Goal: Task Accomplishment & Management: Manage account settings

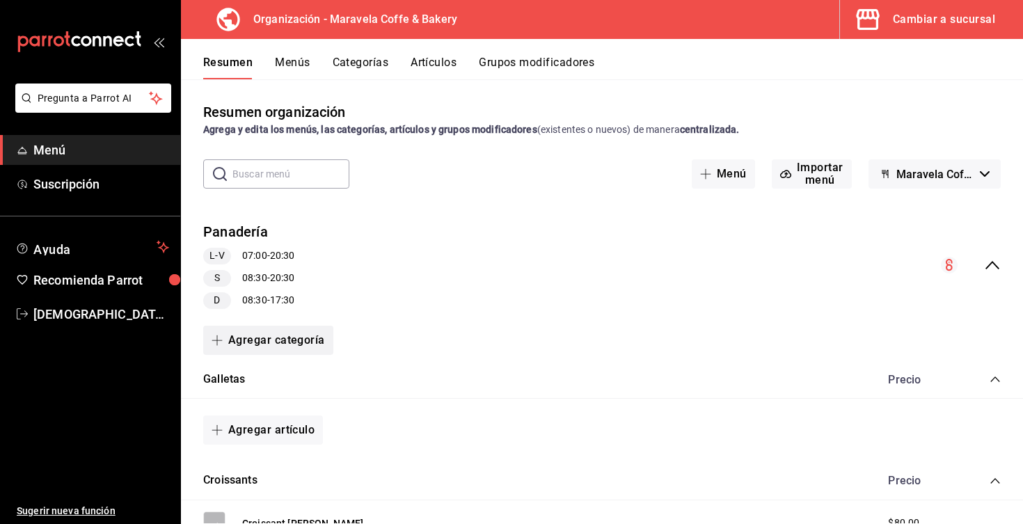
click at [228, 340] on span "button" at bounding box center [220, 340] width 17 height 11
click at [286, 384] on li "Categoría existente" at bounding box center [262, 377] width 119 height 34
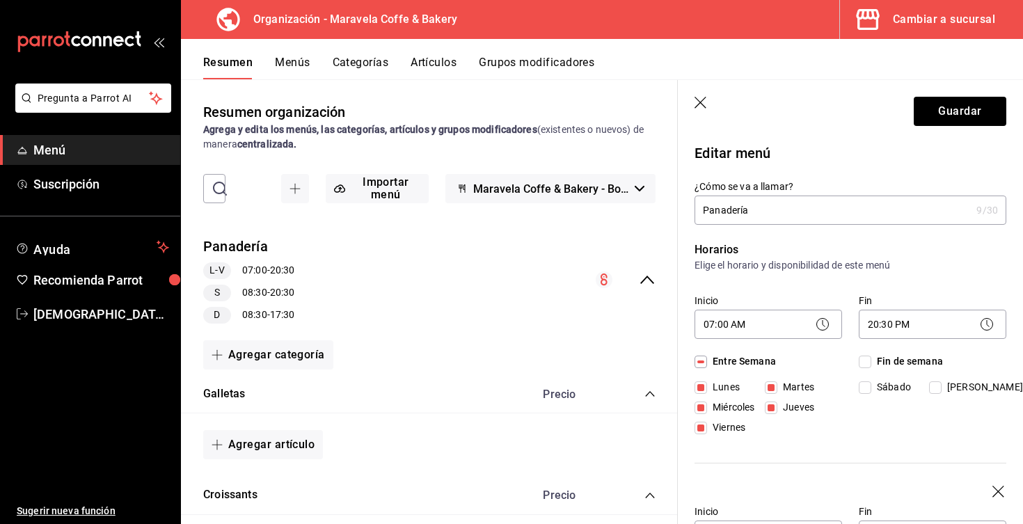
click at [692, 102] on header "Guardar" at bounding box center [850, 108] width 345 height 57
click at [702, 102] on icon "button" at bounding box center [702, 104] width 14 height 14
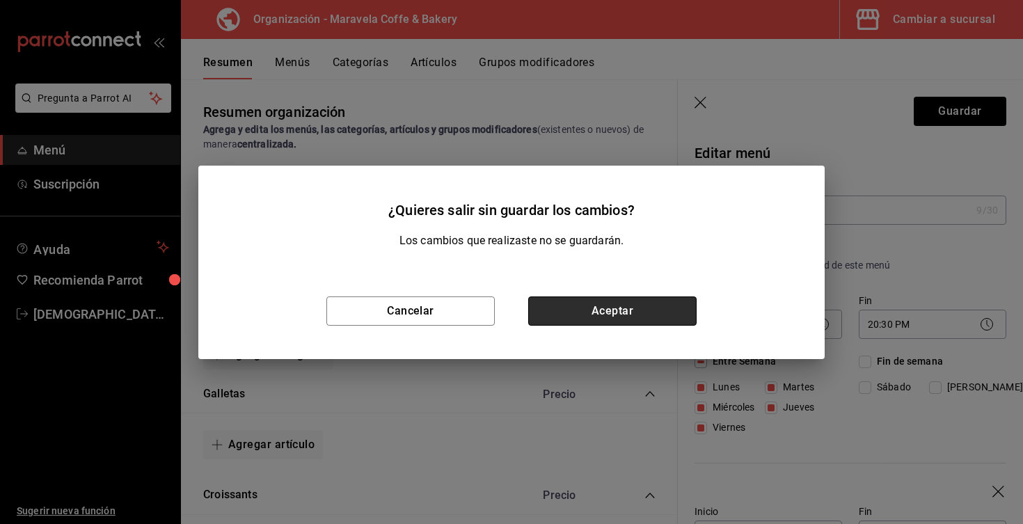
click at [573, 305] on button "Aceptar" at bounding box center [612, 310] width 168 height 29
checkbox input "false"
type input "1756164387243"
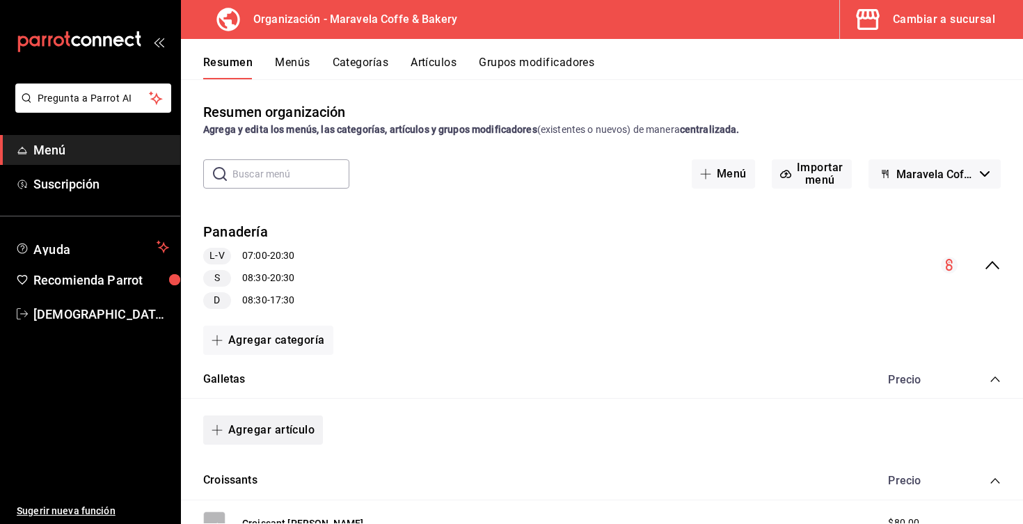
click at [260, 431] on button "Agregar artículo" at bounding box center [263, 429] width 120 height 29
click at [278, 489] on li "Artículo nuevo" at bounding box center [257, 490] width 109 height 34
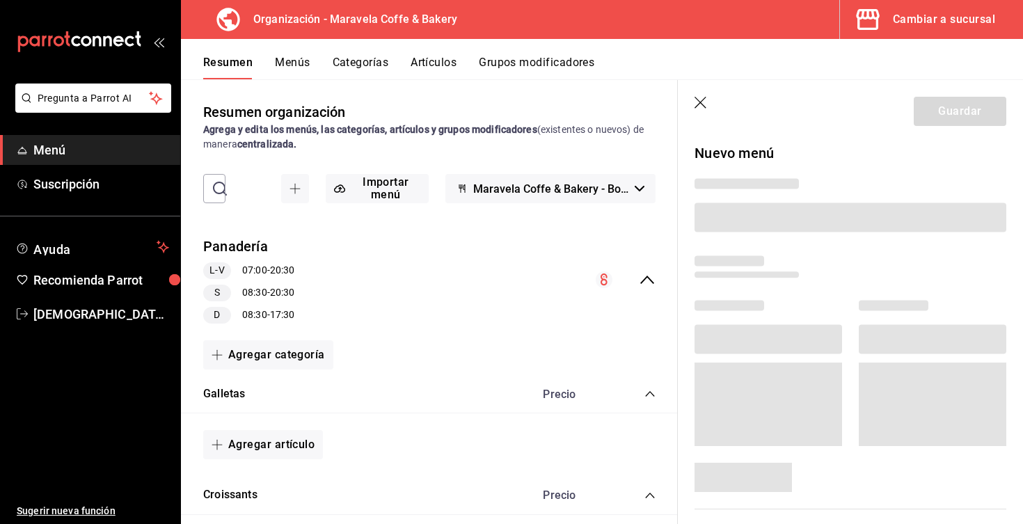
click at [278, 480] on li "Artículo nuevo" at bounding box center [244, 470] width 82 height 19
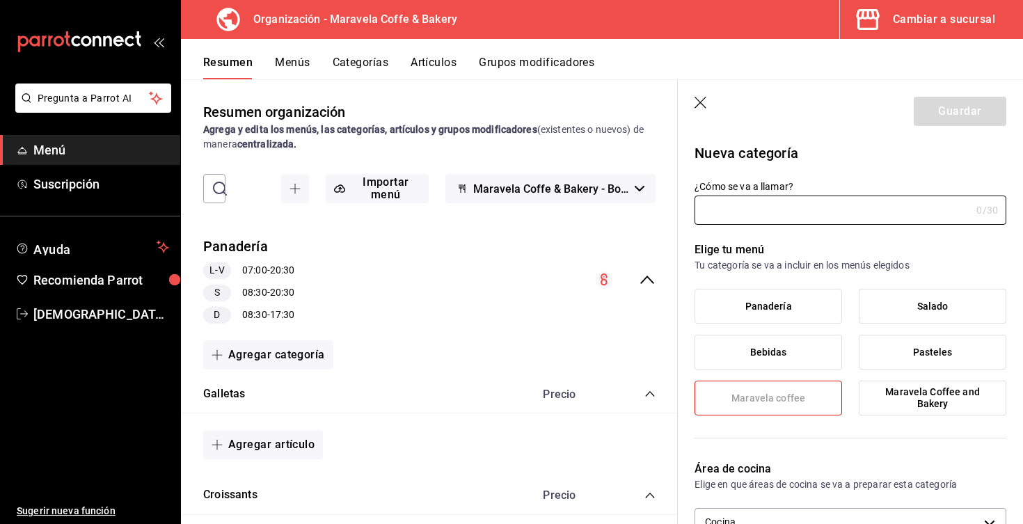
click at [701, 104] on icon "button" at bounding box center [702, 104] width 14 height 14
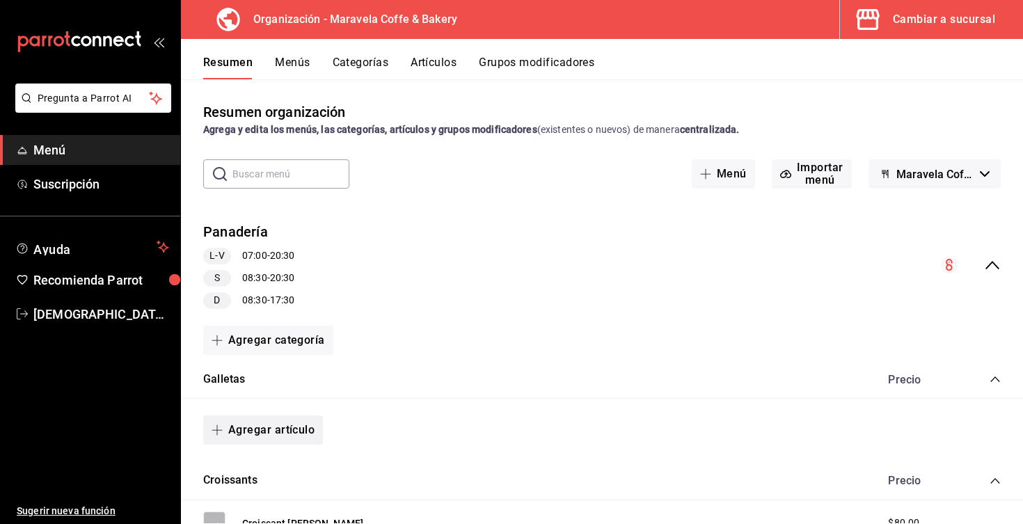
click at [216, 426] on icon "button" at bounding box center [217, 430] width 11 height 11
click at [274, 486] on li "Artículo nuevo" at bounding box center [257, 490] width 109 height 34
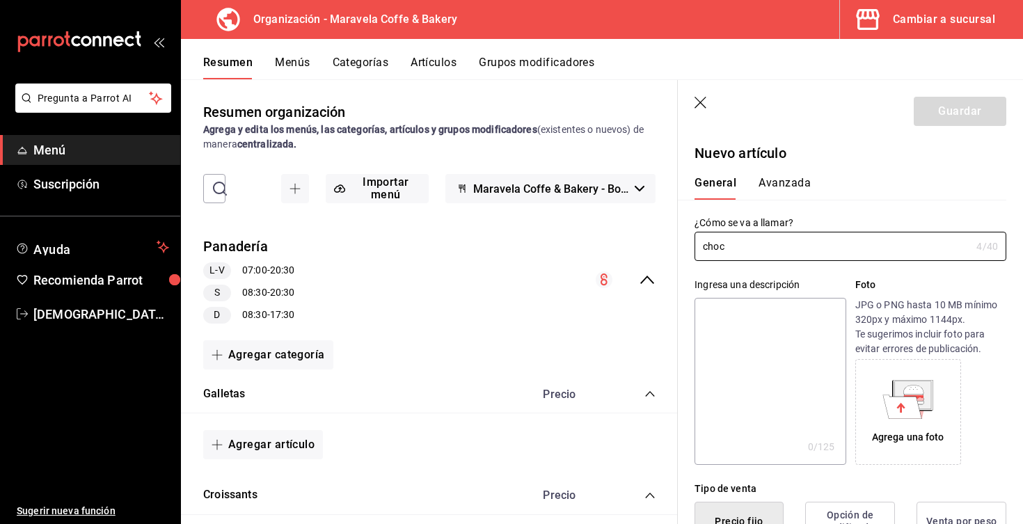
type input "choc"
click at [693, 106] on header "Guardar" at bounding box center [850, 108] width 345 height 57
click at [708, 101] on icon "button" at bounding box center [702, 104] width 14 height 14
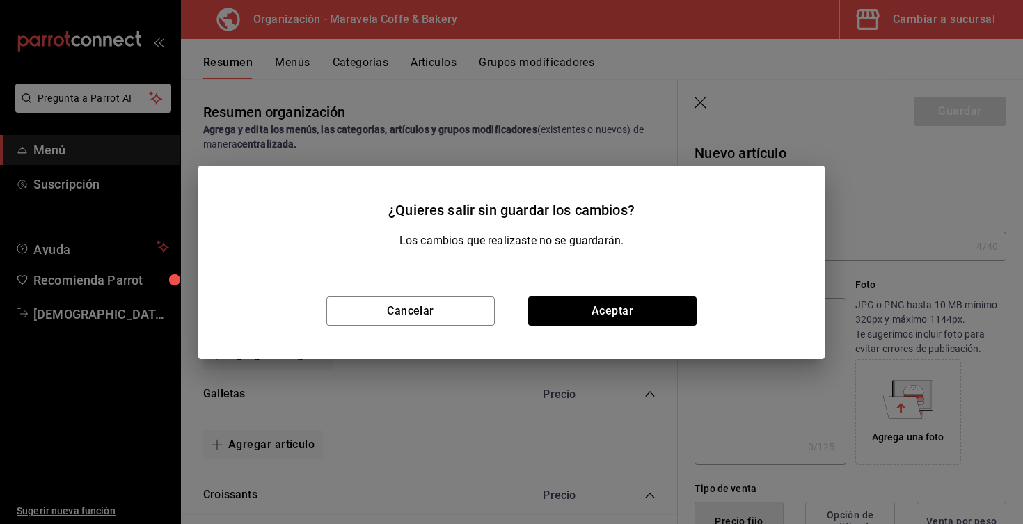
click at [581, 331] on div "Cancelar Aceptar" at bounding box center [511, 311] width 626 height 96
click at [582, 316] on button "Aceptar" at bounding box center [612, 310] width 168 height 29
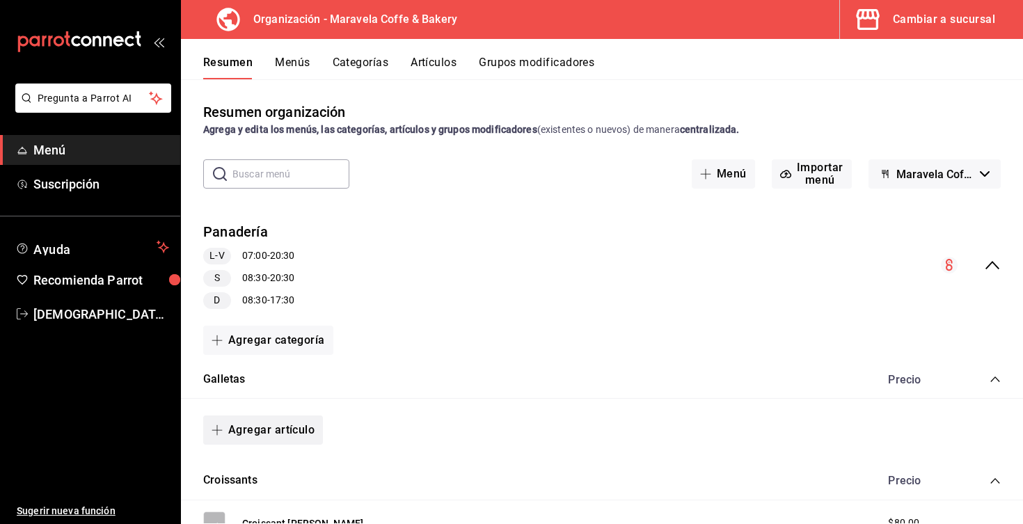
click at [286, 425] on button "Agregar artículo" at bounding box center [263, 429] width 120 height 29
click at [280, 463] on li "Artículo existente" at bounding box center [257, 456] width 109 height 34
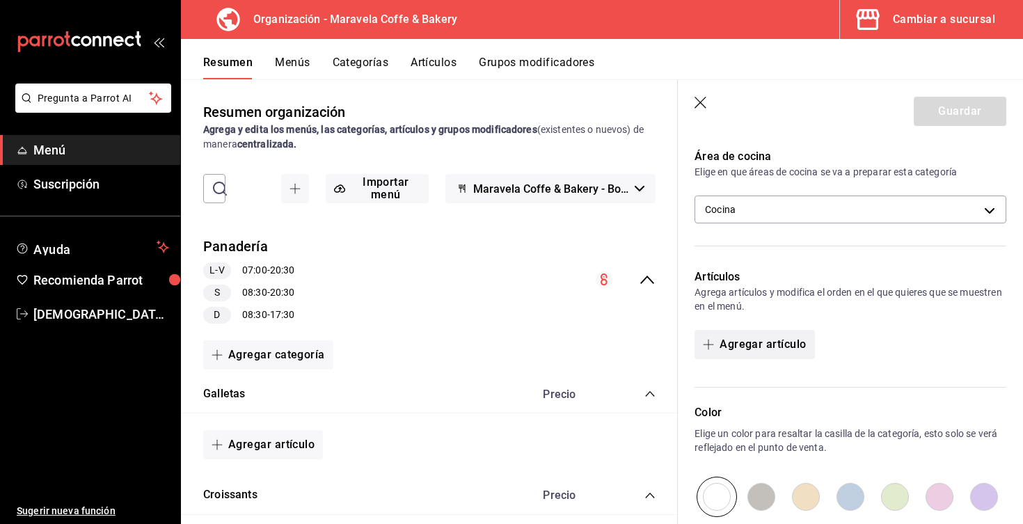
scroll to position [314, 0]
click at [769, 349] on button "Agregar artículo" at bounding box center [755, 342] width 120 height 29
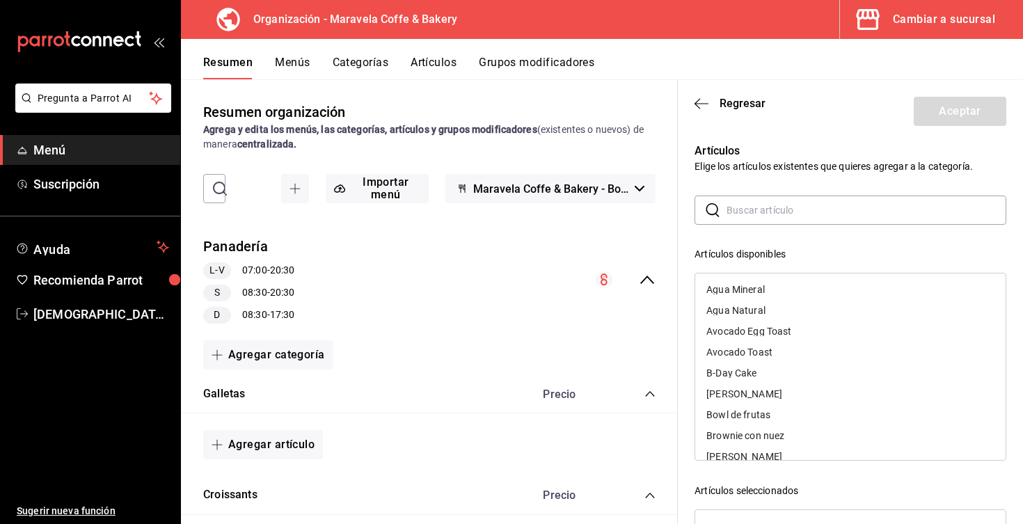
click at [752, 215] on input "text" at bounding box center [867, 210] width 280 height 28
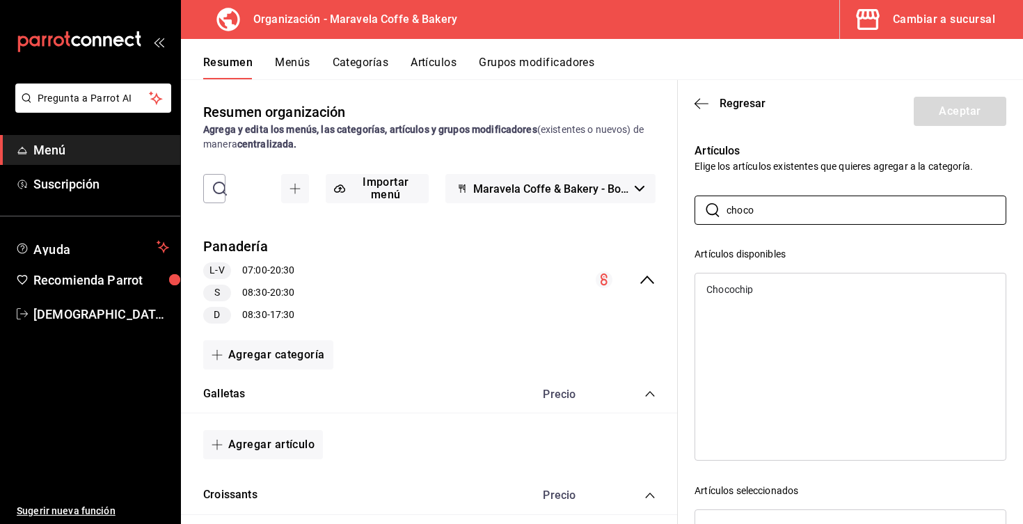
drag, startPoint x: 744, startPoint y: 233, endPoint x: 729, endPoint y: 287, distance: 55.7
click at [729, 287] on div "Chocochip" at bounding box center [729, 290] width 47 height 10
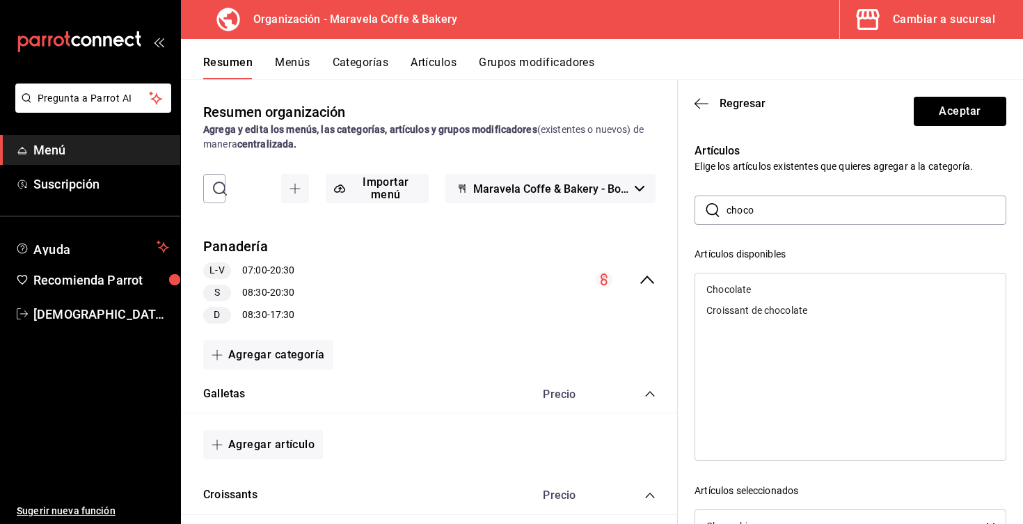
click at [770, 216] on input "choco" at bounding box center [867, 210] width 280 height 28
type input "c"
click at [786, 291] on div "Lemon poppy seed" at bounding box center [747, 290] width 83 height 10
click at [777, 207] on input "[PERSON_NAME]" at bounding box center [867, 210] width 280 height 28
type input "p"
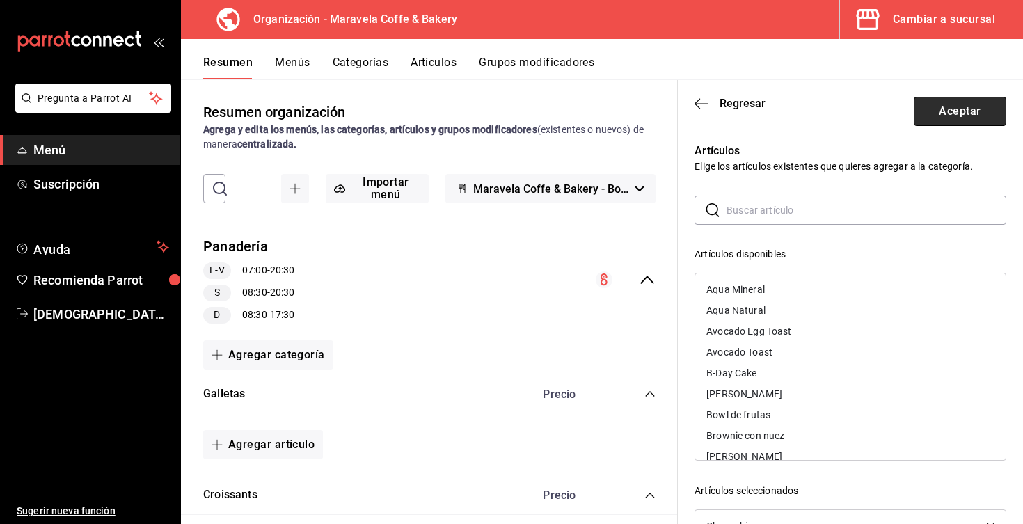
click at [958, 110] on button "Aceptar" at bounding box center [960, 111] width 93 height 29
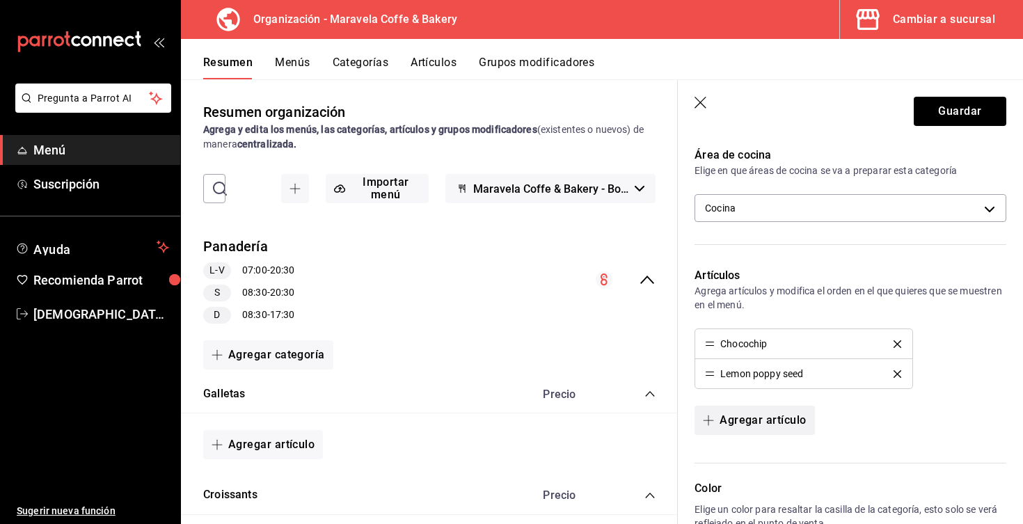
click at [766, 431] on button "Agregar artículo" at bounding box center [755, 420] width 120 height 29
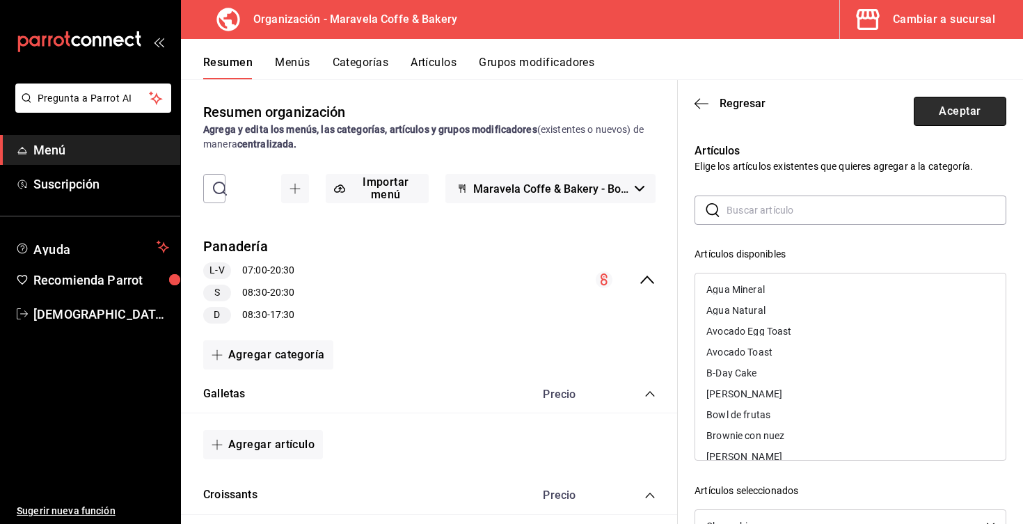
click at [972, 119] on button "Aceptar" at bounding box center [960, 111] width 93 height 29
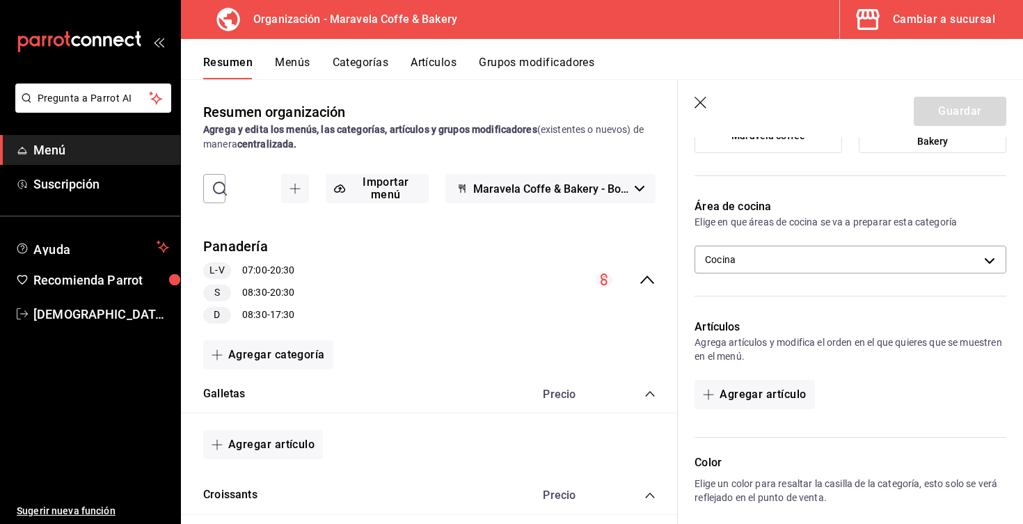
scroll to position [264, 0]
click at [747, 392] on button "Agregar artículo" at bounding box center [755, 393] width 120 height 29
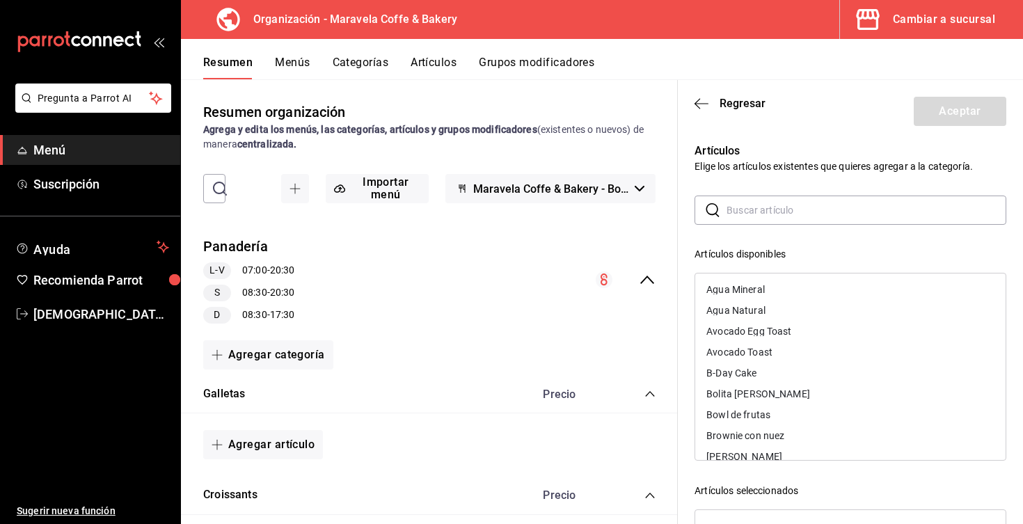
click at [756, 216] on input "text" at bounding box center [867, 210] width 280 height 28
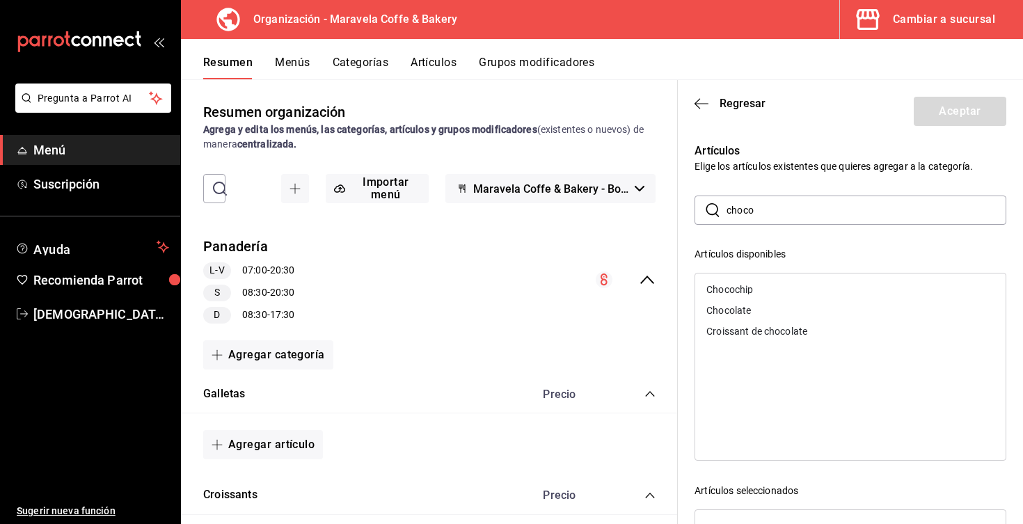
click at [762, 290] on div "Chocochip" at bounding box center [850, 289] width 310 height 21
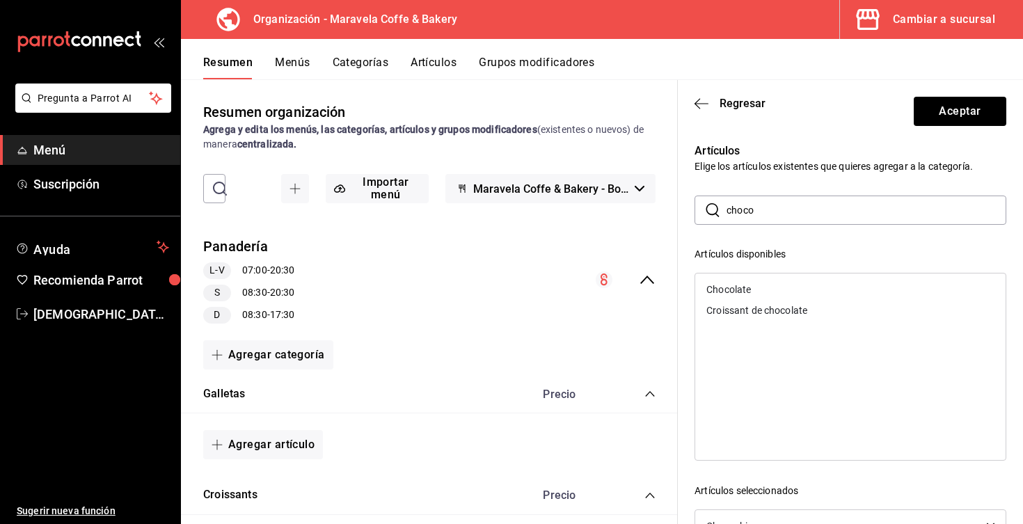
click at [775, 207] on input "choco" at bounding box center [867, 210] width 280 height 28
type input "c"
type input "[PERSON_NAME]"
click at [770, 292] on div "Lemon poppy seed" at bounding box center [747, 290] width 83 height 10
click at [962, 113] on button "Aceptar" at bounding box center [960, 111] width 93 height 29
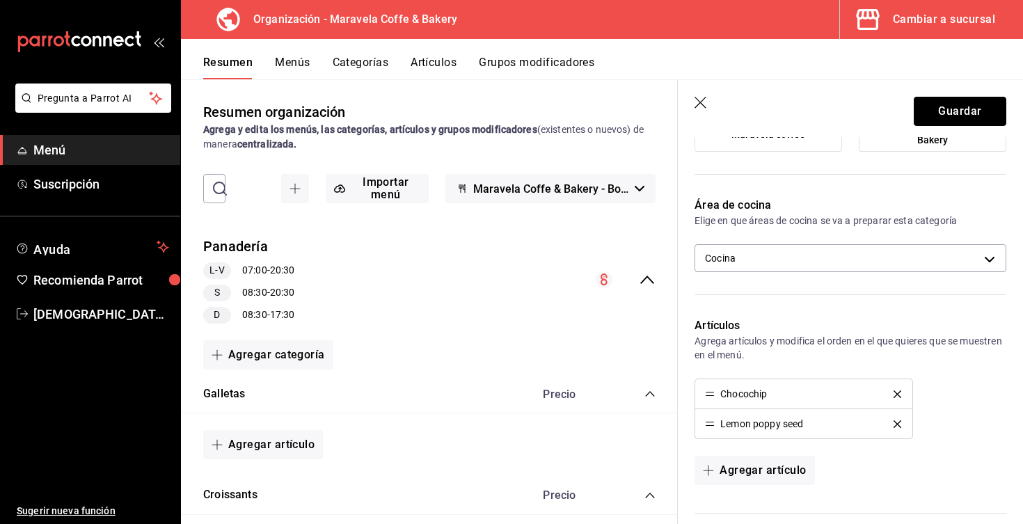
click at [962, 113] on button "Guardar" at bounding box center [960, 111] width 93 height 29
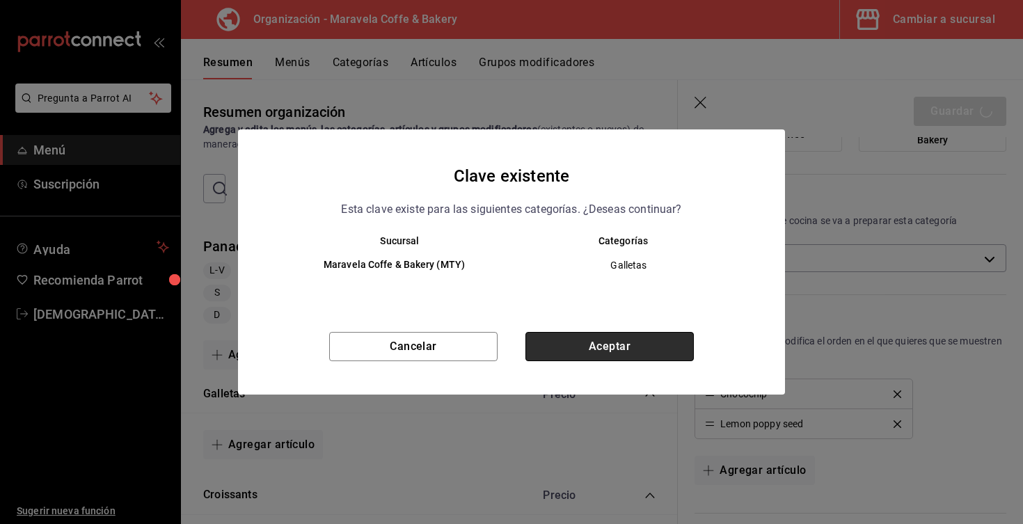
click at [642, 358] on button "Aceptar" at bounding box center [609, 346] width 168 height 29
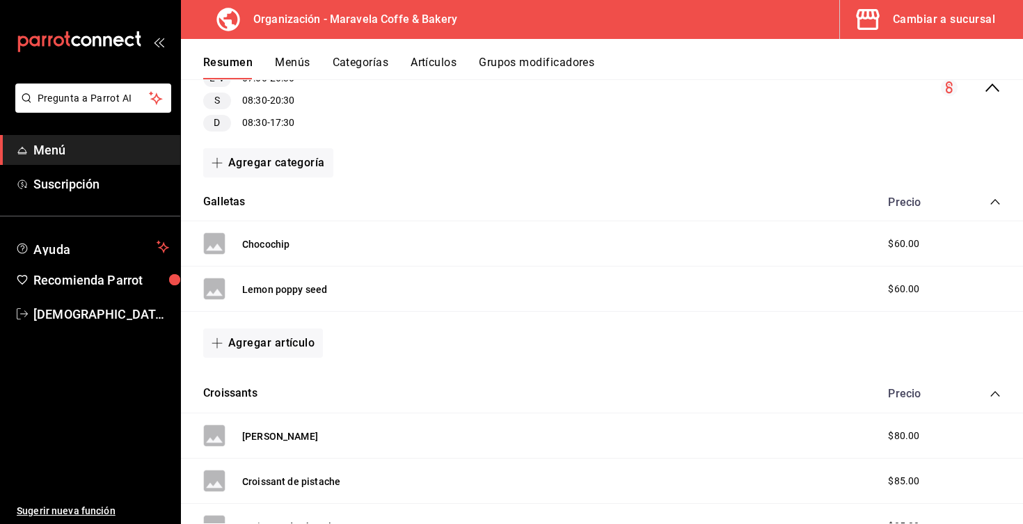
scroll to position [176, 0]
click at [281, 341] on button "Agregar artículo" at bounding box center [263, 344] width 120 height 29
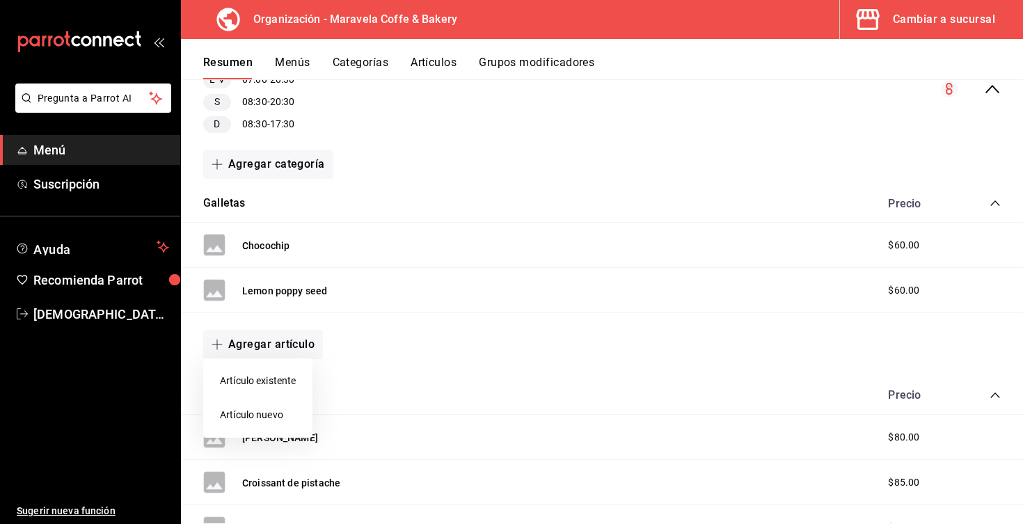
click at [289, 412] on li "Artículo nuevo" at bounding box center [257, 415] width 109 height 34
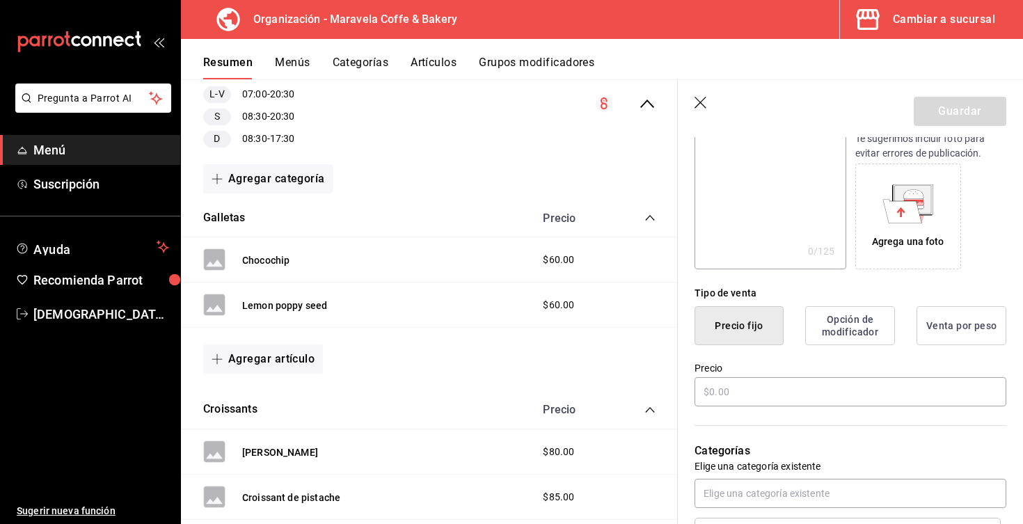
scroll to position [195, 0]
type input "Bolita [PERSON_NAME]"
click at [759, 388] on input "text" at bounding box center [851, 392] width 312 height 29
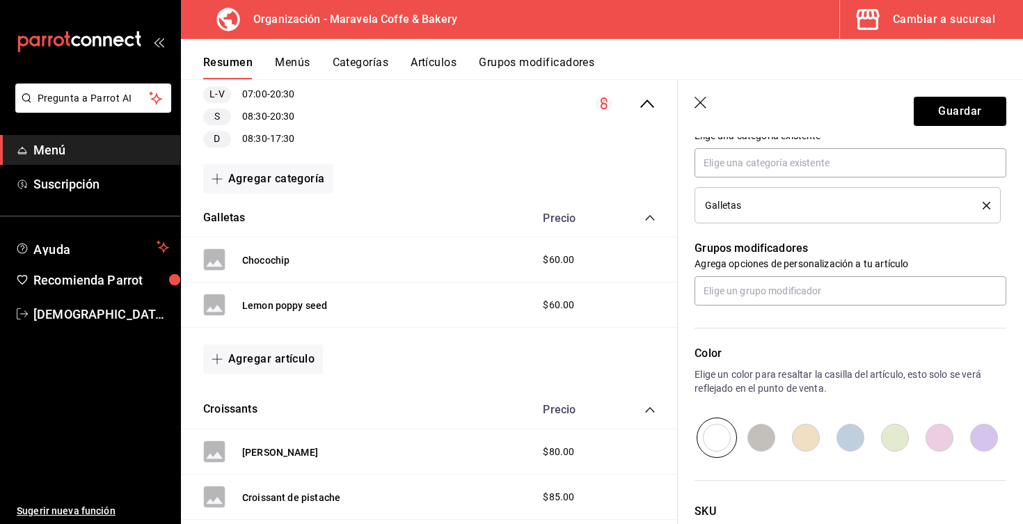
scroll to position [536, 0]
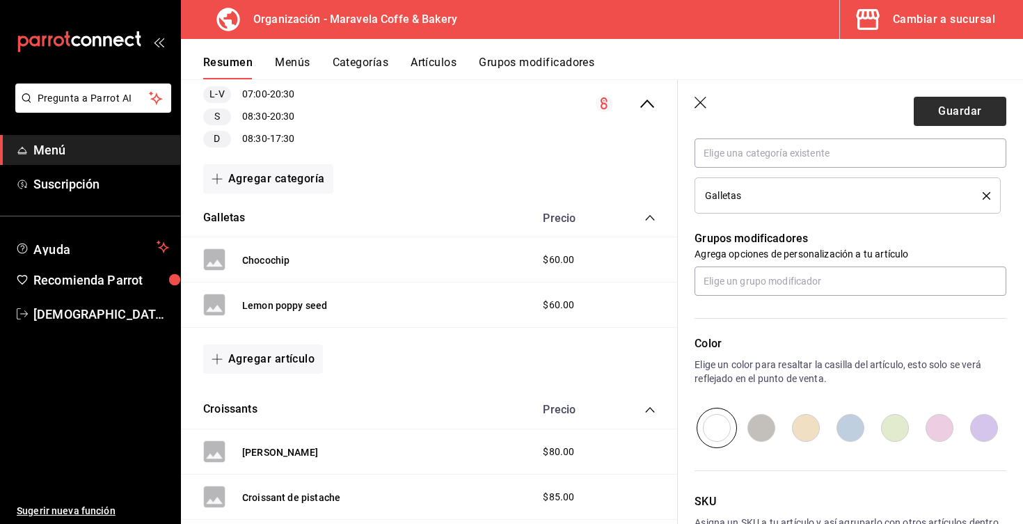
type input "$80.00"
click at [943, 114] on button "Guardar" at bounding box center [960, 111] width 93 height 29
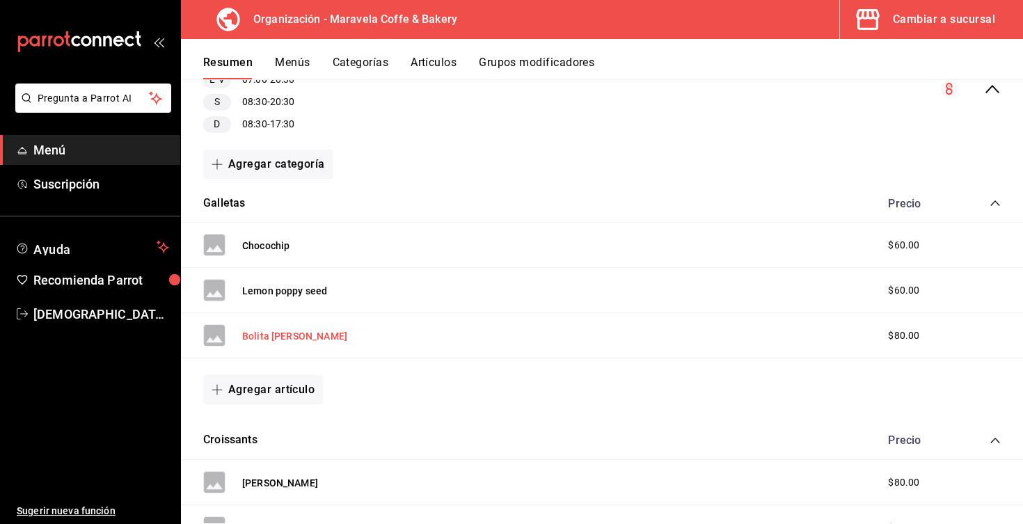
click at [277, 336] on button "Bolita [PERSON_NAME]" at bounding box center [294, 336] width 105 height 14
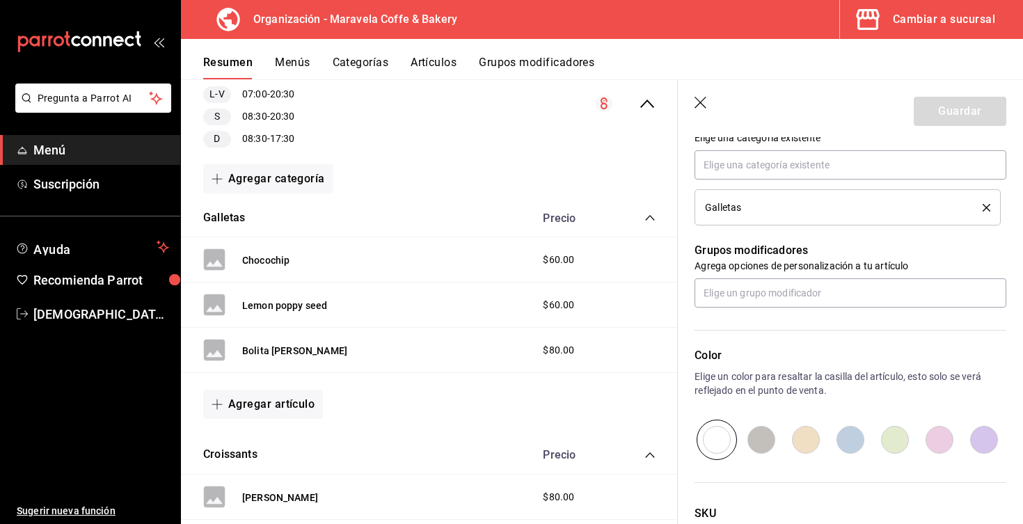
scroll to position [548, 0]
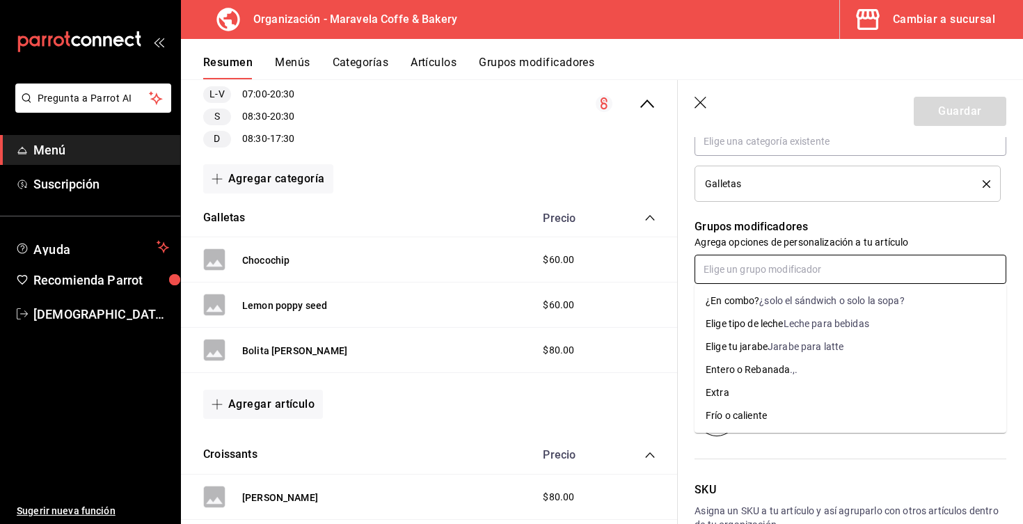
click at [766, 267] on input "text" at bounding box center [851, 269] width 312 height 29
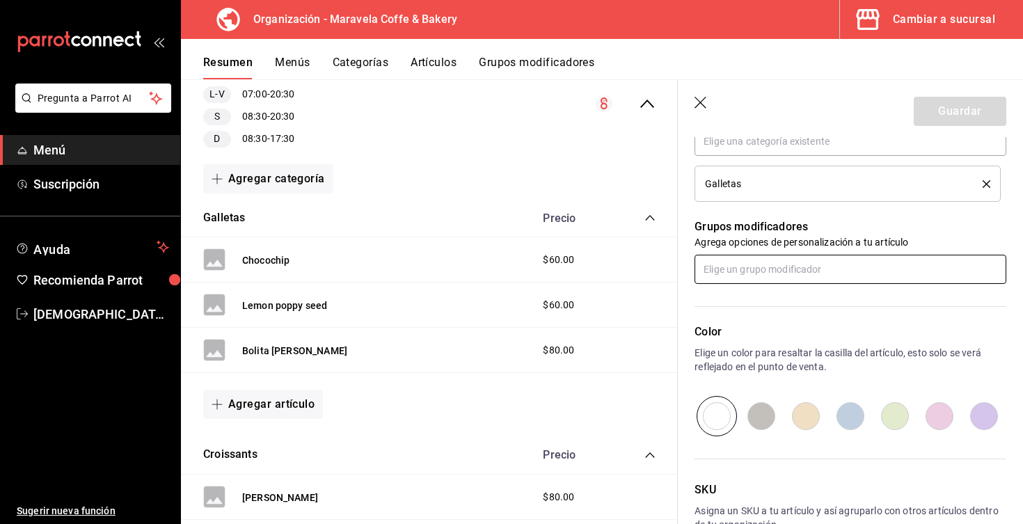
click at [800, 269] on input "text" at bounding box center [851, 269] width 312 height 29
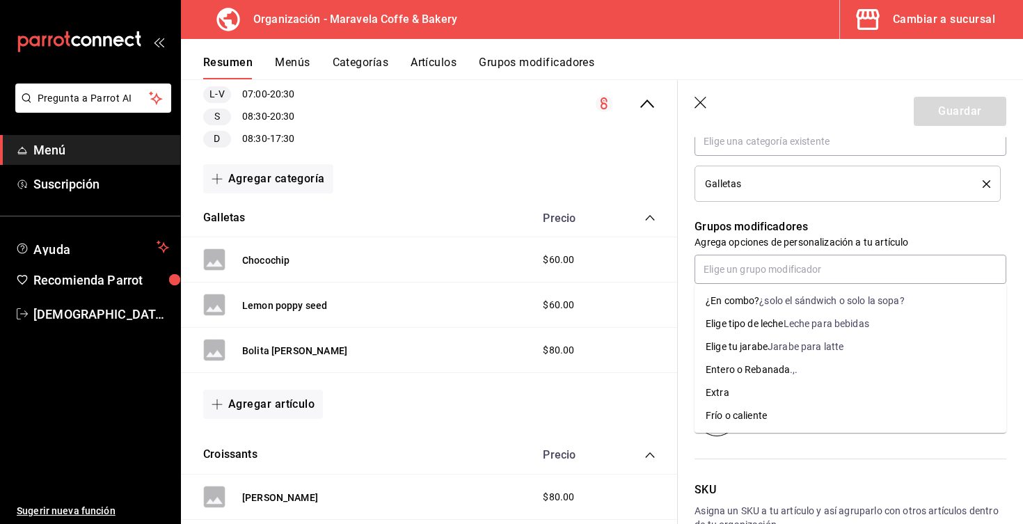
click at [884, 229] on p "Grupos modificadores" at bounding box center [851, 227] width 312 height 17
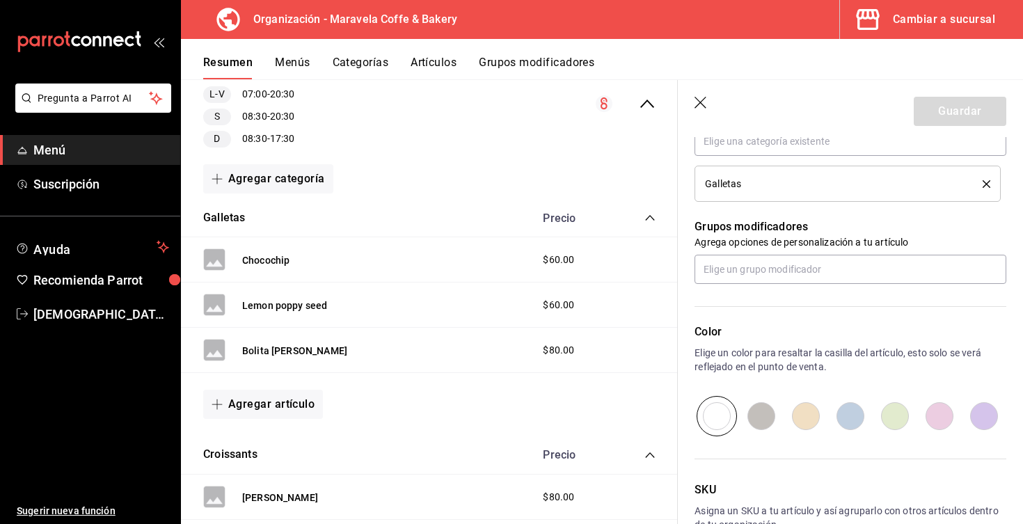
click at [499, 68] on button "Grupos modificadores" at bounding box center [537, 68] width 116 height 24
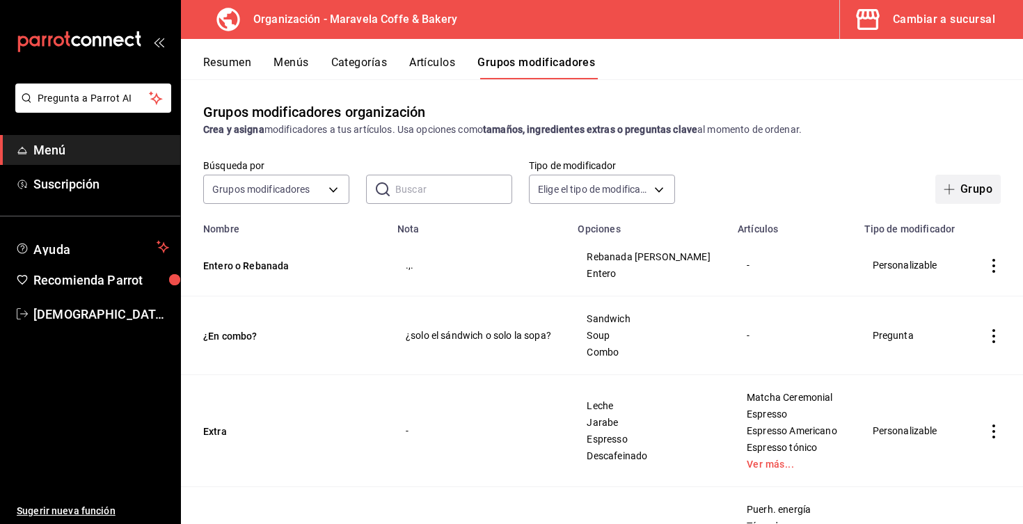
click at [969, 193] on button "Grupo" at bounding box center [967, 189] width 65 height 29
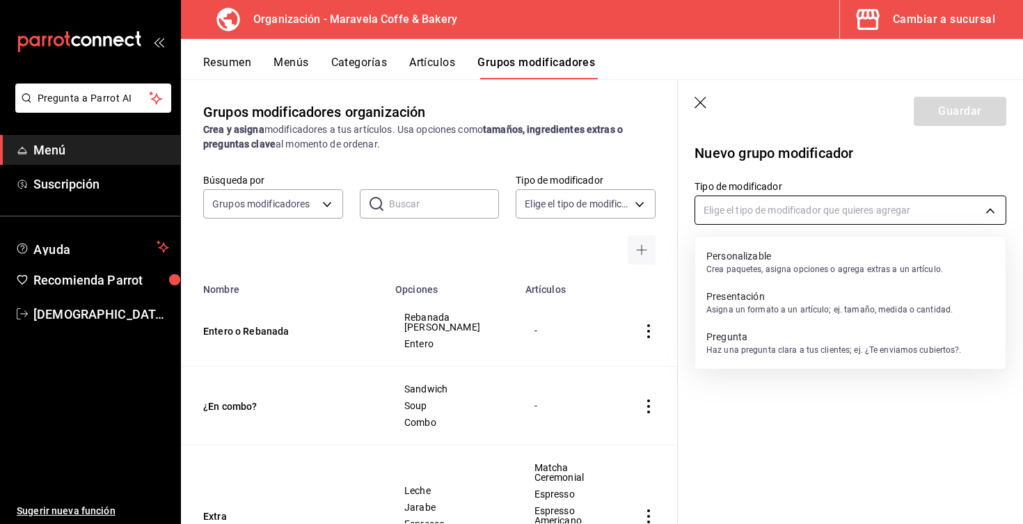
click at [786, 209] on body "Pregunta a Parrot AI Menú Suscripción Ayuda Recomienda Parrot [PERSON_NAME] Sug…" at bounding box center [511, 262] width 1023 height 524
click at [807, 331] on p "Pregunta" at bounding box center [833, 337] width 255 height 14
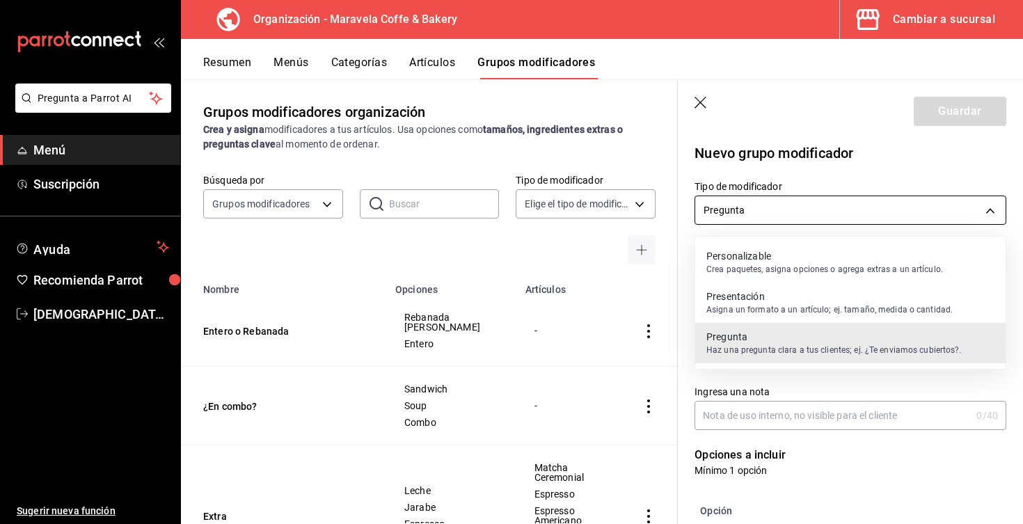
click at [793, 208] on body "Pregunta a Parrot AI Menú Suscripción Ayuda Recomienda Parrot [PERSON_NAME] Sug…" at bounding box center [511, 262] width 1023 height 524
click at [789, 304] on p "Asigna un formato a un artículo; ej. tamaño, medida o cantidad." at bounding box center [829, 309] width 246 height 13
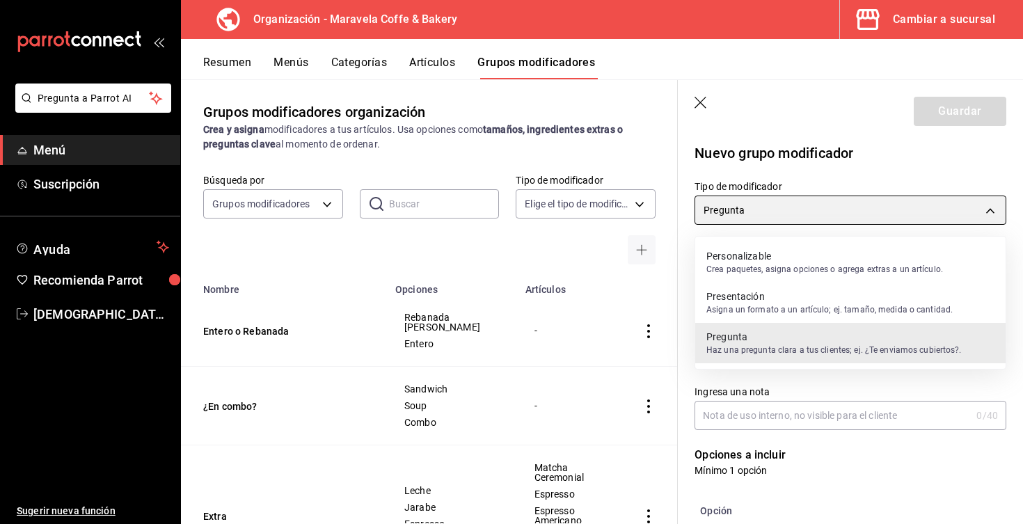
type input "PRESENTATION"
type input "1756164565537"
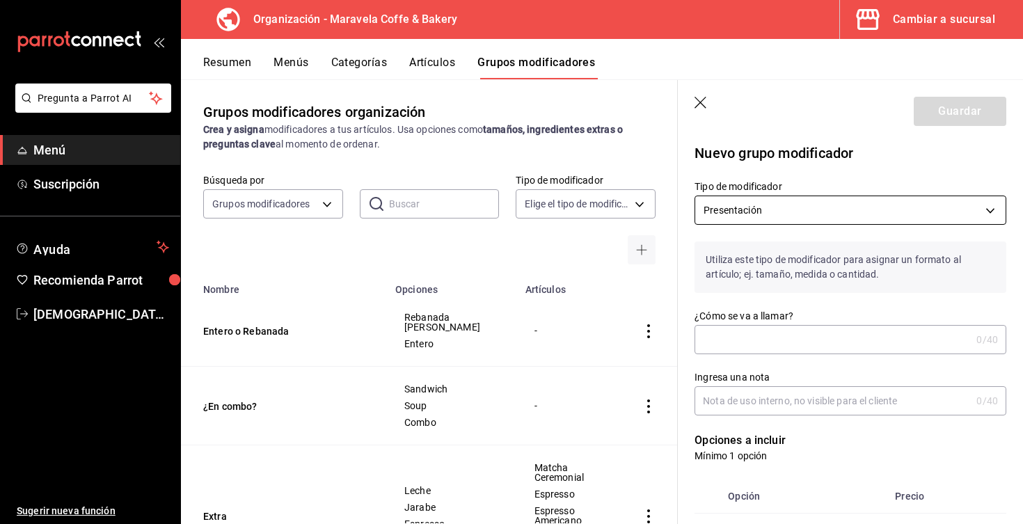
click at [775, 212] on body "Pregunta a Parrot AI Menú Suscripción Ayuda Recomienda Parrot [PERSON_NAME] Sug…" at bounding box center [511, 262] width 1023 height 524
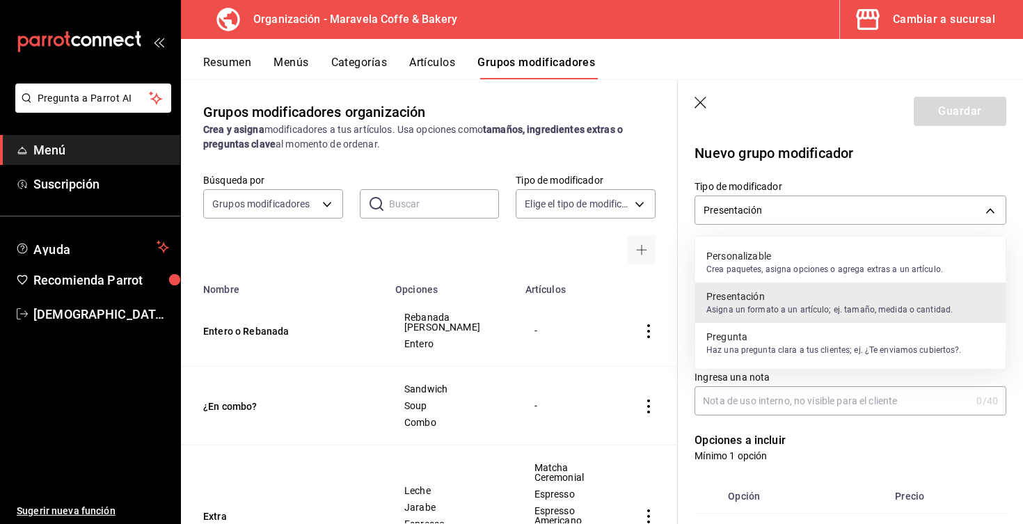
click at [787, 342] on p "Pregunta" at bounding box center [833, 337] width 255 height 14
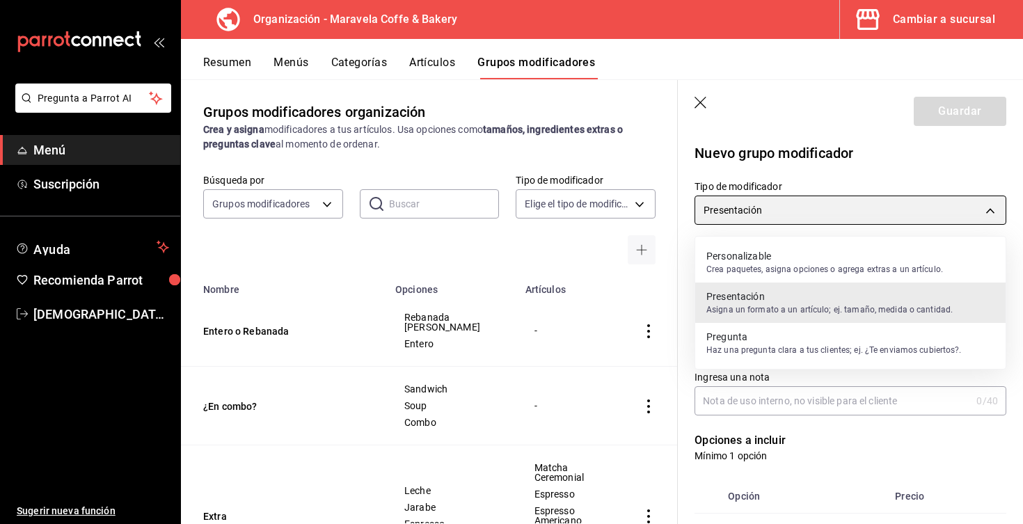
type input "QUESTION"
type input "1756164580625"
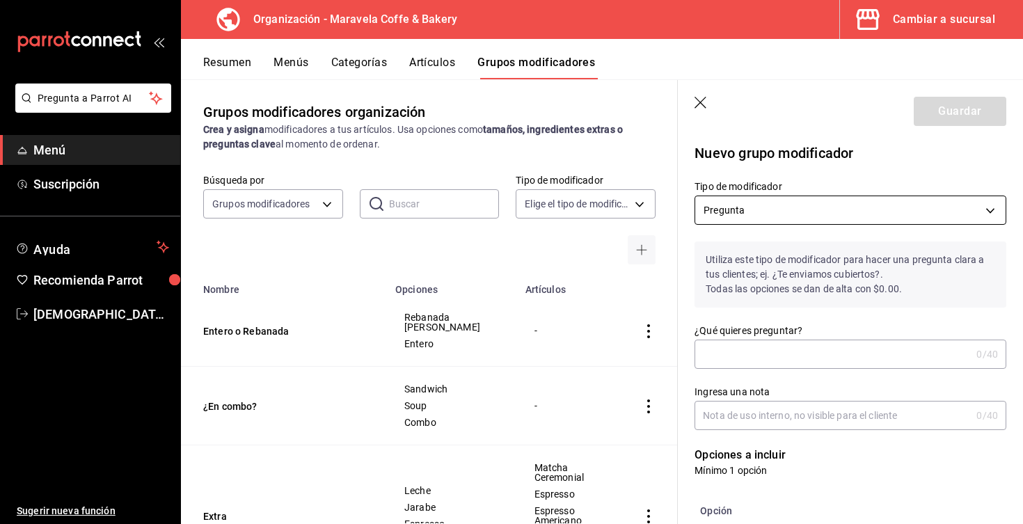
click at [772, 207] on body "Pregunta a Parrot AI Menú Suscripción Ayuda Recomienda Parrot [PERSON_NAME] Sug…" at bounding box center [511, 262] width 1023 height 524
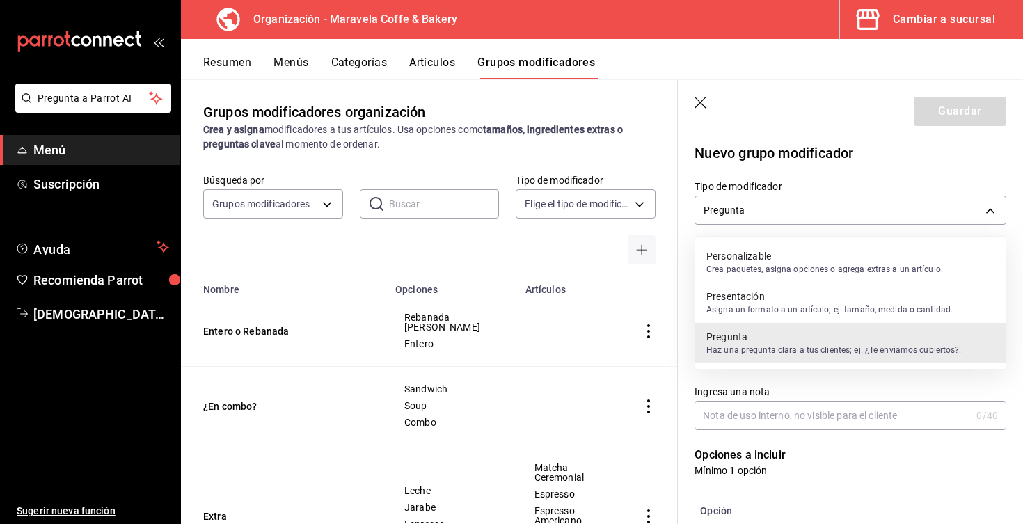
click at [772, 270] on p "Crea paquetes, asigna opciones o agrega extras a un artículo." at bounding box center [824, 269] width 237 height 13
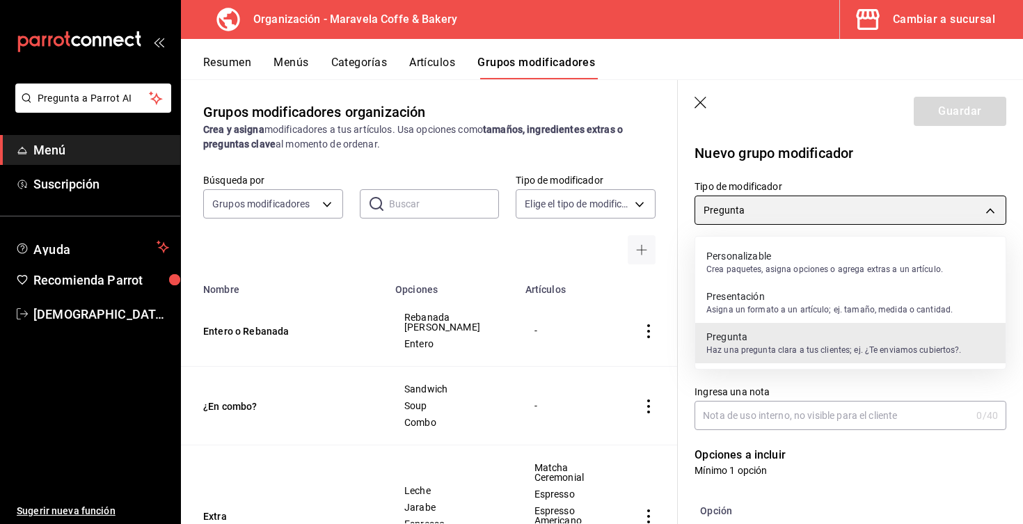
type input "CUSTOMIZABLE"
checkbox input "false"
type input "0"
type input "1756164585875"
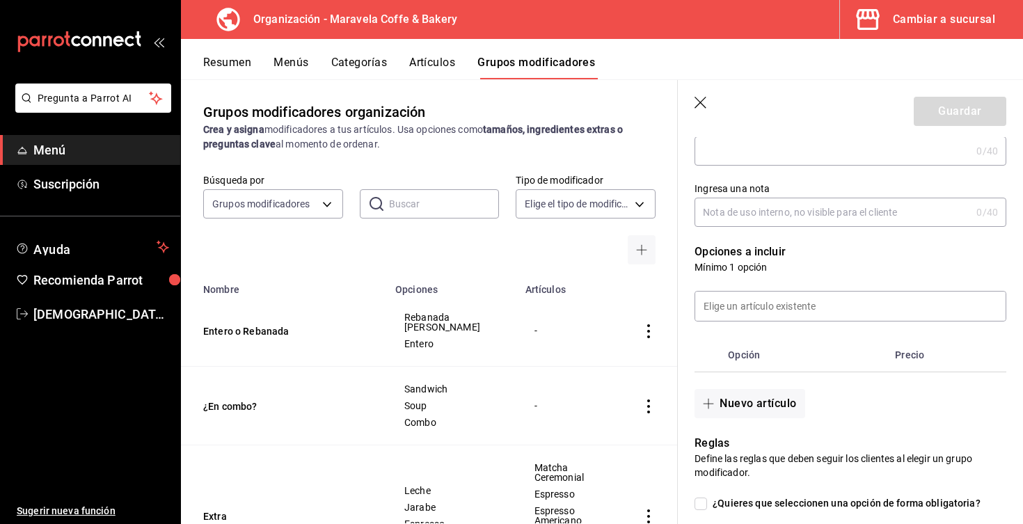
scroll to position [189, 0]
click at [756, 312] on input at bounding box center [850, 305] width 310 height 29
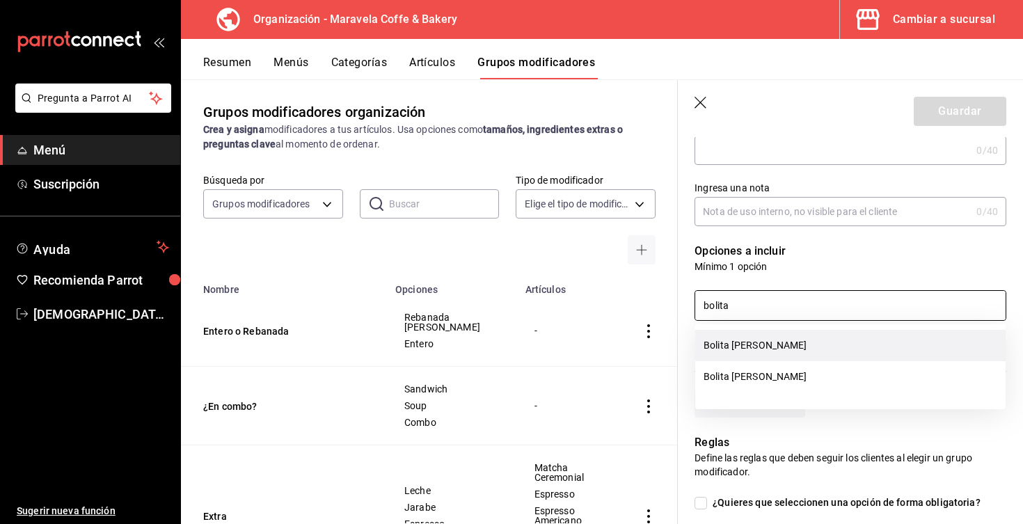
click at [767, 353] on li "Bolita [PERSON_NAME]" at bounding box center [850, 345] width 310 height 31
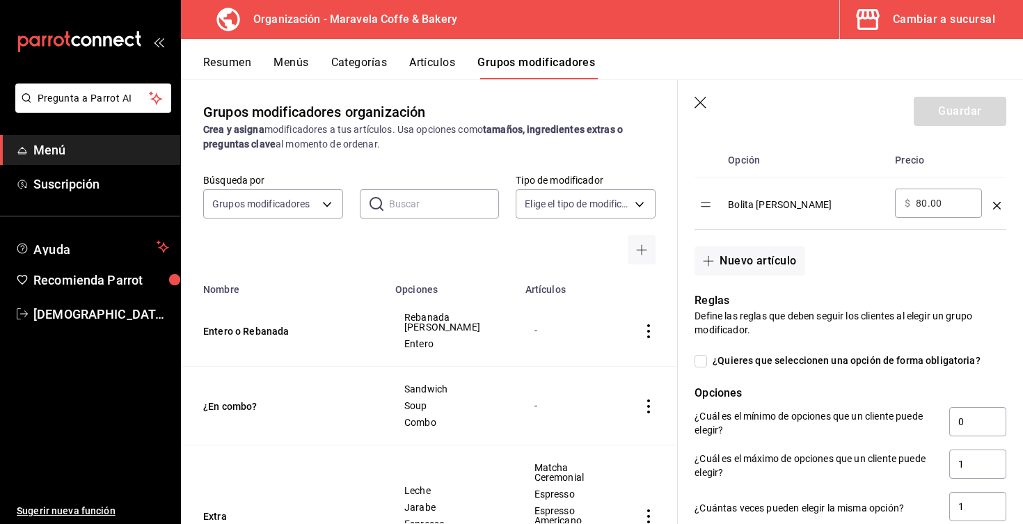
scroll to position [375, 0]
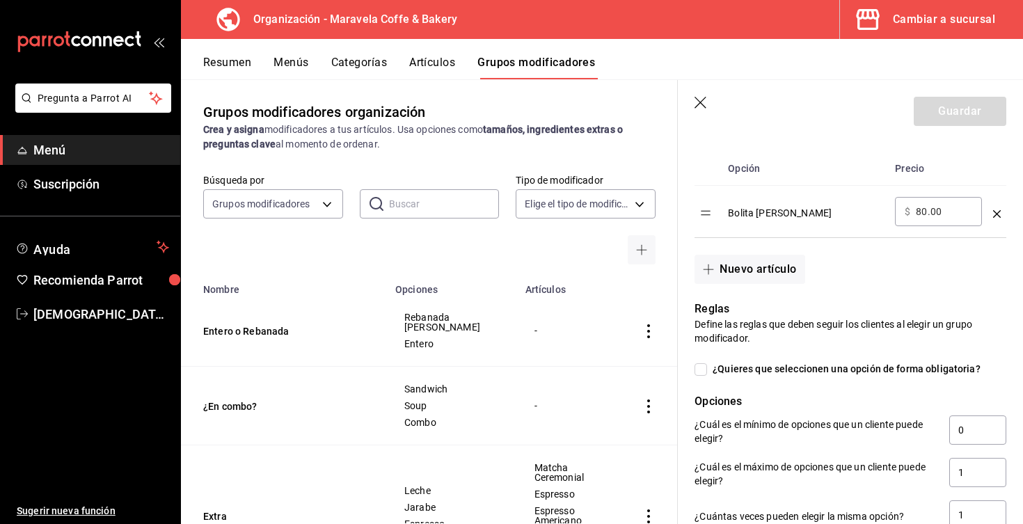
type input "bolita"
click at [703, 107] on icon "button" at bounding box center [702, 104] width 14 height 14
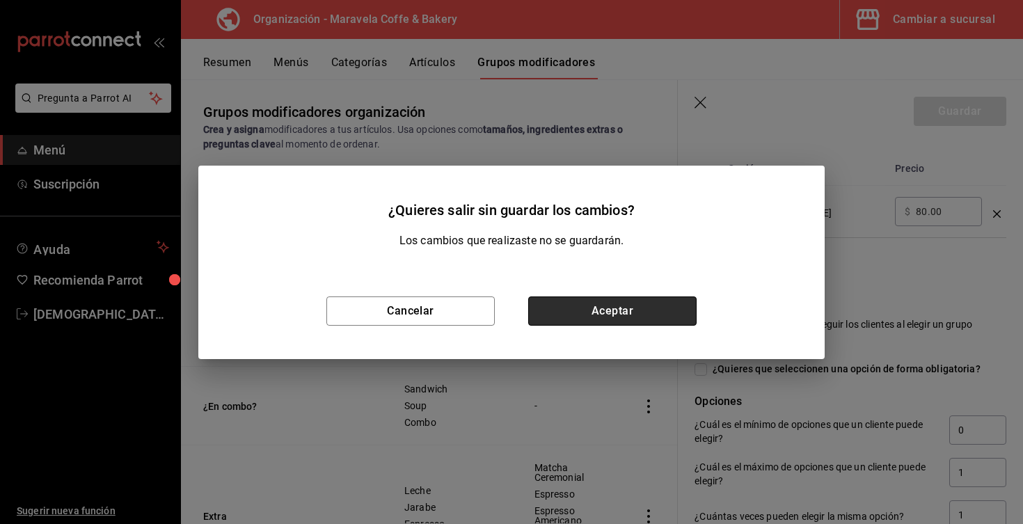
click at [638, 312] on button "Aceptar" at bounding box center [612, 310] width 168 height 29
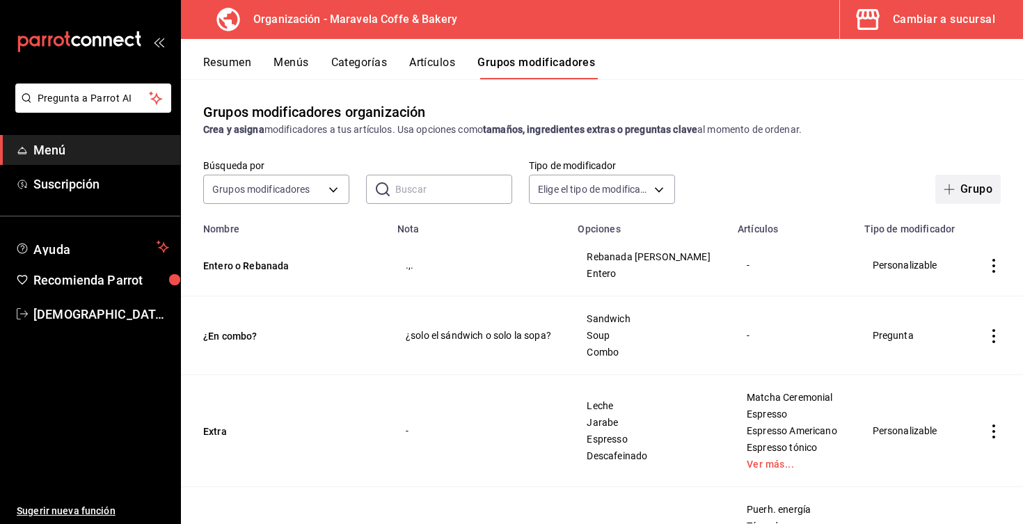
click at [954, 194] on icon "button" at bounding box center [949, 189] width 11 height 11
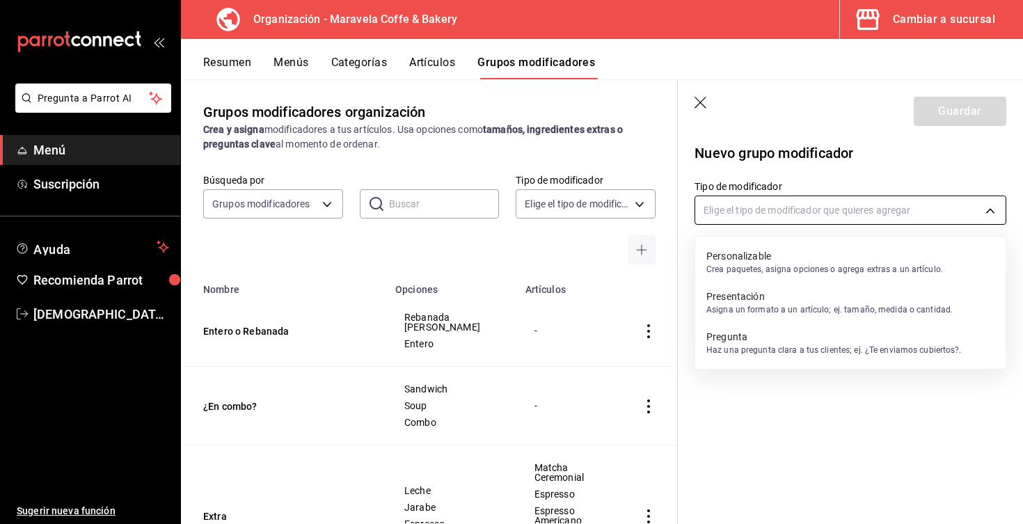
click at [795, 215] on body "Pregunta a Parrot AI Menú Suscripción Ayuda Recomienda Parrot [PERSON_NAME] Sug…" at bounding box center [511, 262] width 1023 height 524
click at [791, 300] on p "Presentación" at bounding box center [829, 297] width 246 height 14
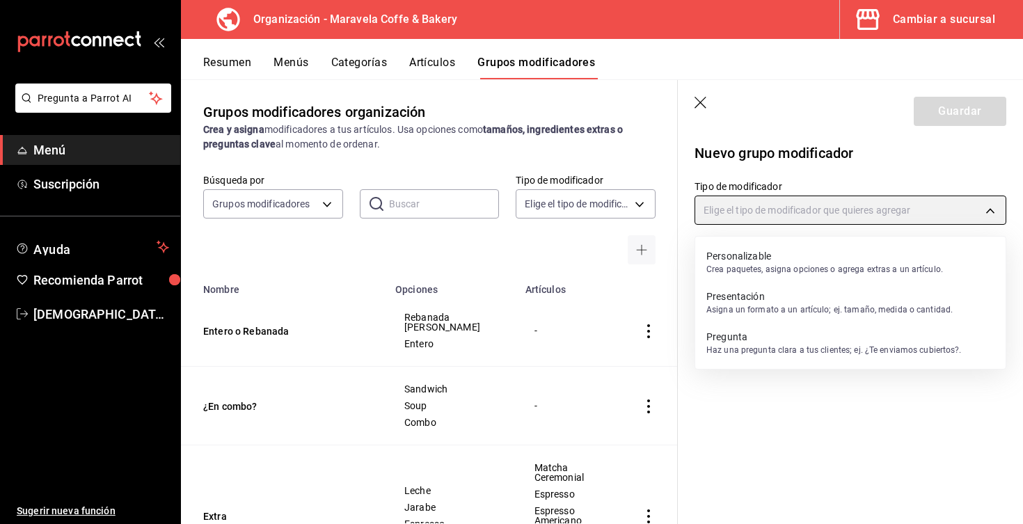
type input "PRESENTATION"
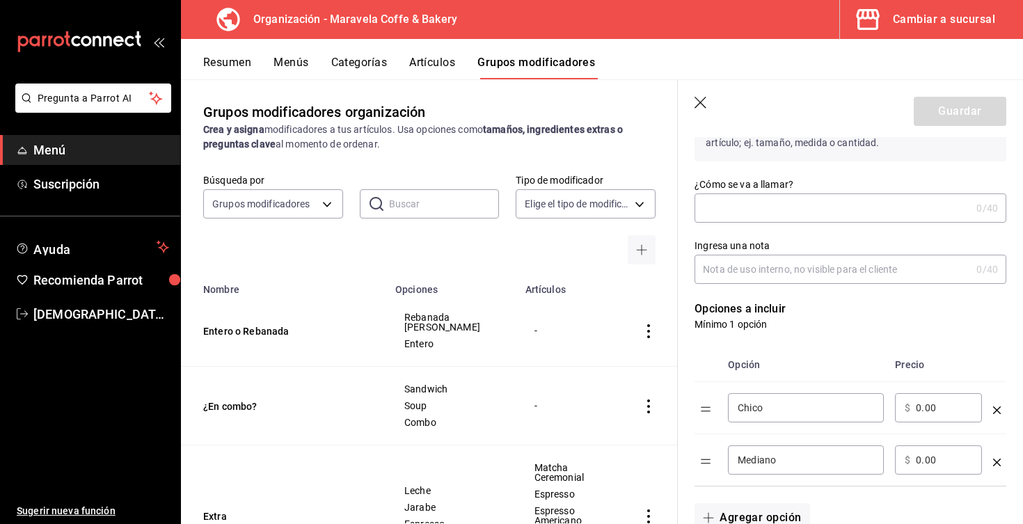
scroll to position [141, 0]
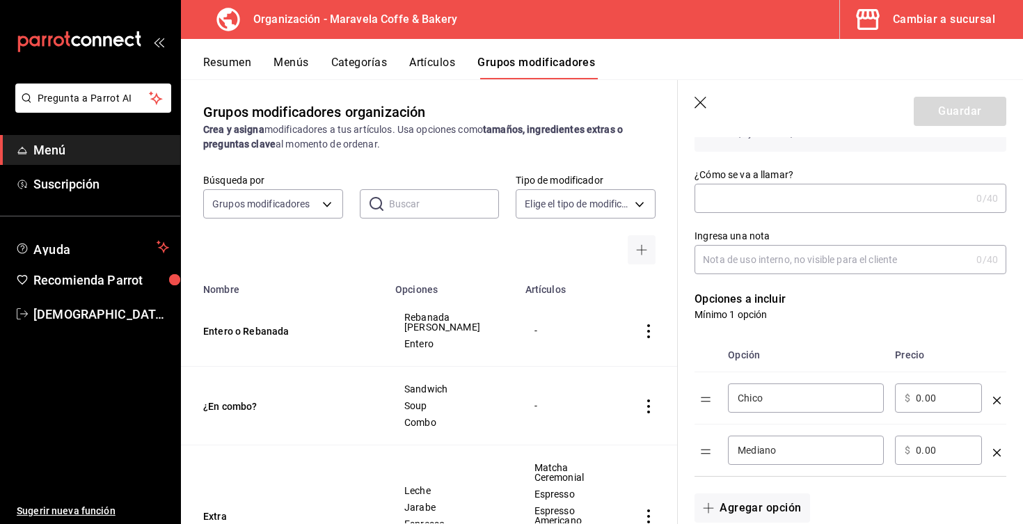
click at [803, 402] on input "Chico" at bounding box center [806, 398] width 136 height 14
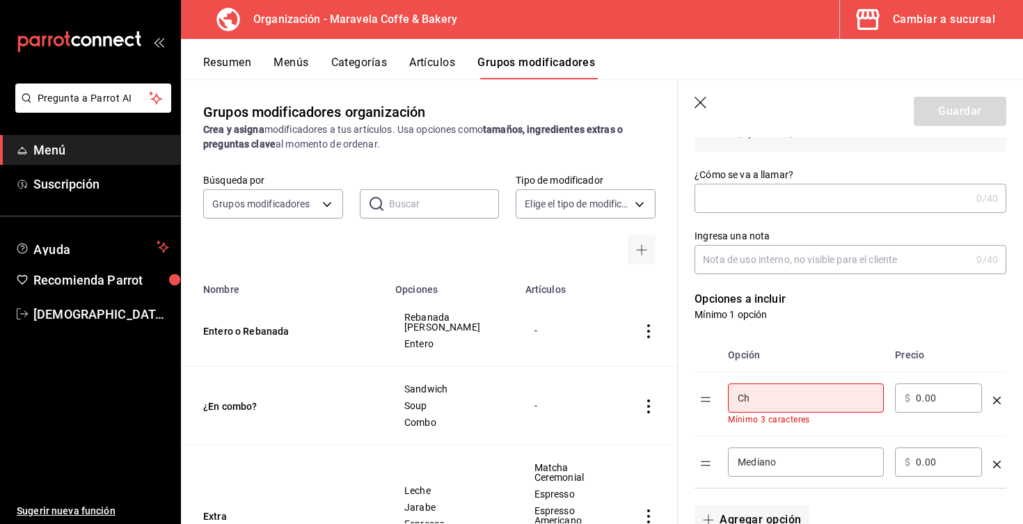
type input "C"
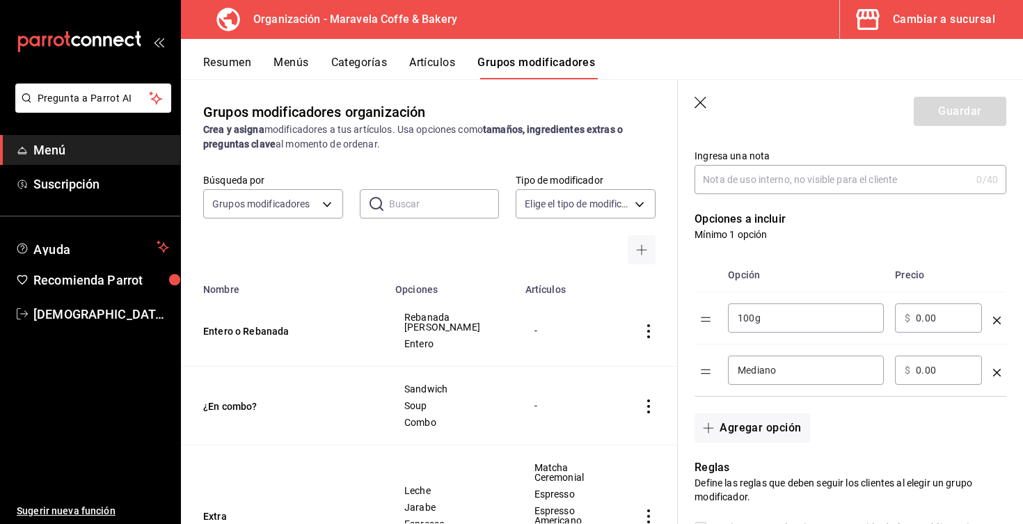
scroll to position [224, 0]
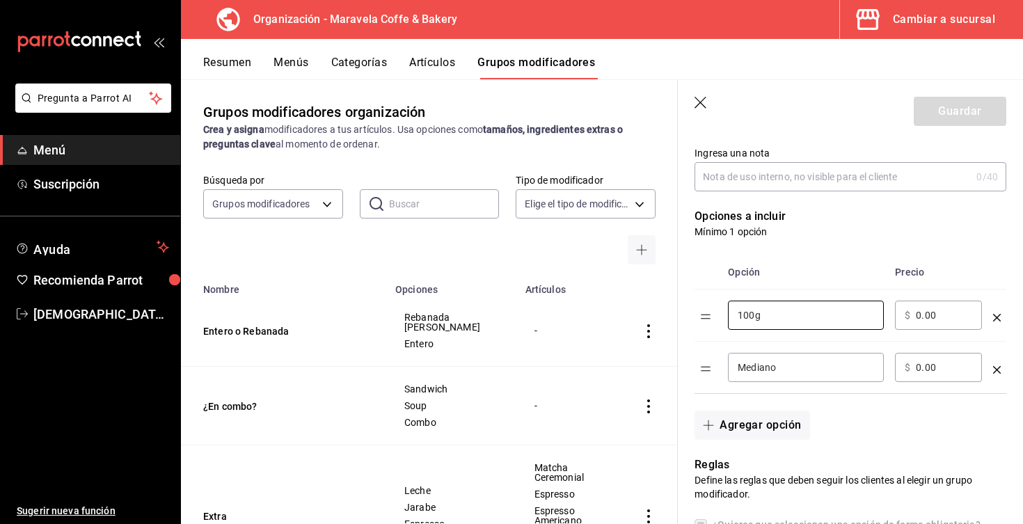
type input "100g"
click at [801, 371] on input "Mediano" at bounding box center [806, 368] width 136 height 14
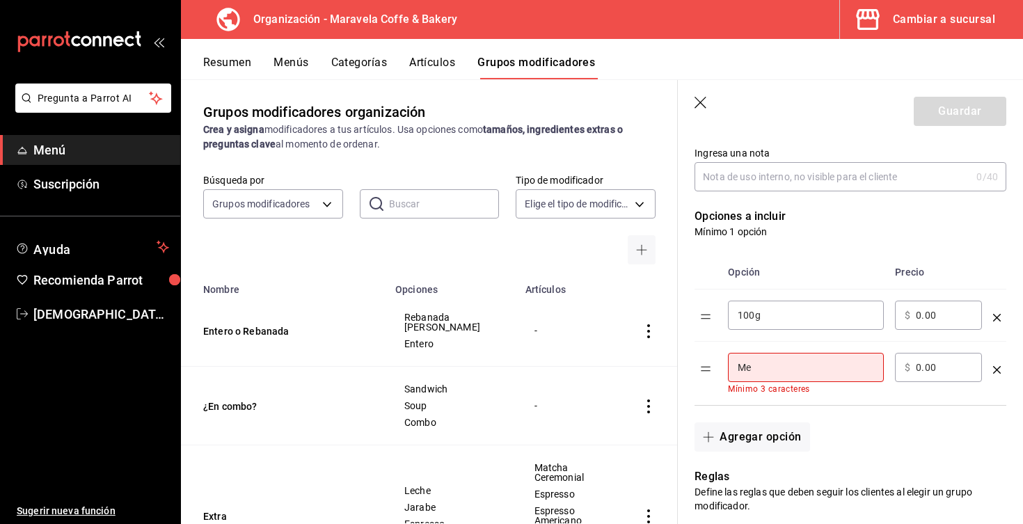
type input "M"
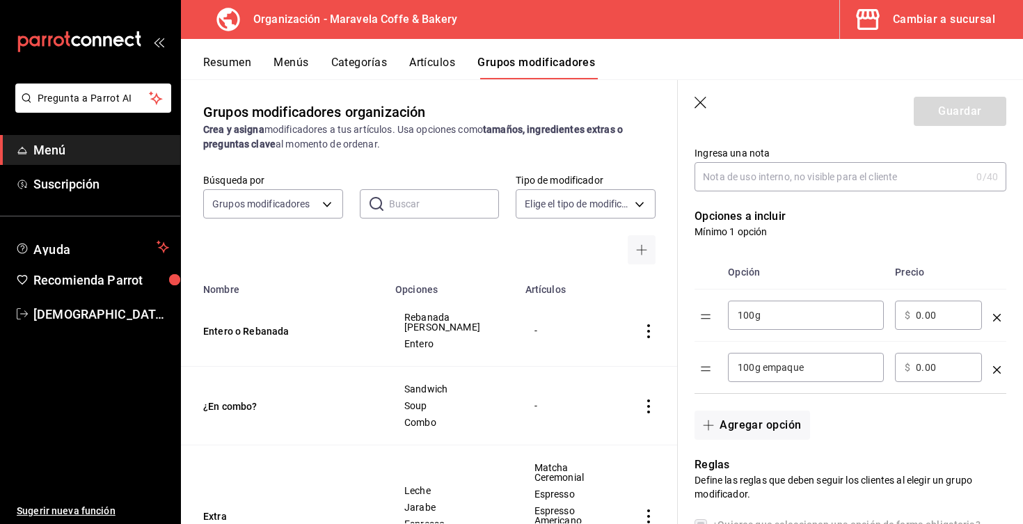
click at [768, 369] on input "100g empaque" at bounding box center [806, 368] width 136 height 14
drag, startPoint x: 814, startPoint y: 367, endPoint x: 612, endPoint y: 366, distance: 201.8
click at [612, 366] on main "Grupos modificadores organización Crea y asigna modificadores a tus artículos. …" at bounding box center [602, 301] width 842 height 445
type input "Caja 100g"
click at [786, 317] on input "100g" at bounding box center [806, 315] width 136 height 14
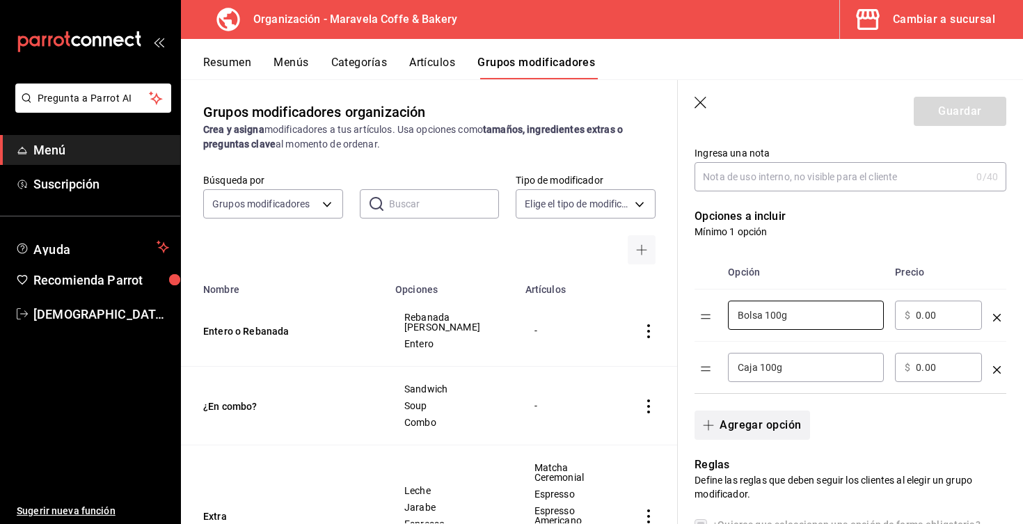
type input "Bolsa 100g"
click at [716, 419] on button "Agregar opción" at bounding box center [752, 425] width 115 height 29
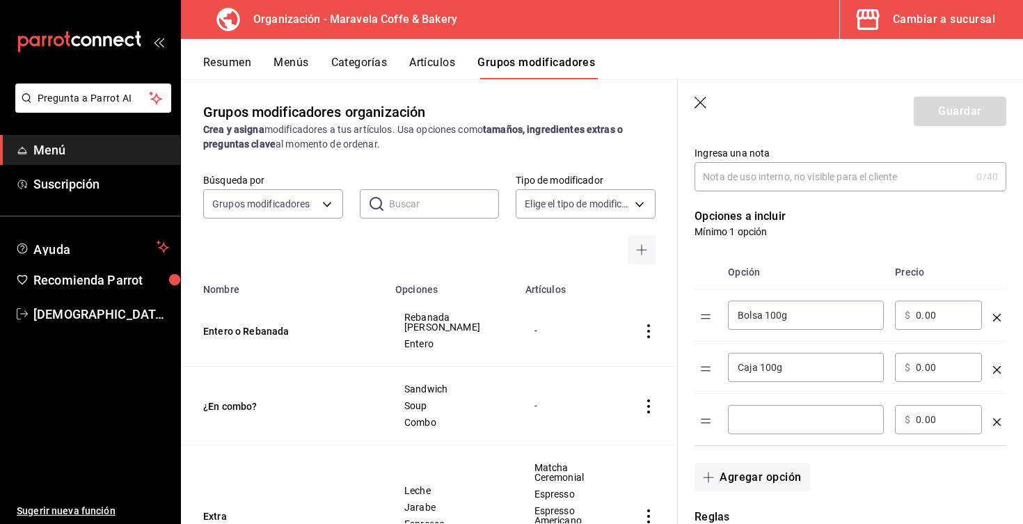
click at [754, 420] on input "optionsTable" at bounding box center [806, 420] width 136 height 14
type input "Caja 250g"
click at [725, 480] on button "Agregar opción" at bounding box center [752, 477] width 115 height 29
click at [750, 470] on input "optionsTable" at bounding box center [806, 472] width 136 height 14
type input "Caja 500g"
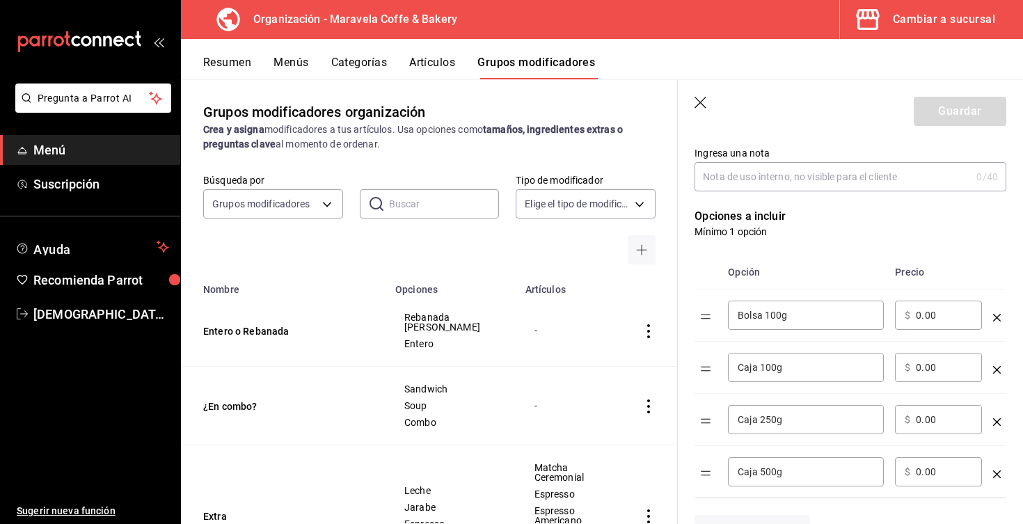
click at [696, 102] on icon "button" at bounding box center [702, 104] width 14 height 14
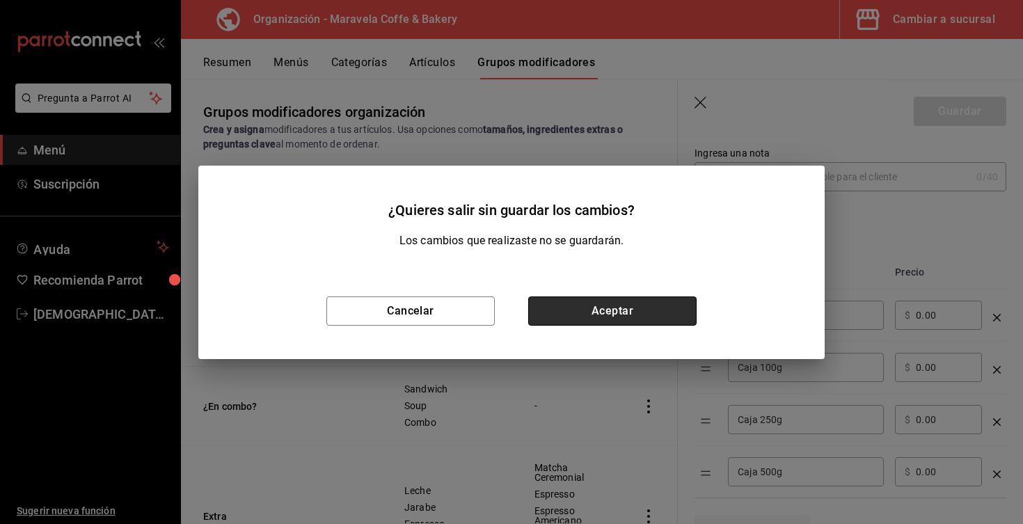
click at [589, 306] on button "Aceptar" at bounding box center [612, 310] width 168 height 29
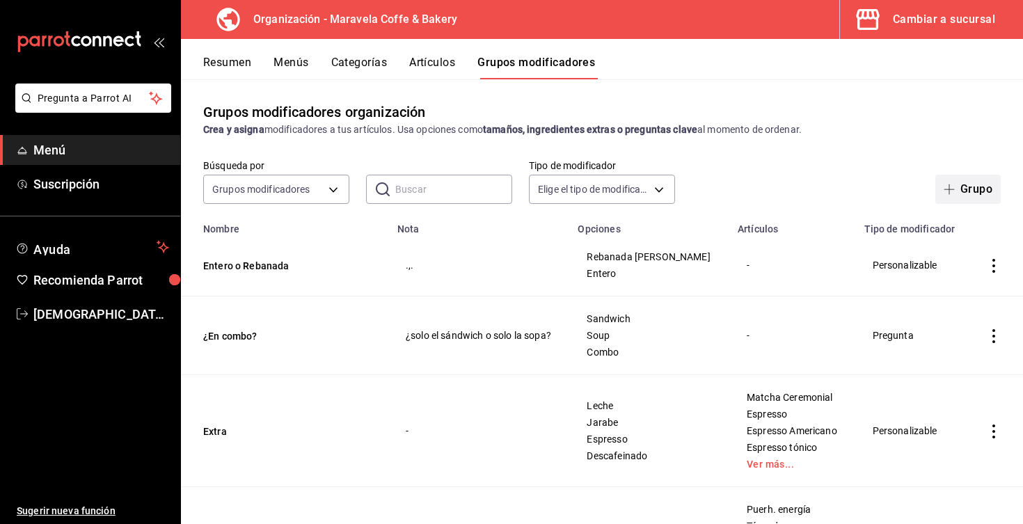
click at [967, 193] on button "Grupo" at bounding box center [967, 189] width 65 height 29
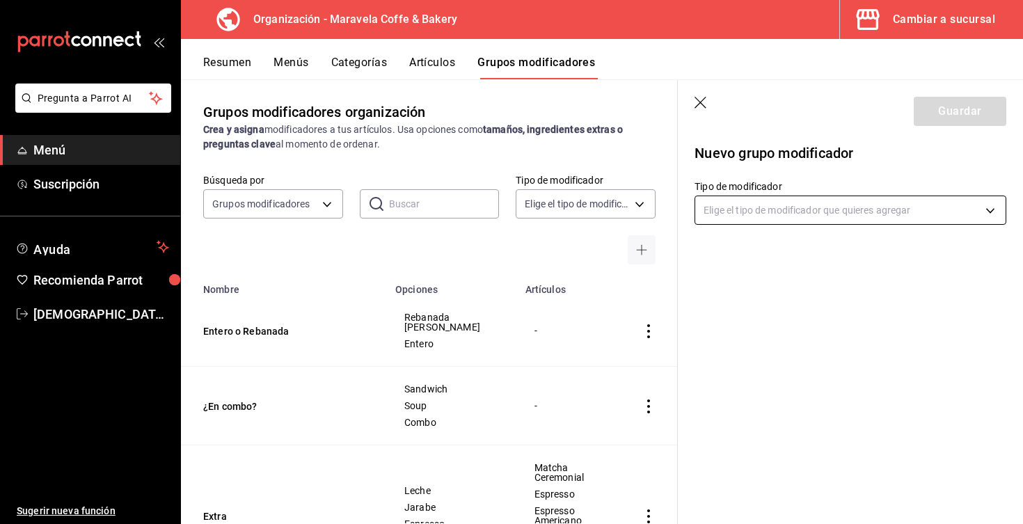
click at [760, 210] on body "Pregunta a Parrot AI Menú Suscripción Ayuda Recomienda Parrot [PERSON_NAME] Sug…" at bounding box center [511, 262] width 1023 height 524
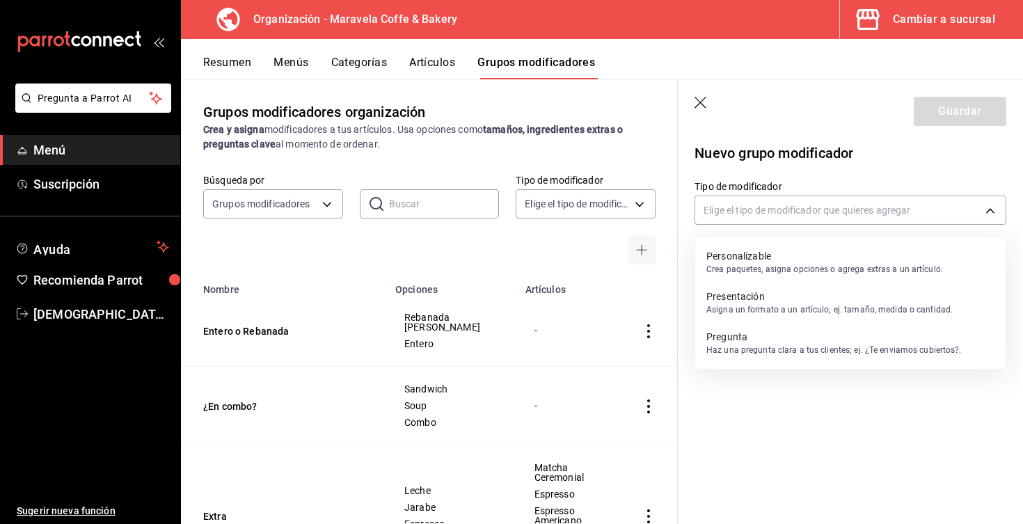
click at [729, 261] on p "Personalizable" at bounding box center [824, 256] width 237 height 14
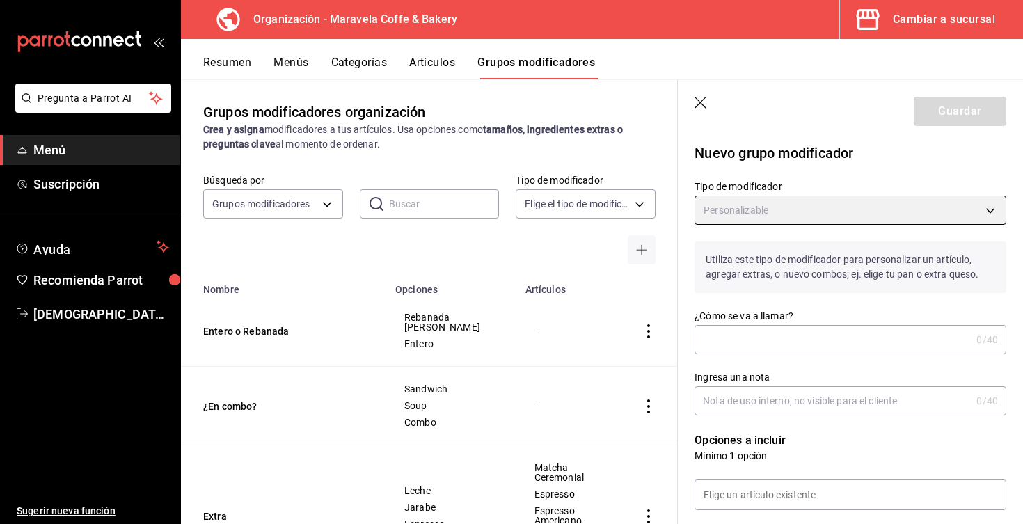
type input "CUSTOMIZABLE"
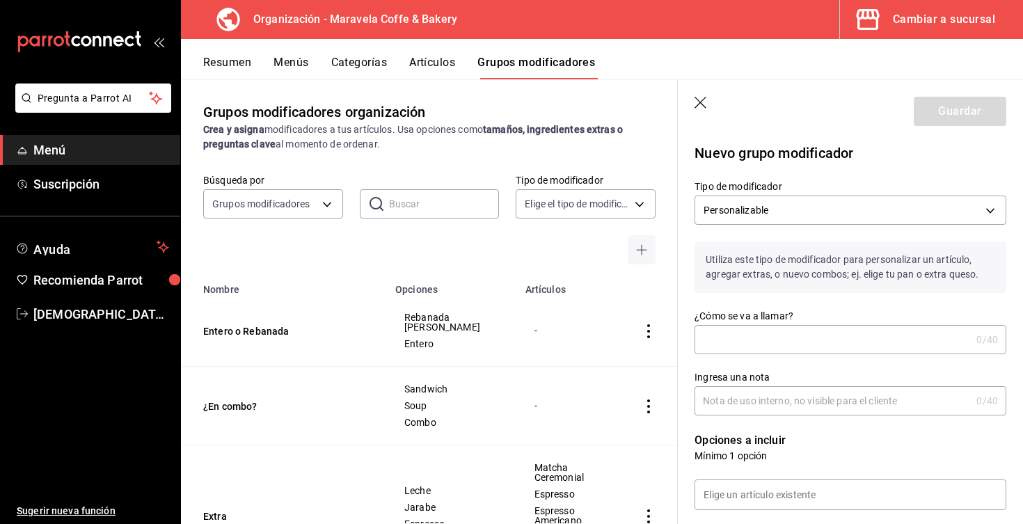
click at [697, 106] on icon "button" at bounding box center [701, 103] width 12 height 12
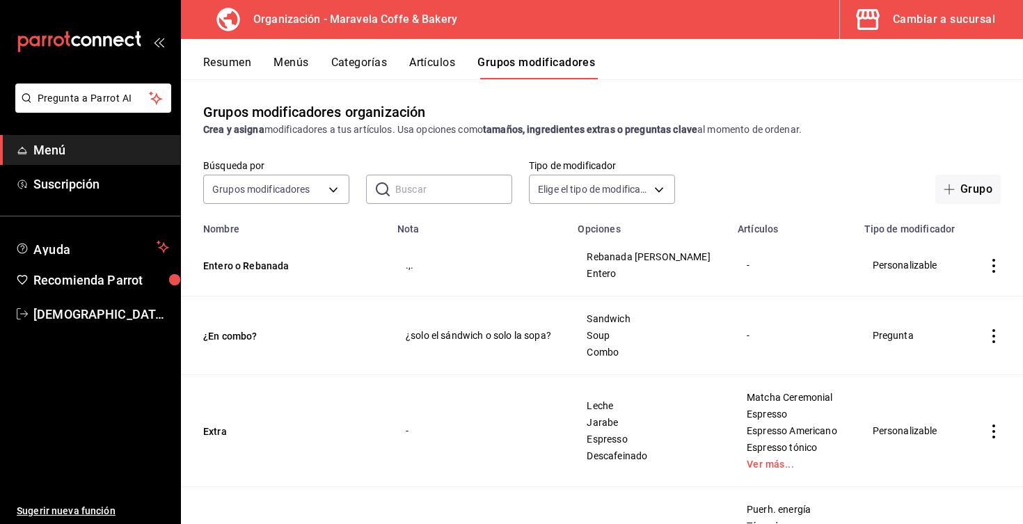
click at [241, 60] on button "Resumen" at bounding box center [227, 68] width 48 height 24
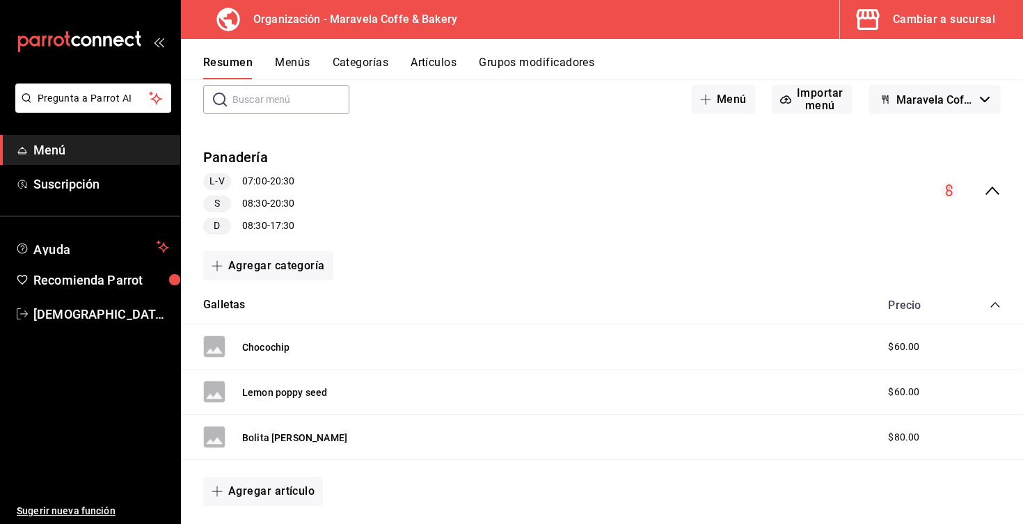
scroll to position [80, 0]
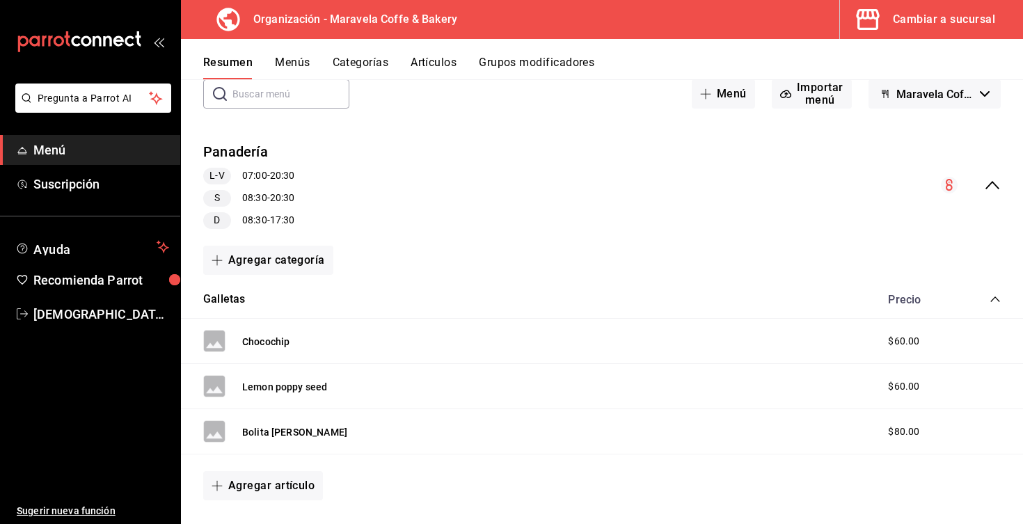
click at [999, 189] on icon "collapse-menu-row" at bounding box center [992, 185] width 14 height 8
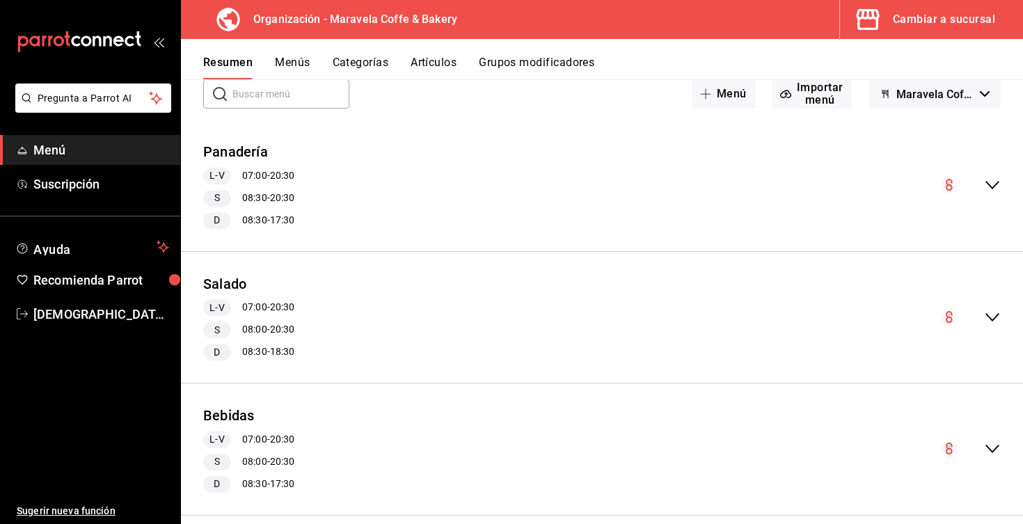
click at [942, 190] on icon "collapse-menu-row" at bounding box center [949, 185] width 17 height 17
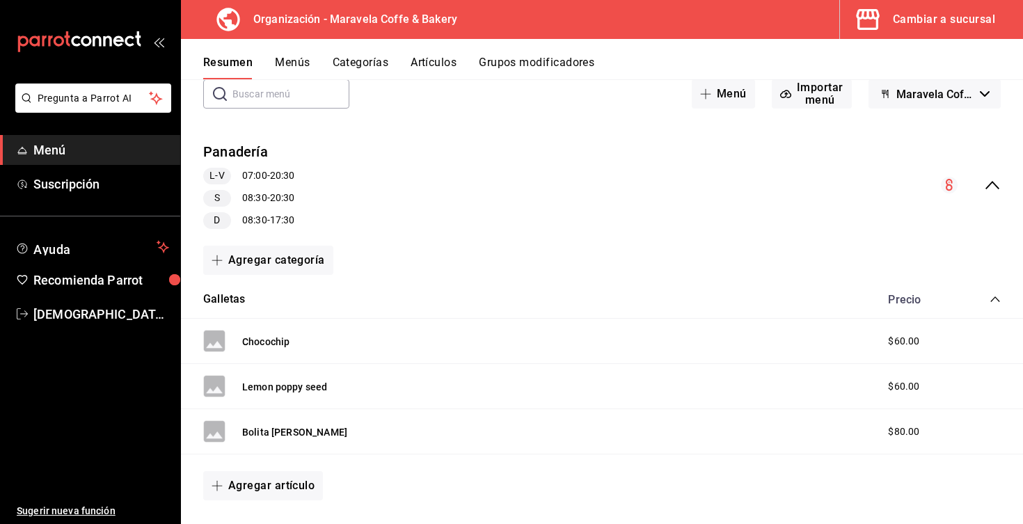
click at [1000, 187] on icon "collapse-menu-row" at bounding box center [992, 185] width 17 height 17
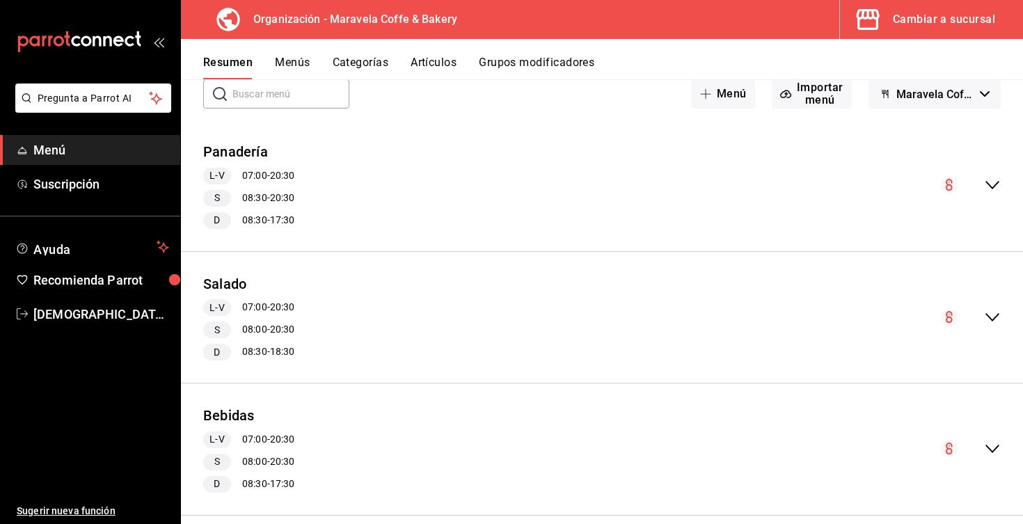
click at [947, 185] on icon "collapse-menu-row" at bounding box center [949, 185] width 7 height 12
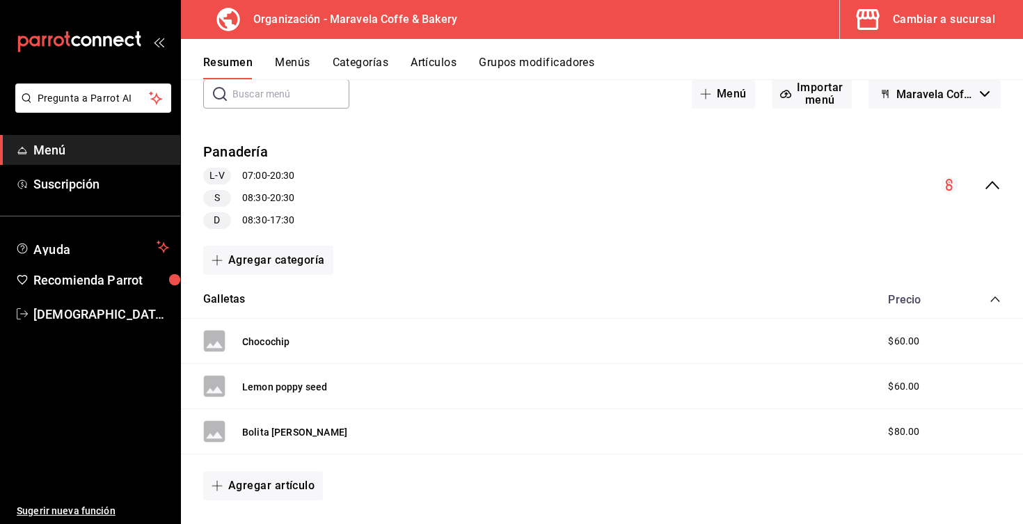
click at [1001, 189] on icon "collapse-menu-row" at bounding box center [992, 185] width 17 height 17
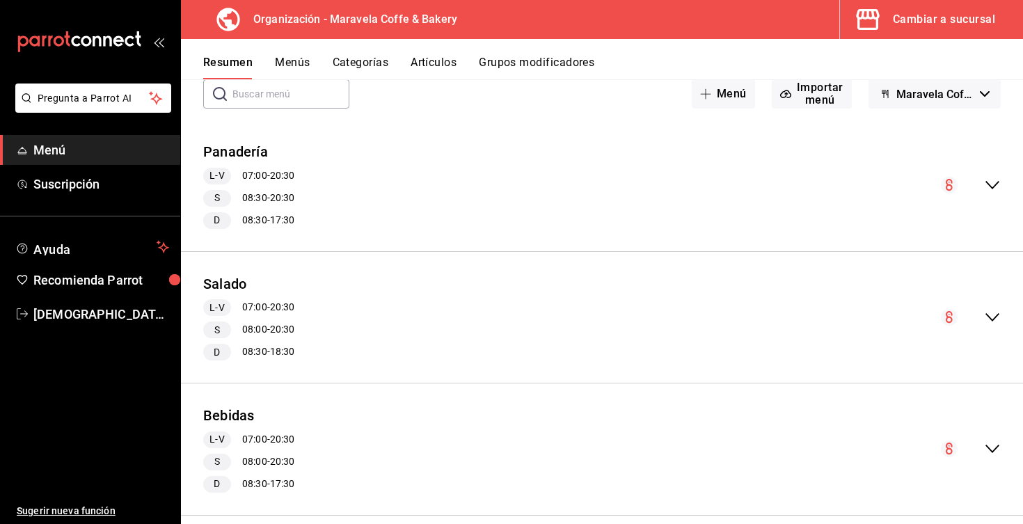
click at [295, 60] on button "Menús" at bounding box center [292, 68] width 35 height 24
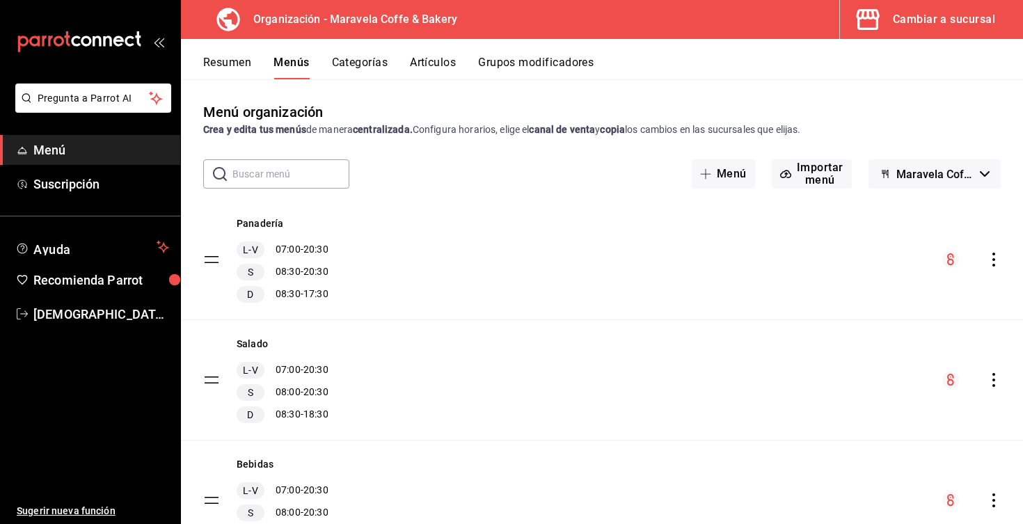
click at [995, 255] on icon "actions" at bounding box center [993, 260] width 3 height 14
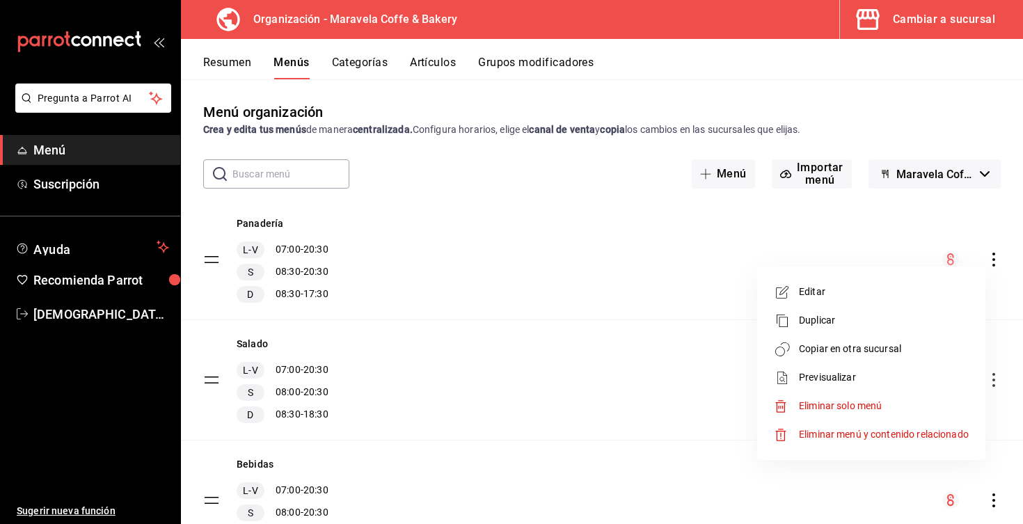
click at [887, 347] on span "Copiar en otra sucursal" at bounding box center [884, 349] width 170 height 15
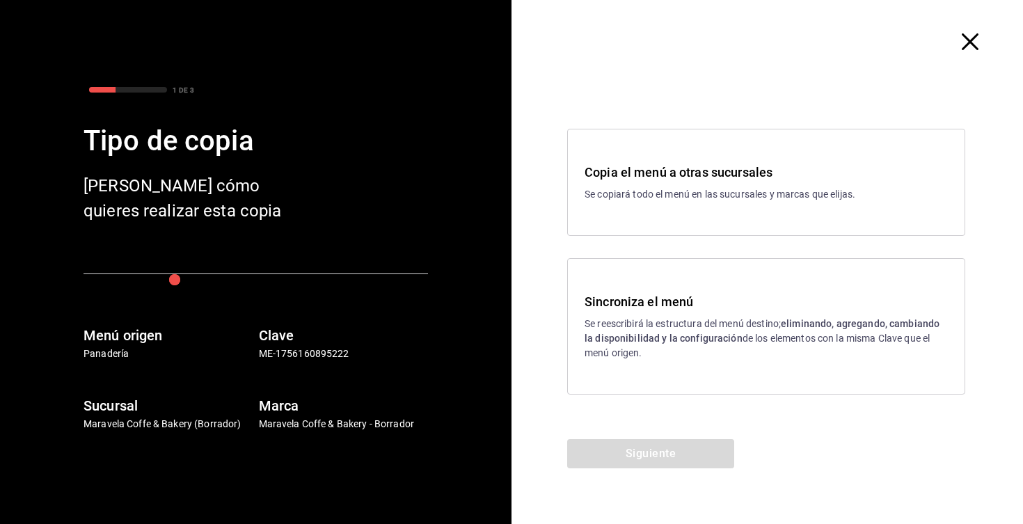
click at [834, 312] on div "Sincroniza el menú Se reescribirá la estructura del menú destino; eliminando, a…" at bounding box center [766, 326] width 363 height 68
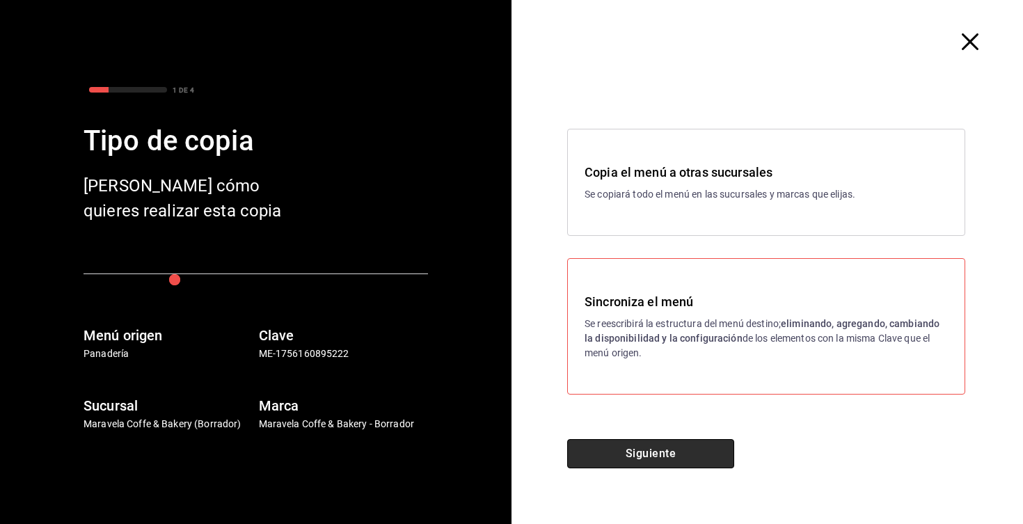
click at [676, 456] on button "Siguiente" at bounding box center [650, 453] width 167 height 29
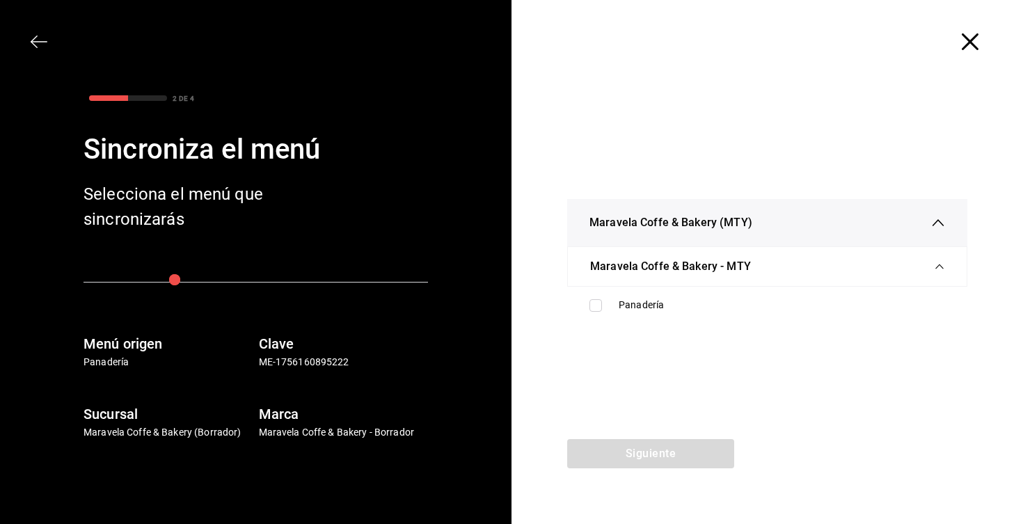
click at [913, 267] on div "Maravela Coffe & Bakery - MTY" at bounding box center [767, 266] width 354 height 39
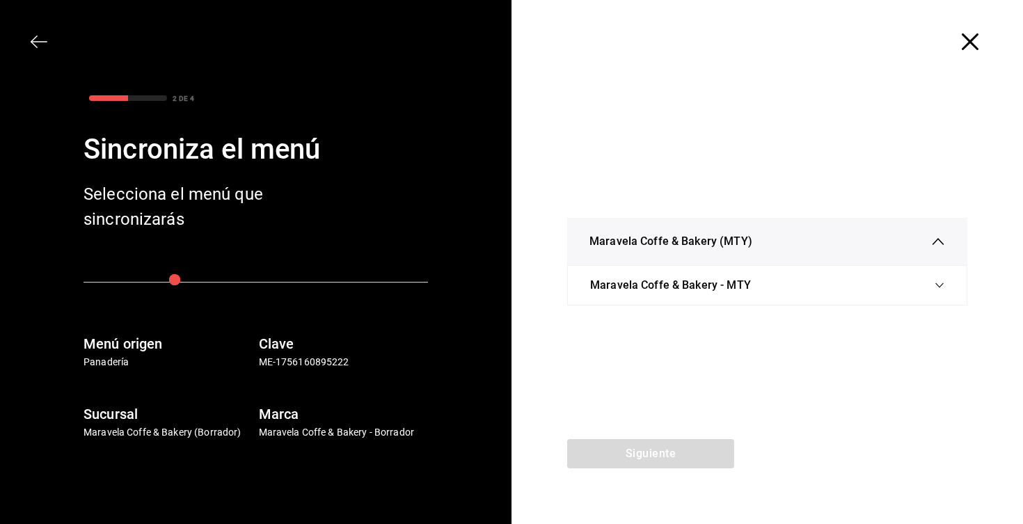
click at [953, 241] on div "Maravela Coffe & Bakery (MTY)" at bounding box center [767, 241] width 400 height 47
click at [940, 240] on icon "button" at bounding box center [939, 241] width 12 height 7
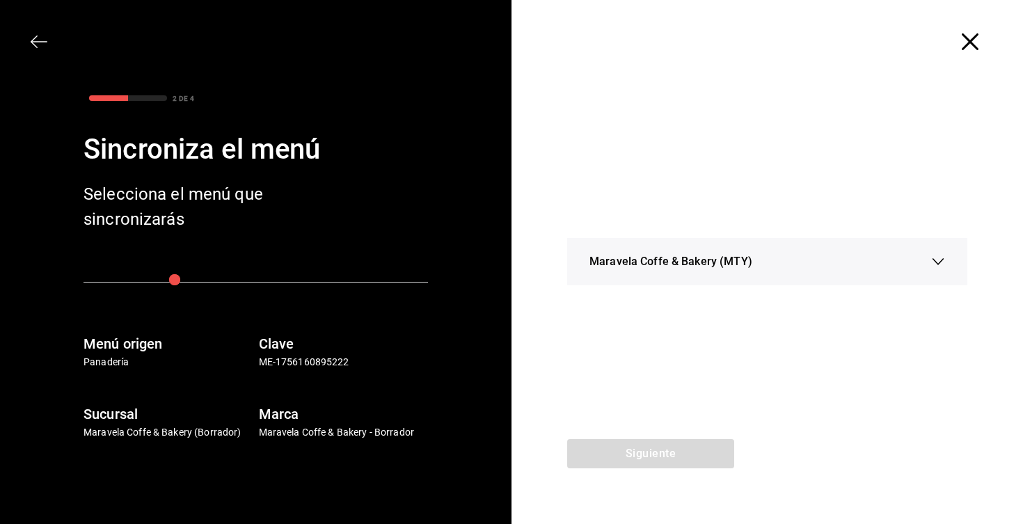
click at [932, 248] on div "Maravela Coffe & Bakery (MTY)" at bounding box center [767, 261] width 356 height 47
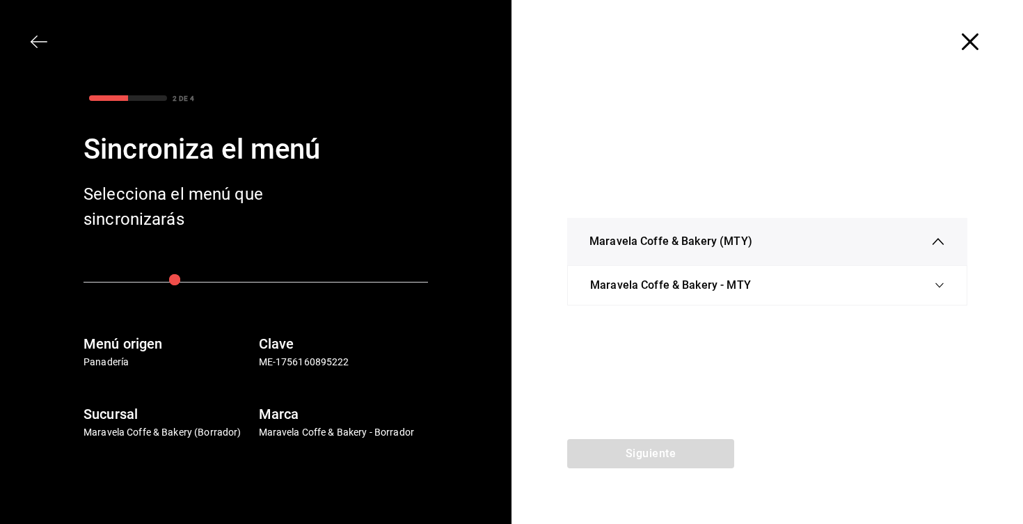
click at [935, 291] on div "Maravela Coffe & Bakery - MTY" at bounding box center [767, 285] width 354 height 39
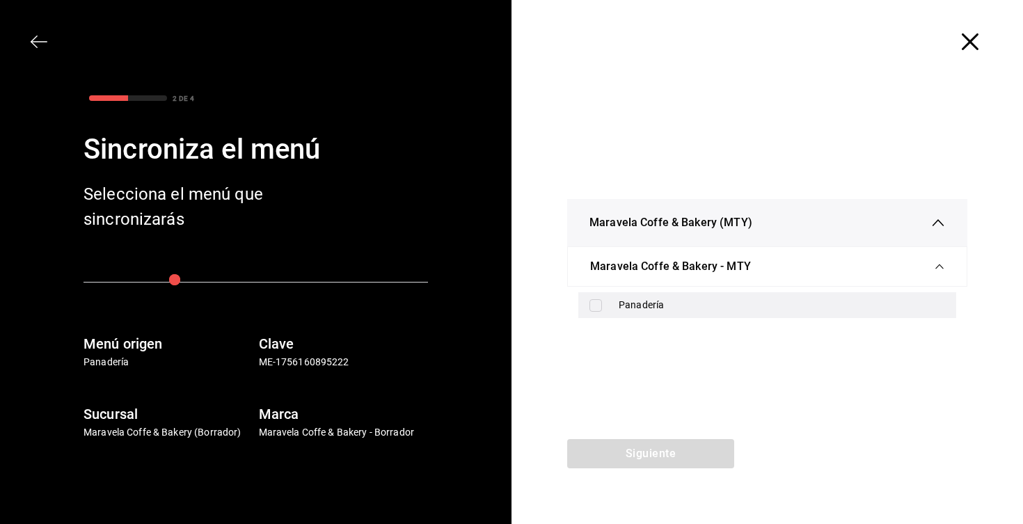
click at [596, 302] on input "checkbox" at bounding box center [595, 305] width 13 height 13
checkbox input "true"
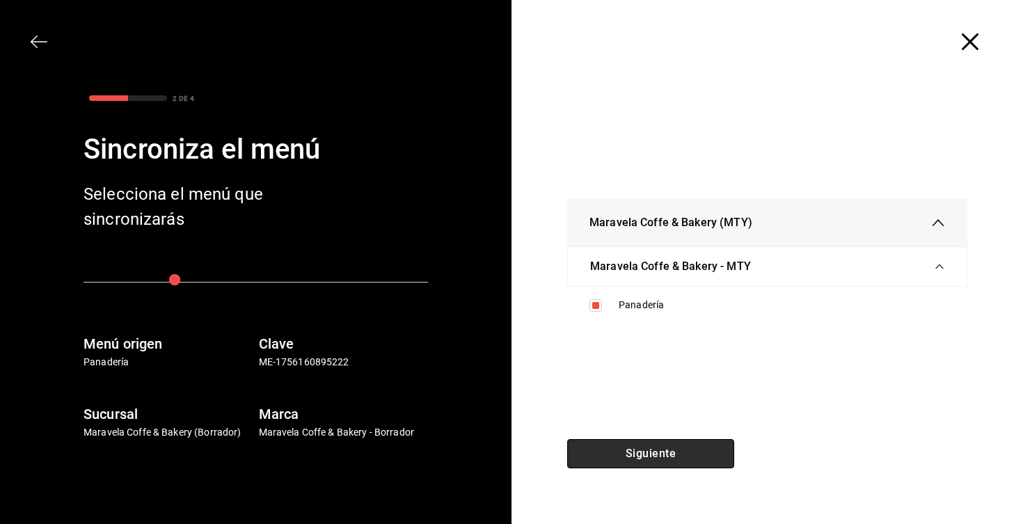
click at [656, 447] on button "Siguiente" at bounding box center [650, 453] width 167 height 29
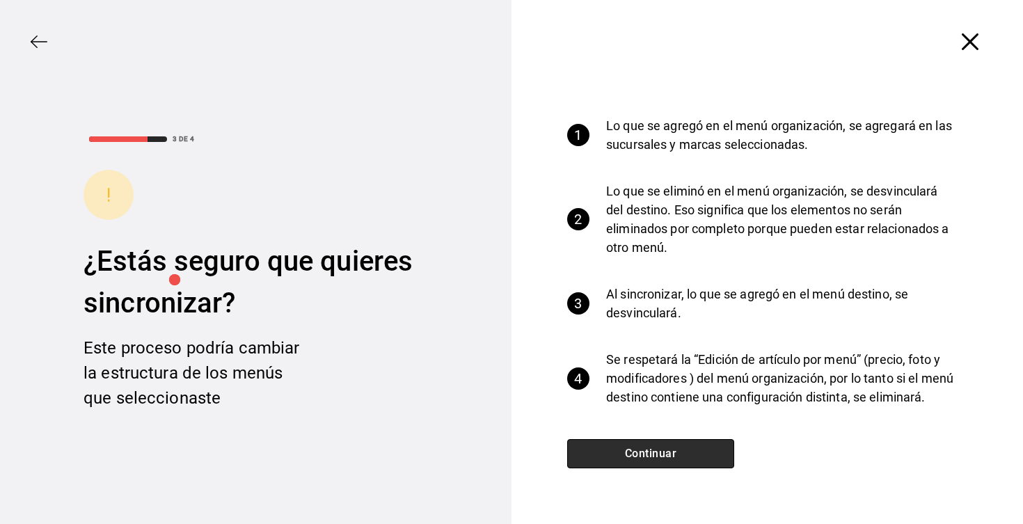
click at [656, 447] on button "Continuar" at bounding box center [650, 453] width 167 height 29
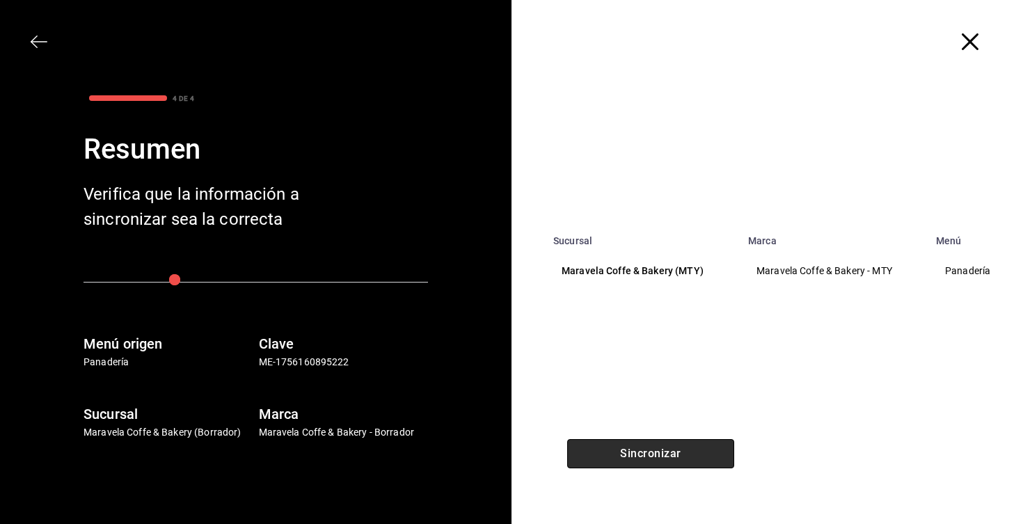
click at [656, 447] on button "Sincronizar" at bounding box center [650, 453] width 167 height 29
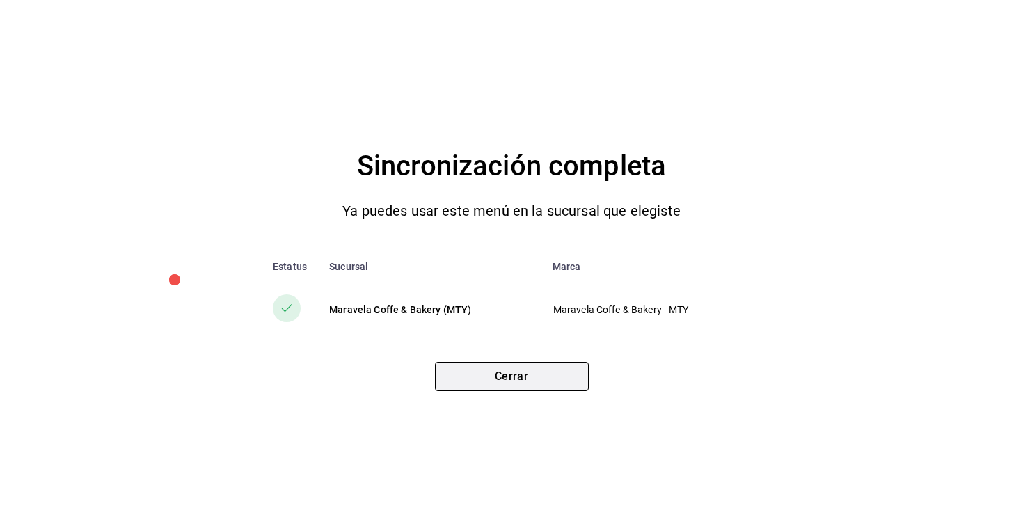
click at [557, 377] on button "Cerrar" at bounding box center [512, 376] width 154 height 29
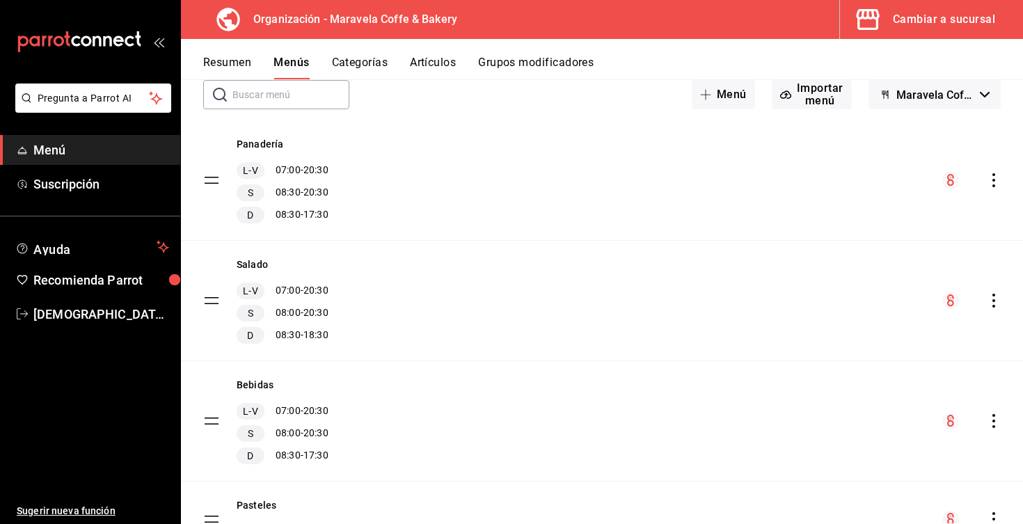
scroll to position [79, 0]
click at [429, 66] on button "Artículos" at bounding box center [433, 68] width 46 height 24
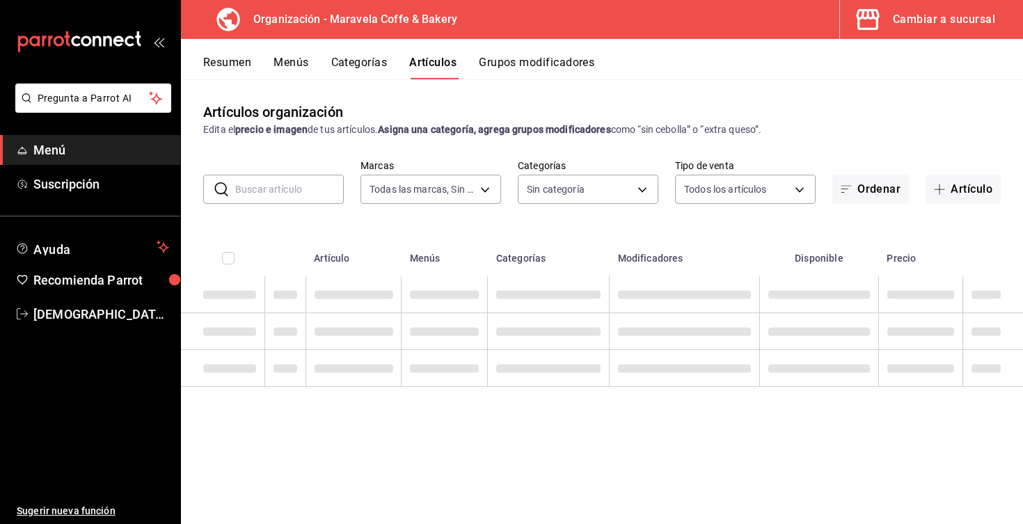
type input "b0fe70b4-93d0-4b6d-a9b2-3c5ba78bffbc"
type input "9f0cb9b4-ae93-490c-a111-ee357113a2b0,408fd9ec-6ccb-40a4-ac51-3ba3053b5afd,538d8…"
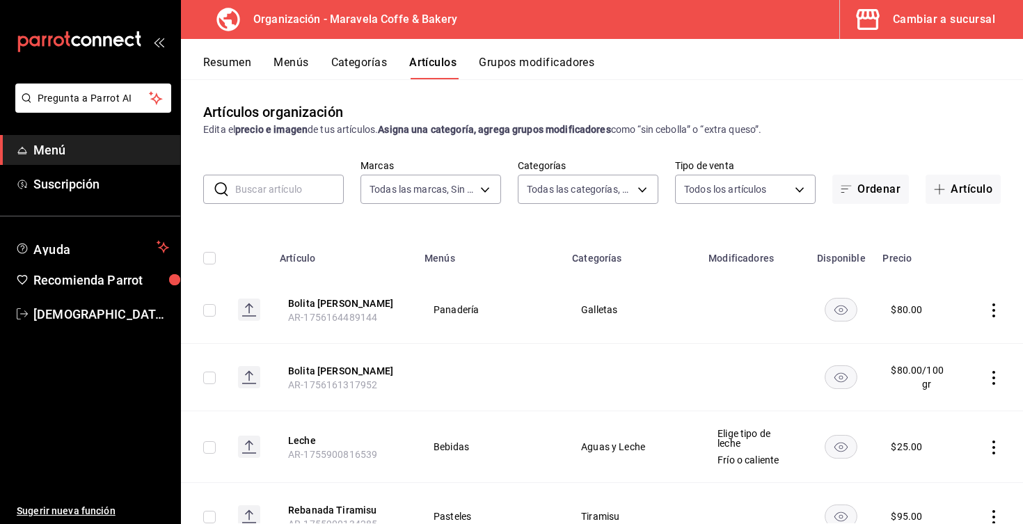
click at [279, 189] on input "text" at bounding box center [289, 189] width 109 height 28
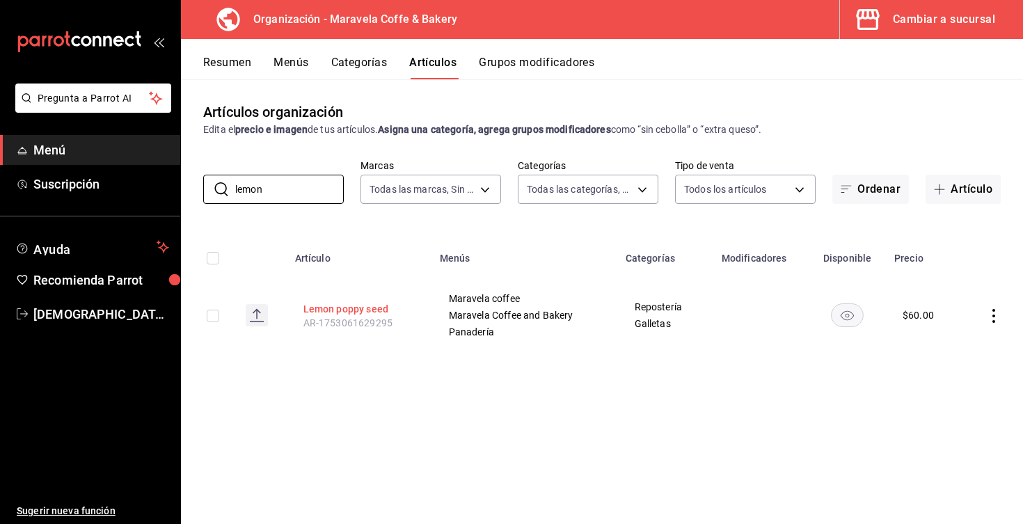
type input "lemon"
click at [353, 312] on button "Lemon poppy seed" at bounding box center [358, 309] width 111 height 14
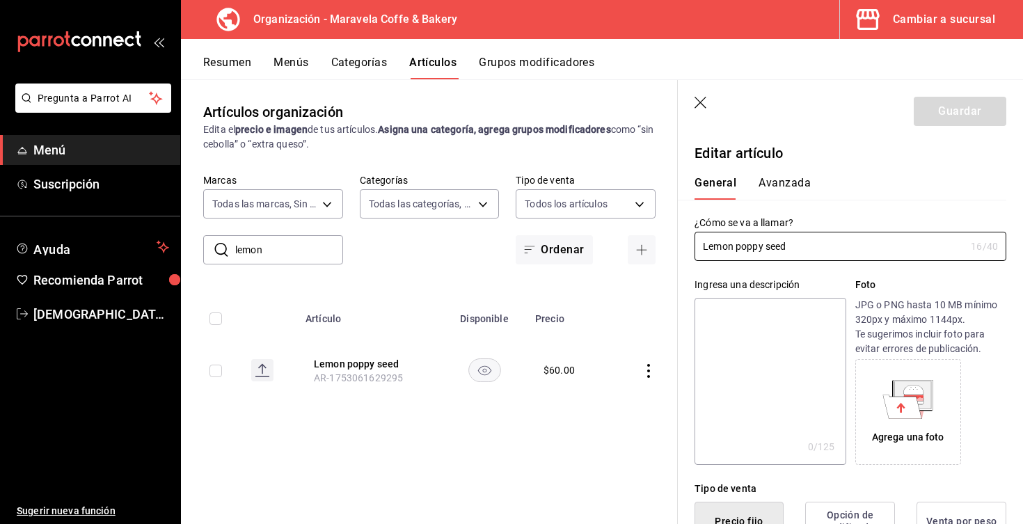
type input "$60.00"
click at [741, 248] on input "Lemon poppy seed" at bounding box center [830, 246] width 271 height 28
type input "Lemon Poppy Seed"
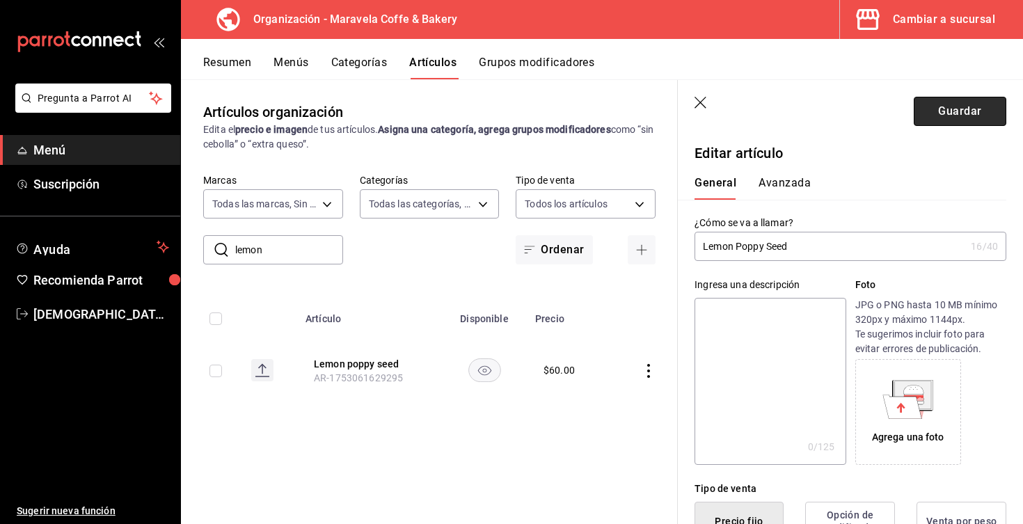
click at [988, 104] on button "Guardar" at bounding box center [960, 111] width 93 height 29
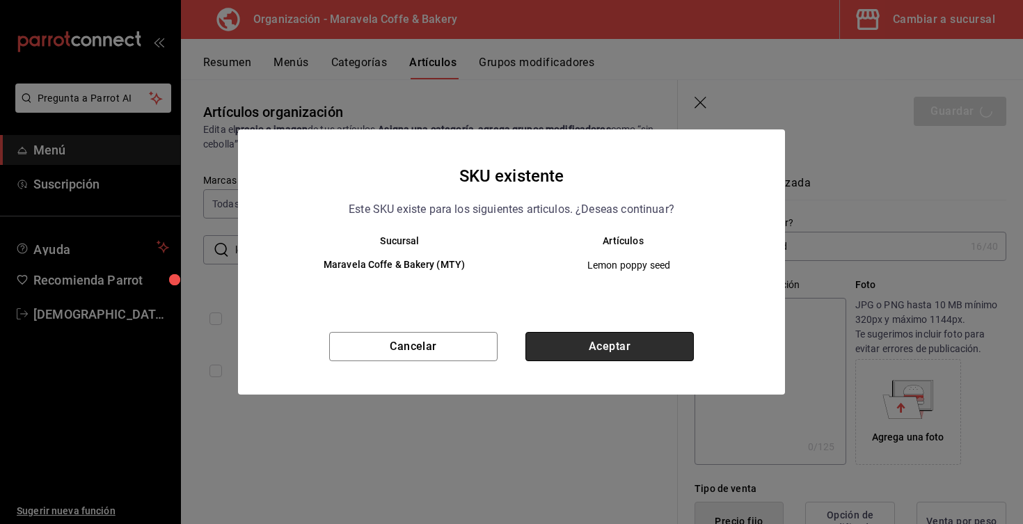
click at [661, 342] on button "Aceptar" at bounding box center [609, 346] width 168 height 29
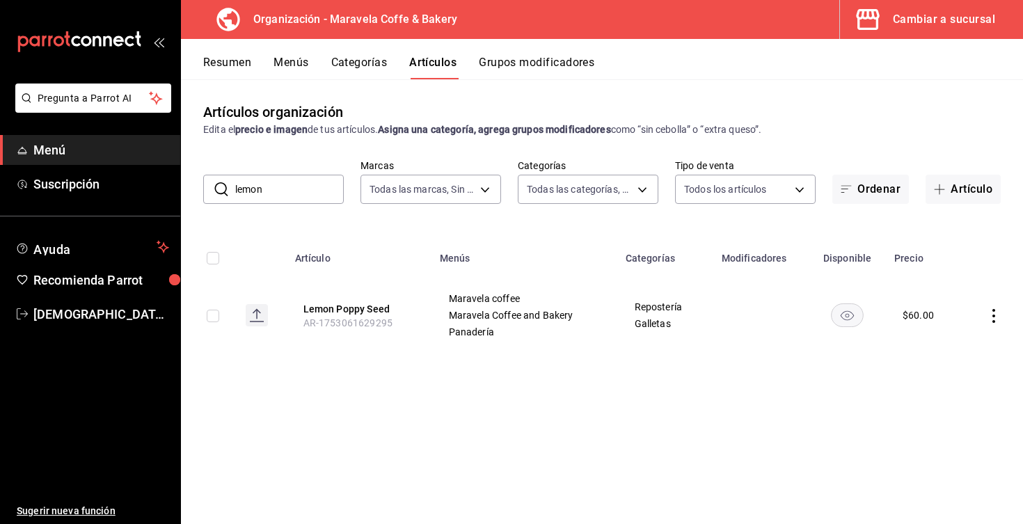
click at [286, 70] on button "Menús" at bounding box center [291, 68] width 35 height 24
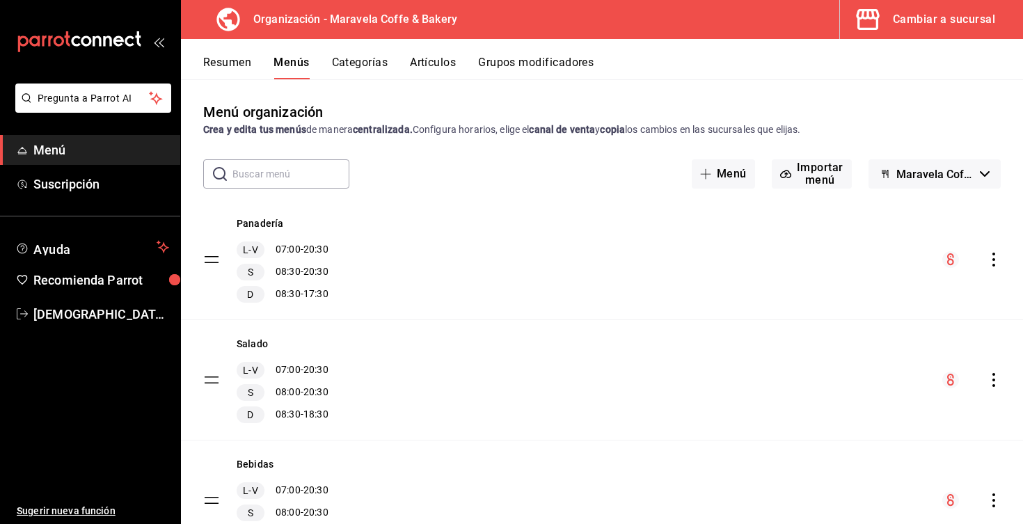
click at [237, 61] on button "Resumen" at bounding box center [227, 68] width 48 height 24
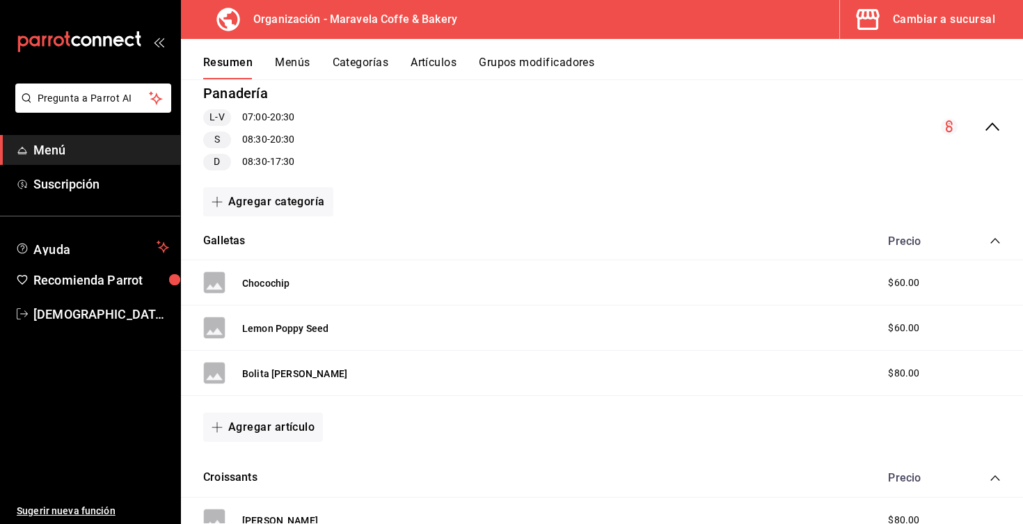
scroll to position [135, 0]
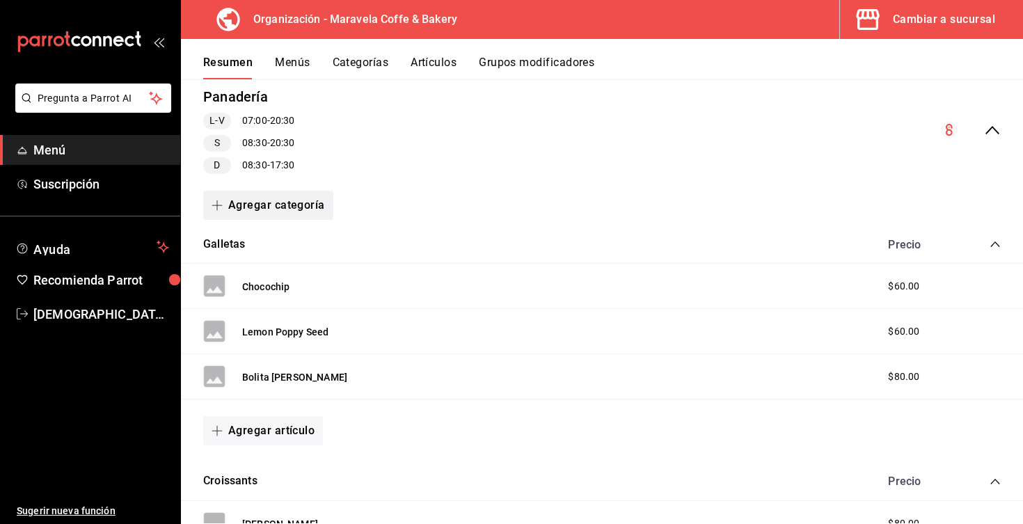
click at [273, 199] on button "Agregar categoría" at bounding box center [268, 205] width 130 height 29
click at [274, 279] on li "Categoría nueva" at bounding box center [262, 276] width 119 height 34
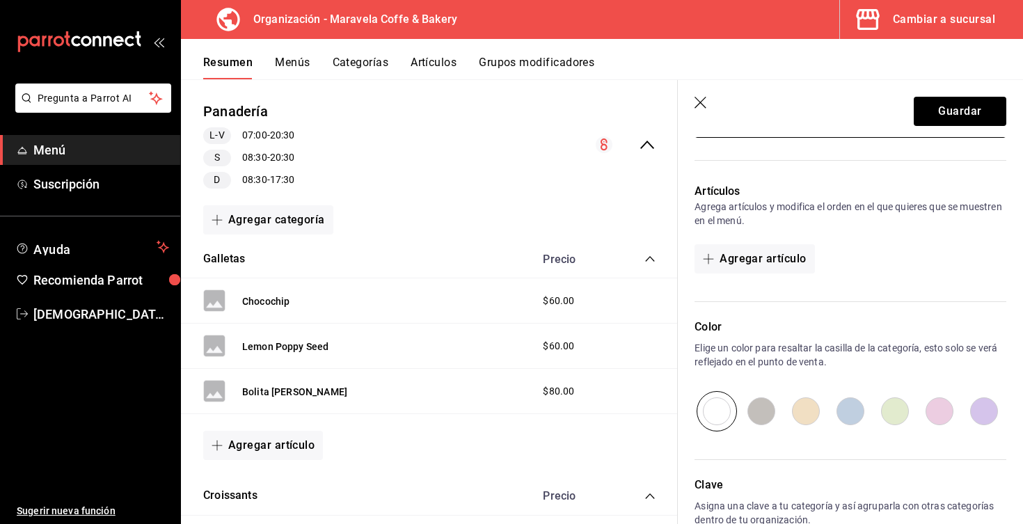
scroll to position [395, 0]
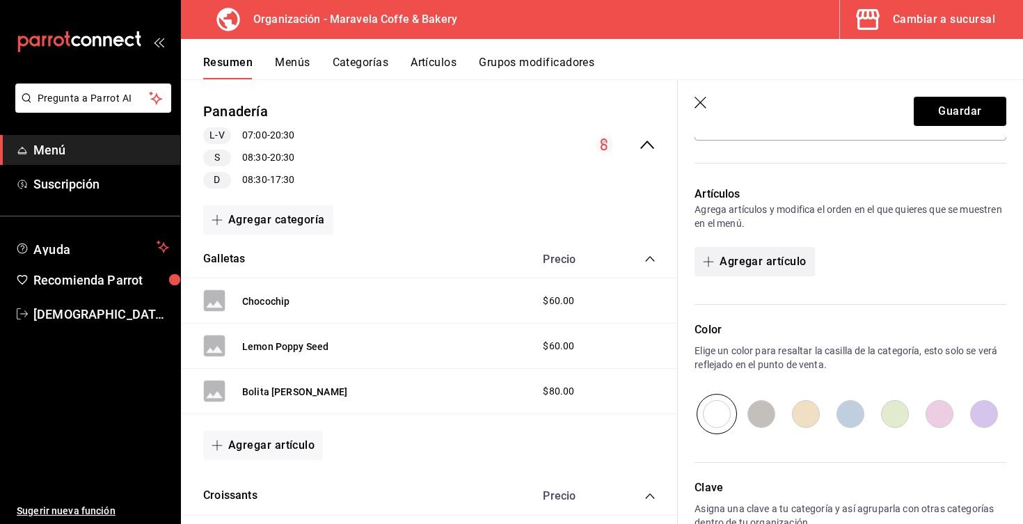
type input "Panques"
click at [740, 258] on button "Agregar artículo" at bounding box center [755, 261] width 120 height 29
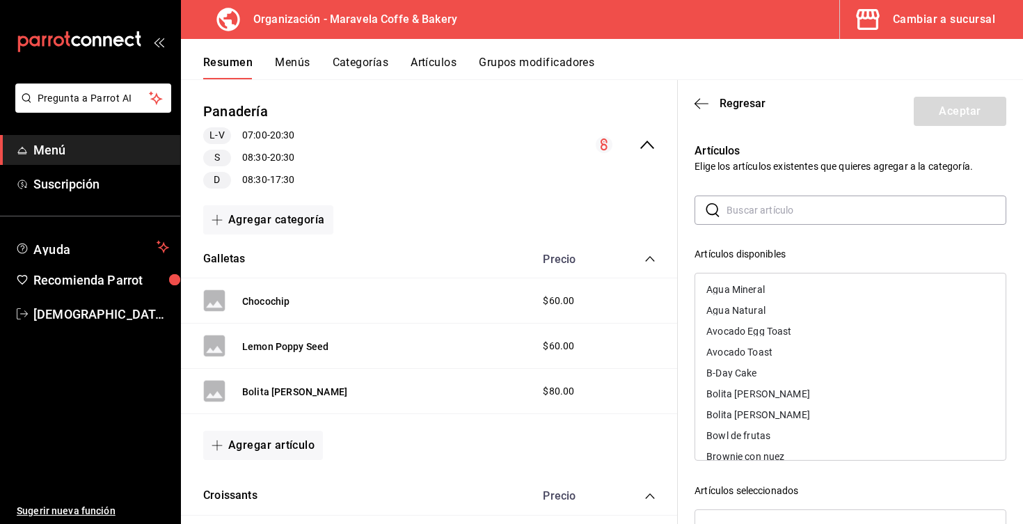
click at [749, 209] on input "text" at bounding box center [867, 210] width 280 height 28
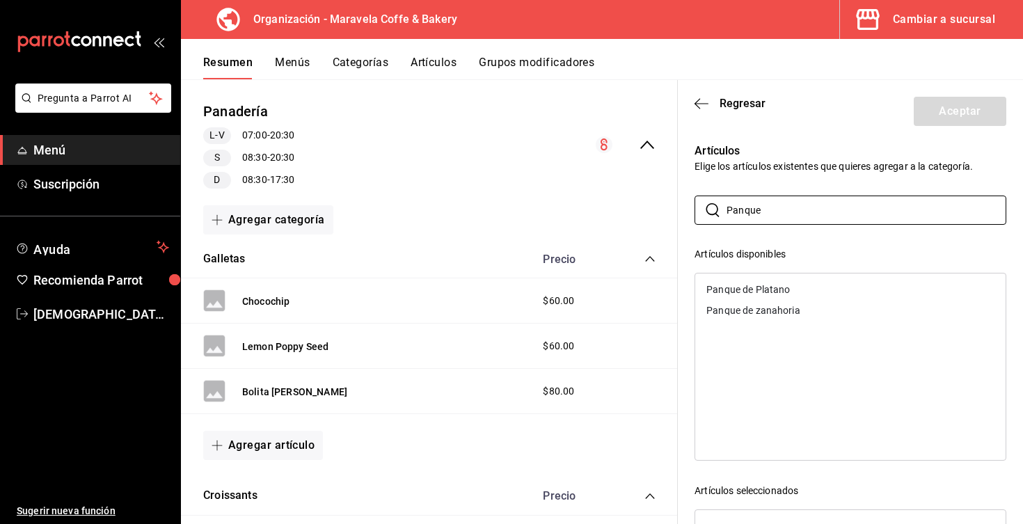
click at [764, 287] on div "Panque de Platano" at bounding box center [748, 290] width 84 height 10
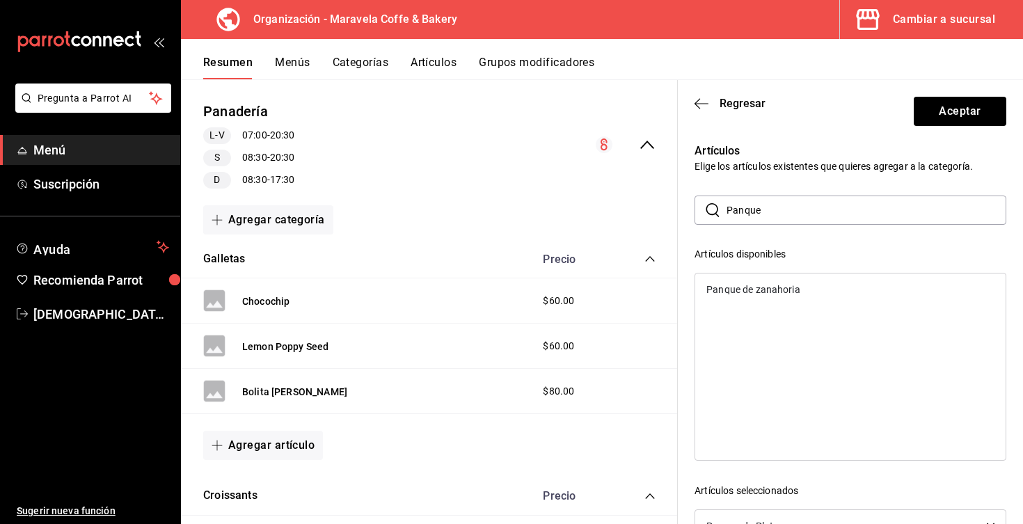
click at [764, 287] on div "Panque de zanahoria" at bounding box center [753, 290] width 94 height 10
click at [781, 216] on input "Panque" at bounding box center [867, 210] width 280 height 28
type input "P"
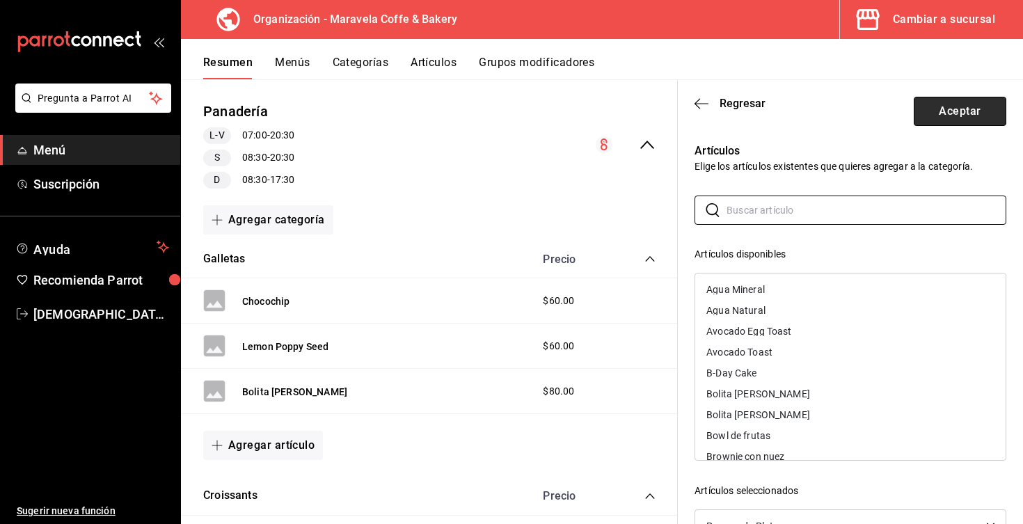
click at [957, 112] on button "Aceptar" at bounding box center [960, 111] width 93 height 29
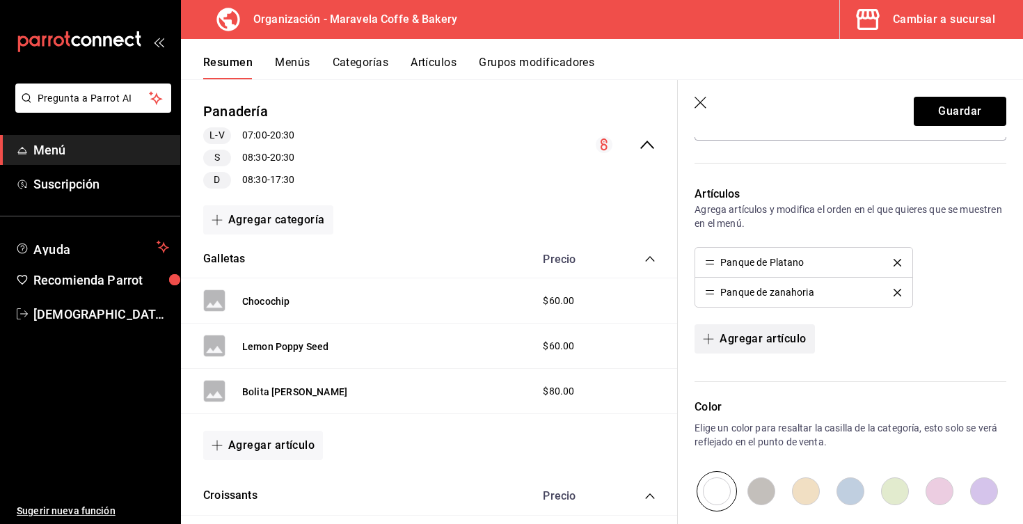
click at [727, 335] on button "Agregar artículo" at bounding box center [755, 338] width 120 height 29
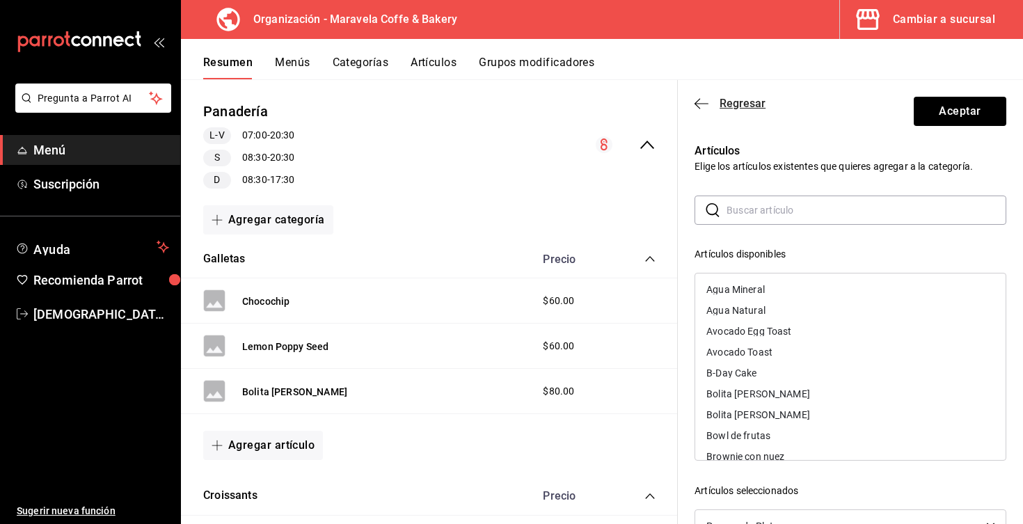
click at [704, 102] on icon "button" at bounding box center [702, 103] width 14 height 13
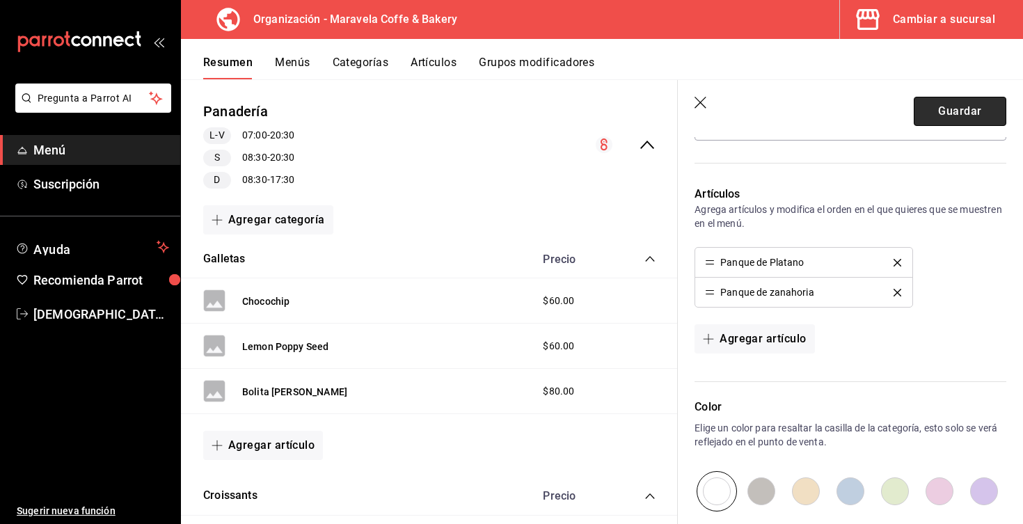
click at [988, 116] on button "Guardar" at bounding box center [960, 111] width 93 height 29
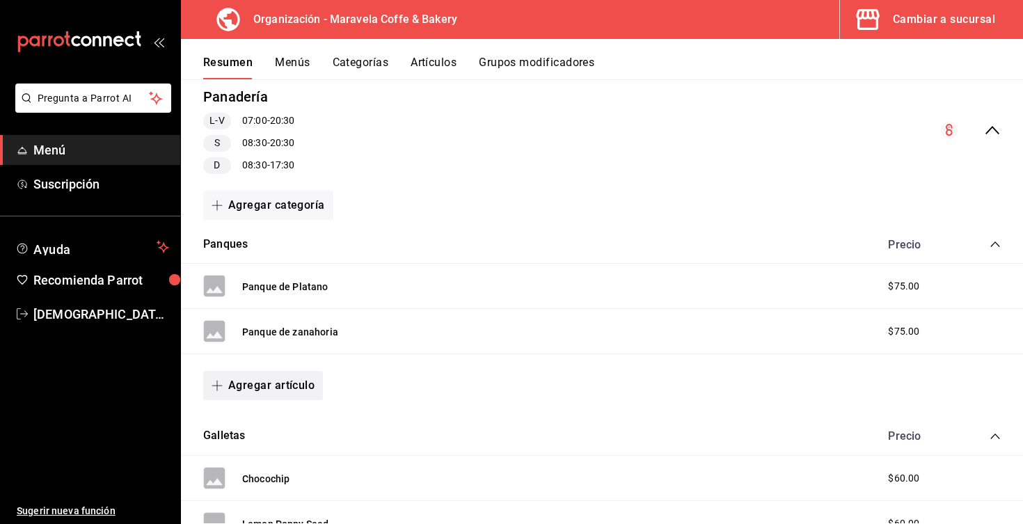
click at [248, 389] on button "Agregar artículo" at bounding box center [263, 385] width 120 height 29
click at [286, 455] on li "Artículo nuevo" at bounding box center [257, 456] width 109 height 34
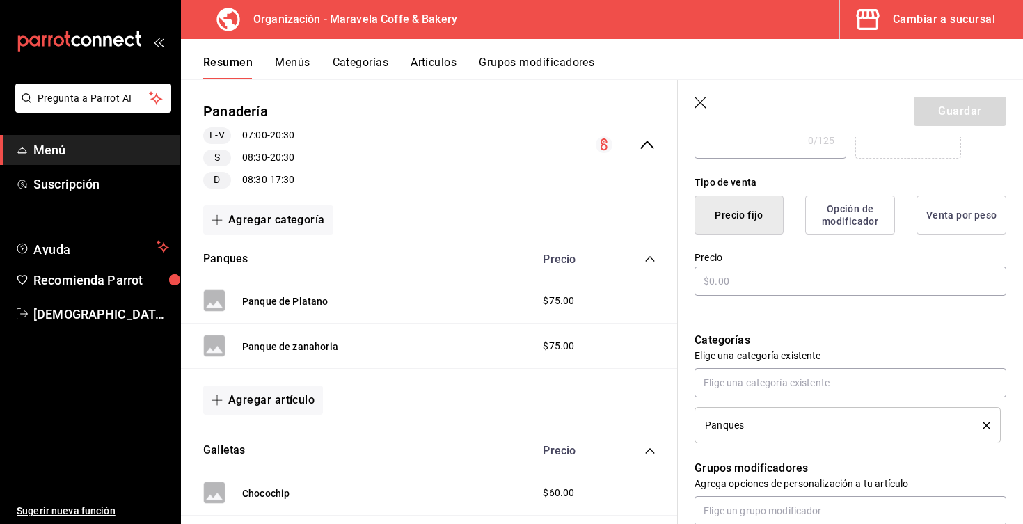
scroll to position [367, 0]
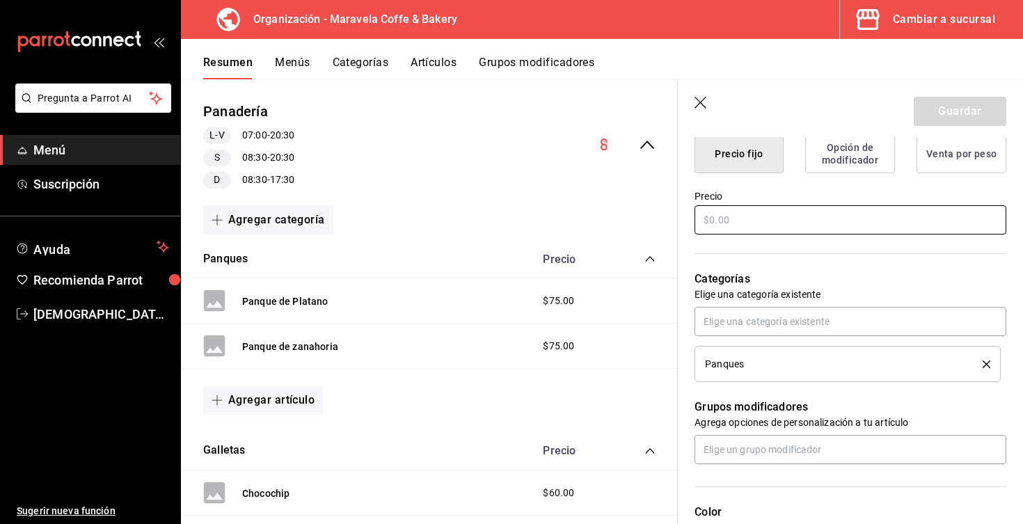
type input "Panque de Matcha"
click at [817, 221] on input "text" at bounding box center [851, 219] width 312 height 29
type input "$75.00"
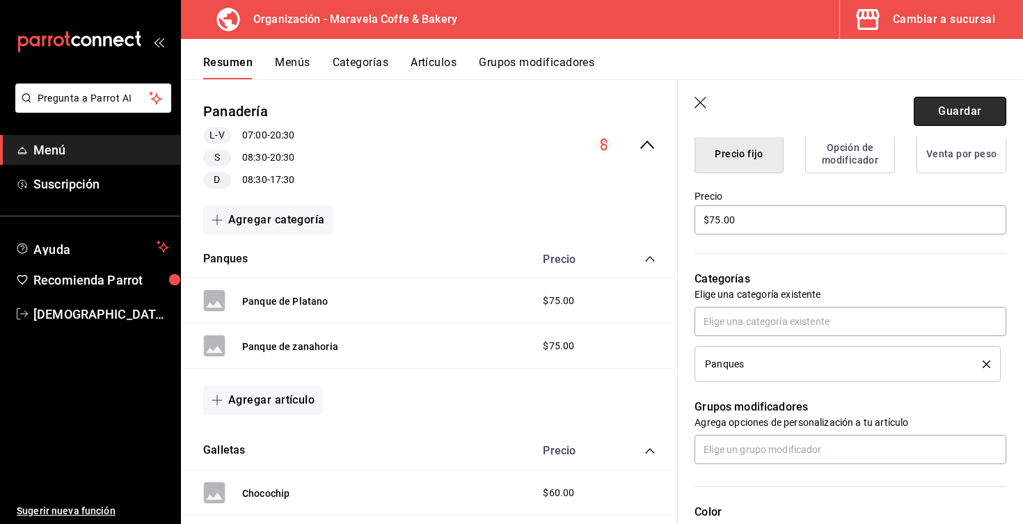
click at [998, 110] on button "Guardar" at bounding box center [960, 111] width 93 height 29
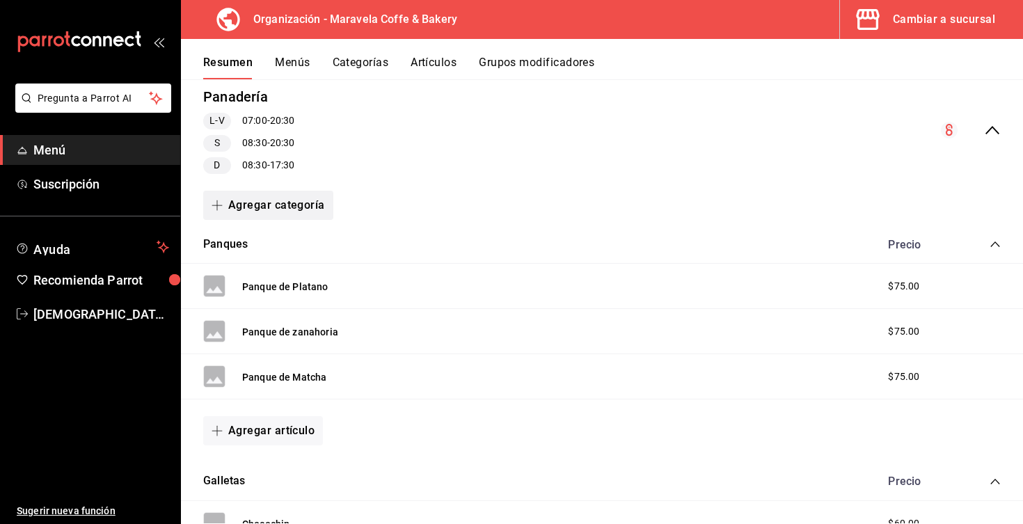
click at [255, 209] on button "Agregar categoría" at bounding box center [268, 205] width 130 height 29
click at [264, 278] on li "Categoría nueva" at bounding box center [262, 276] width 119 height 34
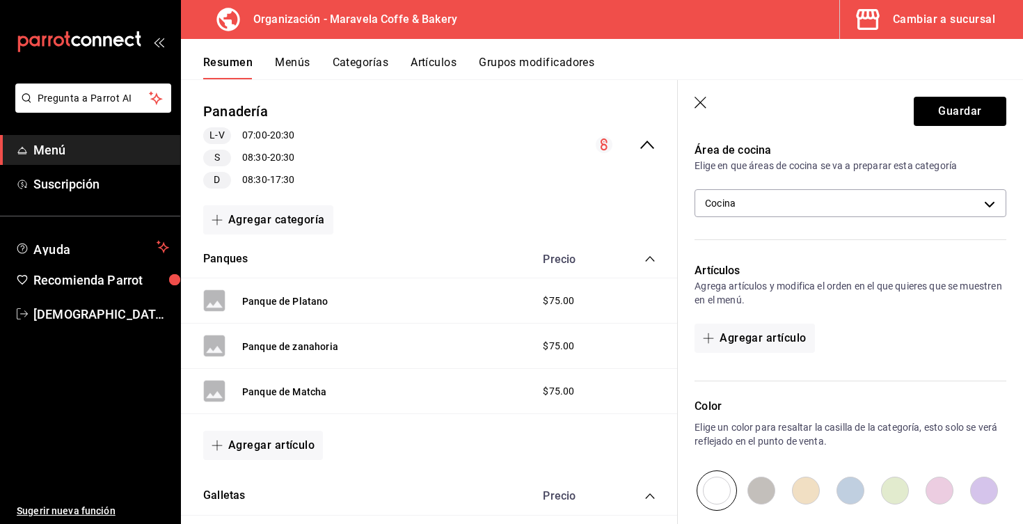
scroll to position [354, 0]
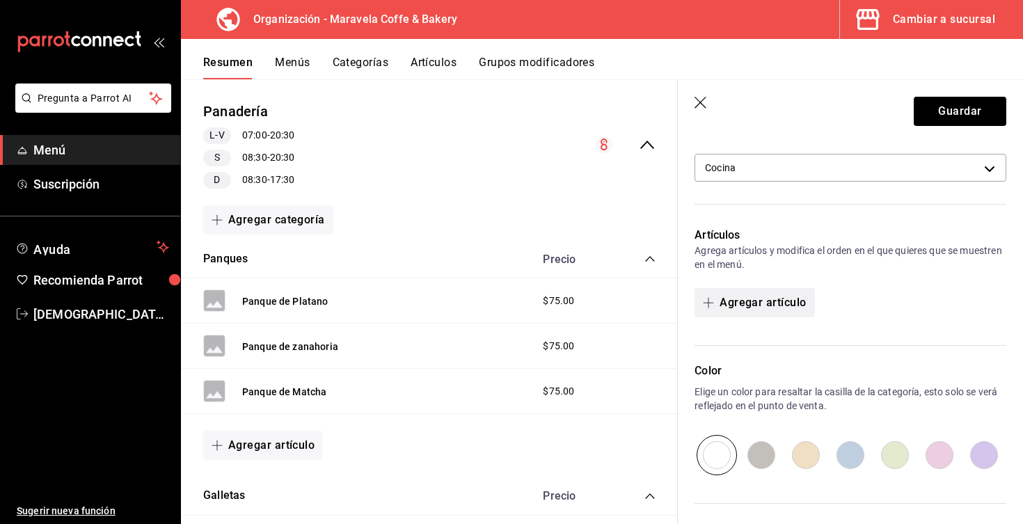
type input "Conchas"
click at [743, 301] on button "Agregar artículo" at bounding box center [755, 302] width 120 height 29
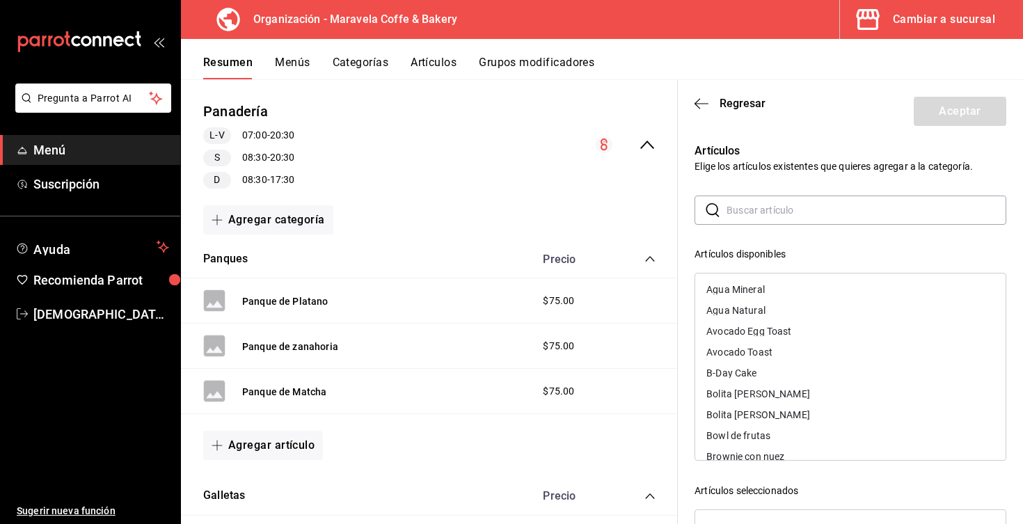
click at [773, 214] on input "text" at bounding box center [867, 210] width 280 height 28
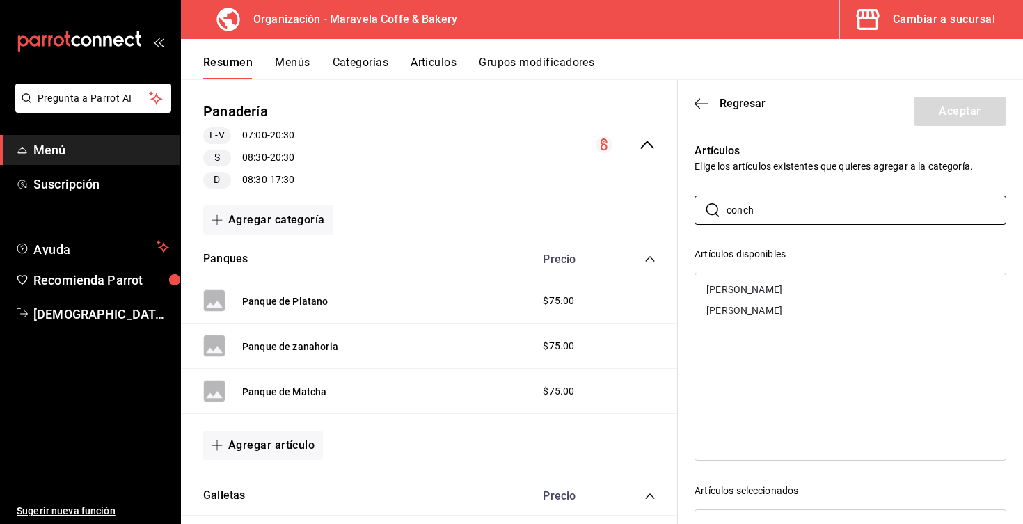
type input "conch"
click at [762, 307] on div "[PERSON_NAME]" at bounding box center [744, 311] width 76 height 10
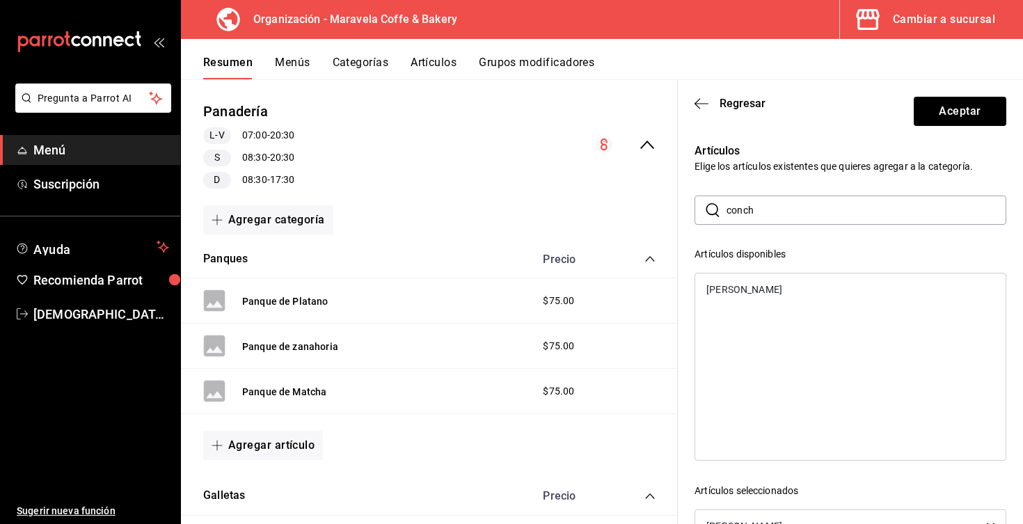
click at [762, 292] on div "[PERSON_NAME]" at bounding box center [744, 290] width 76 height 10
click at [940, 121] on button "Aceptar" at bounding box center [960, 111] width 93 height 29
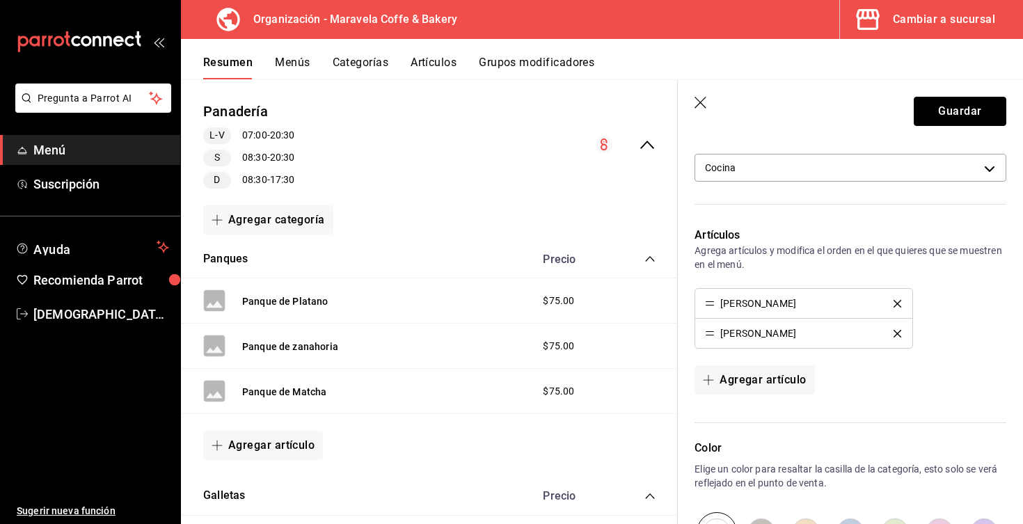
click at [940, 121] on button "Guardar" at bounding box center [960, 111] width 93 height 29
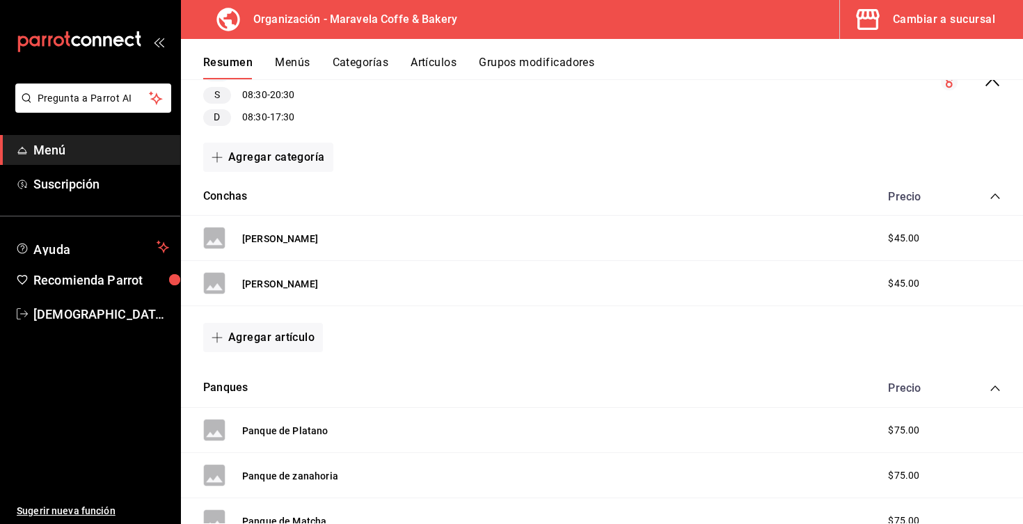
scroll to position [184, 0]
click at [277, 337] on button "Agregar artículo" at bounding box center [263, 336] width 120 height 29
click at [403, 162] on div at bounding box center [511, 262] width 1023 height 524
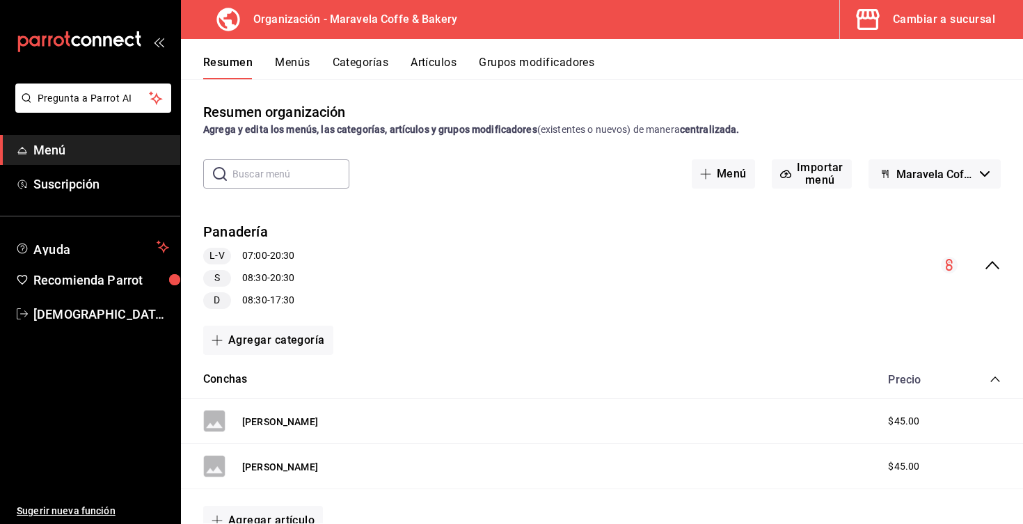
scroll to position [0, 0]
click at [299, 58] on button "Menús" at bounding box center [292, 68] width 35 height 24
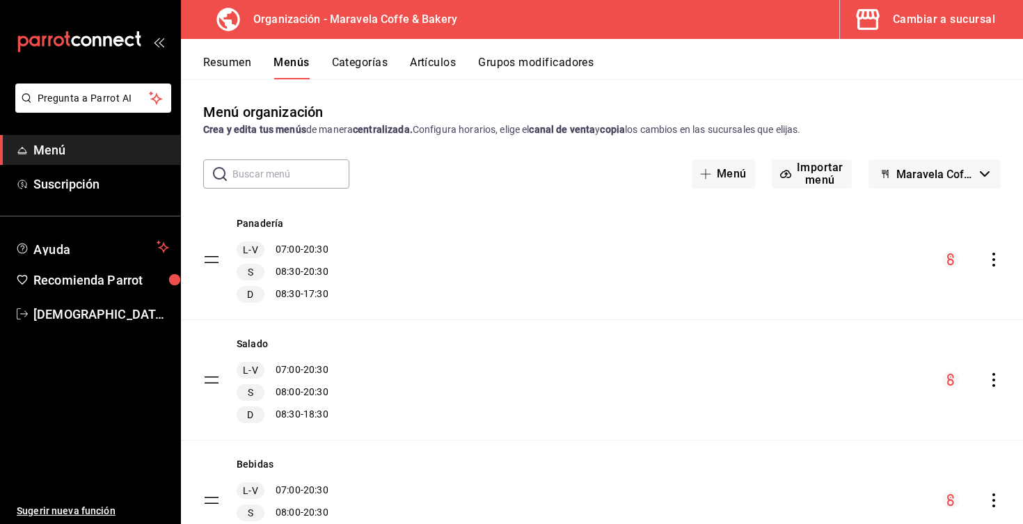
click at [990, 258] on icon "actions" at bounding box center [994, 260] width 14 height 14
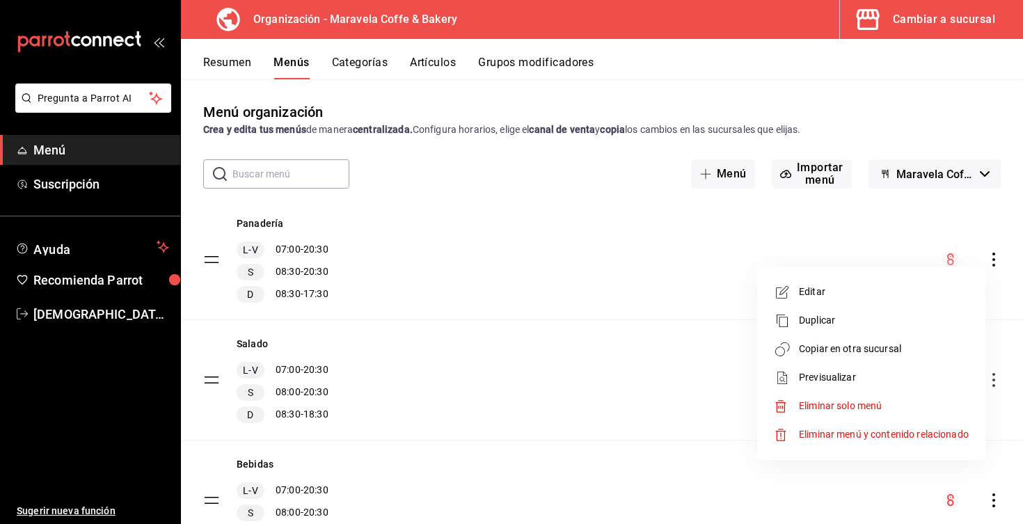
click at [840, 357] on li "Copiar en otra sucursal" at bounding box center [871, 349] width 217 height 29
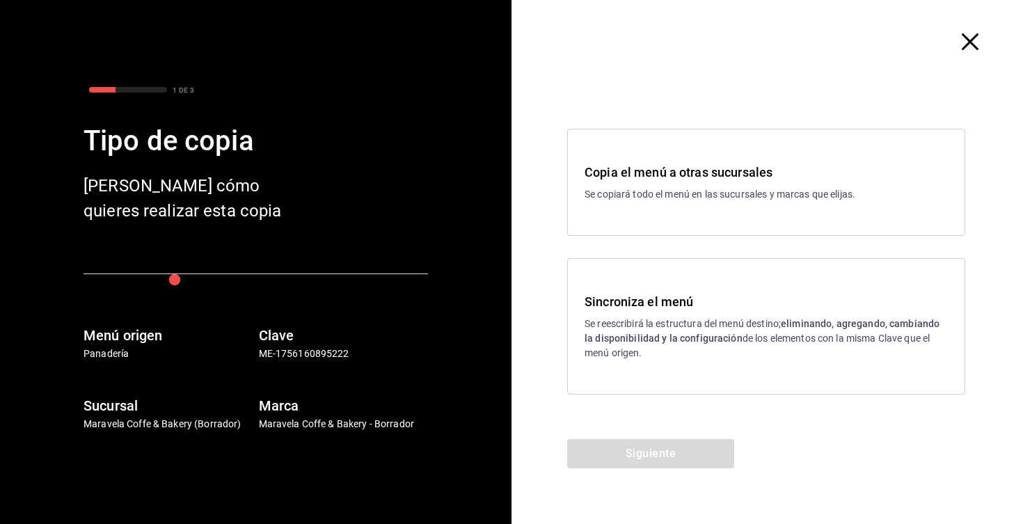
click at [742, 312] on div "Sincroniza el menú Se reescribirá la estructura del menú destino; eliminando, a…" at bounding box center [766, 326] width 363 height 68
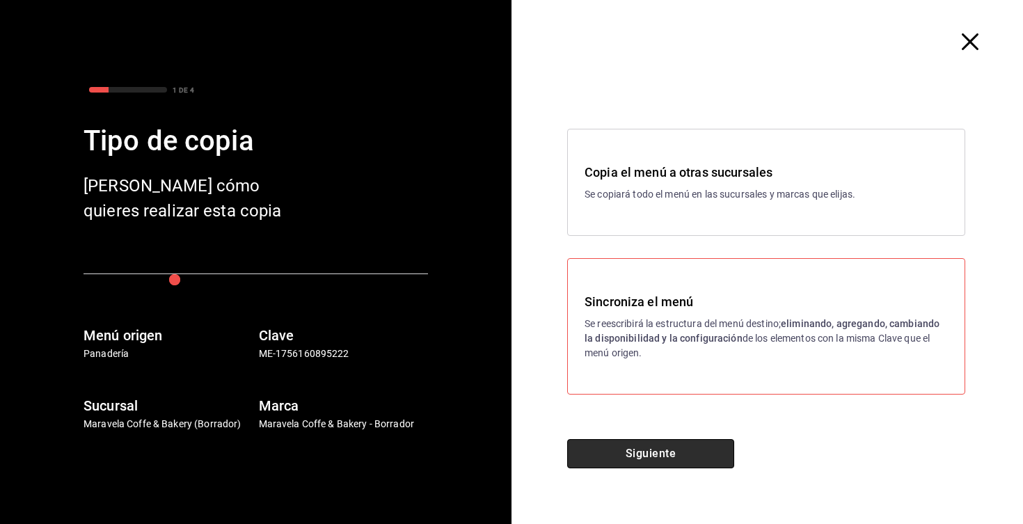
click at [690, 456] on button "Siguiente" at bounding box center [650, 453] width 167 height 29
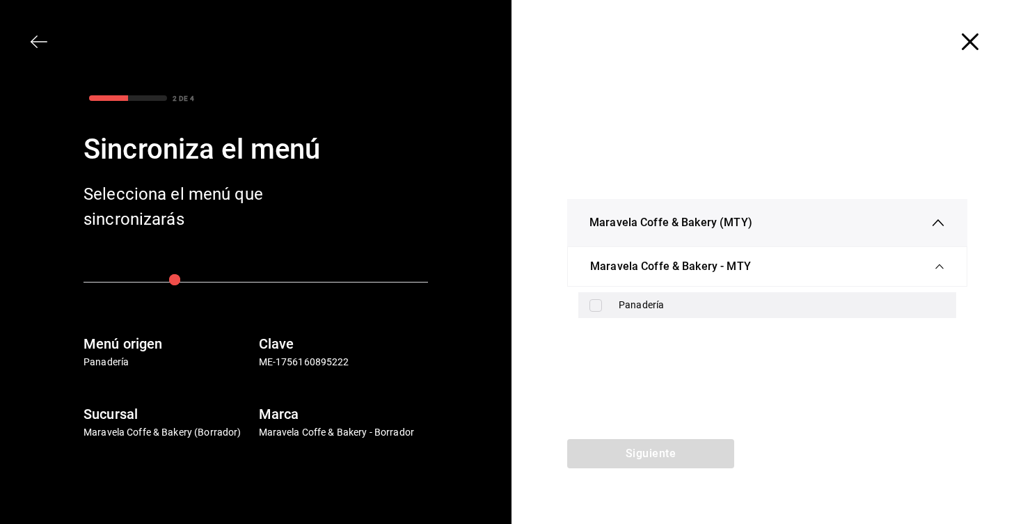
drag, startPoint x: 652, startPoint y: 309, endPoint x: 651, endPoint y: 329, distance: 20.2
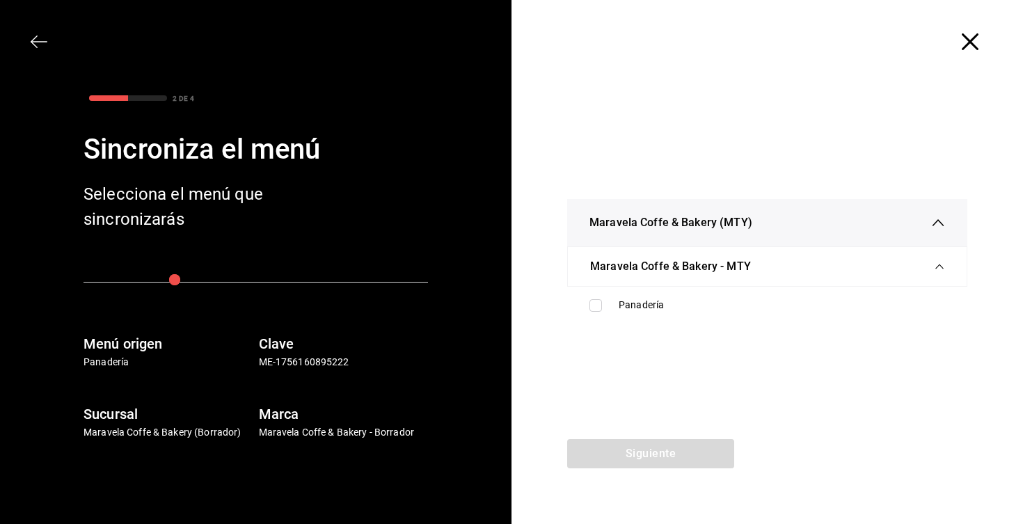
click at [652, 309] on div "Panadería" at bounding box center [782, 305] width 326 height 15
checkbox input "true"
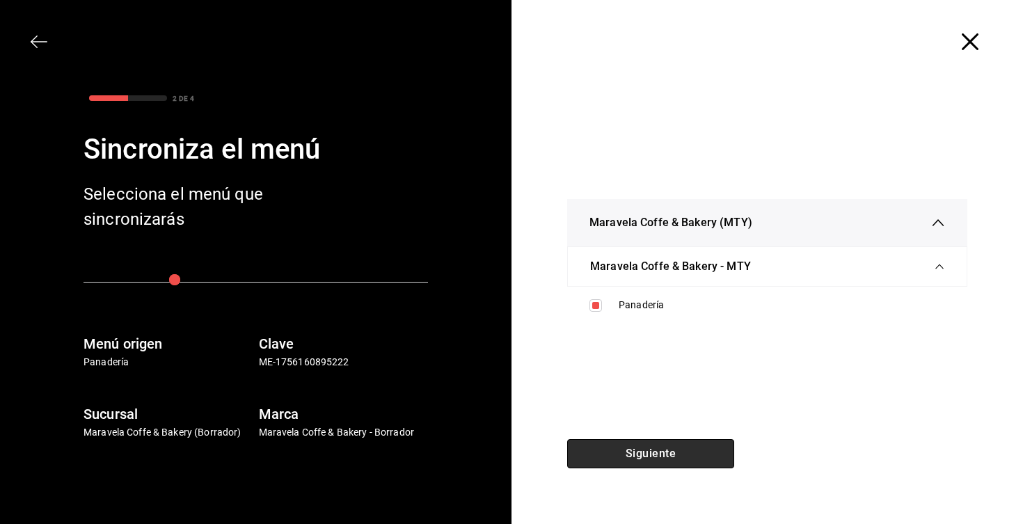
click at [652, 451] on button "Siguiente" at bounding box center [650, 453] width 167 height 29
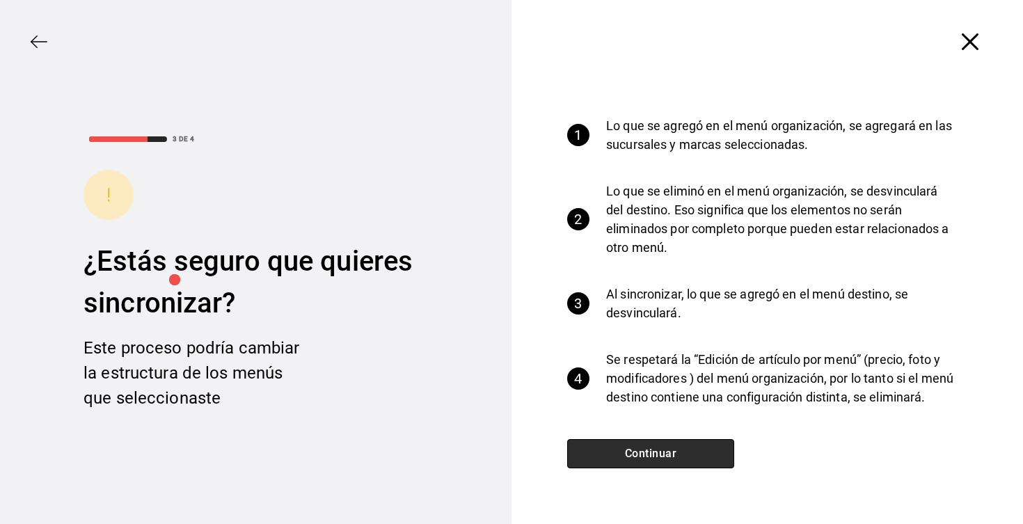
click at [660, 458] on button "Continuar" at bounding box center [650, 453] width 167 height 29
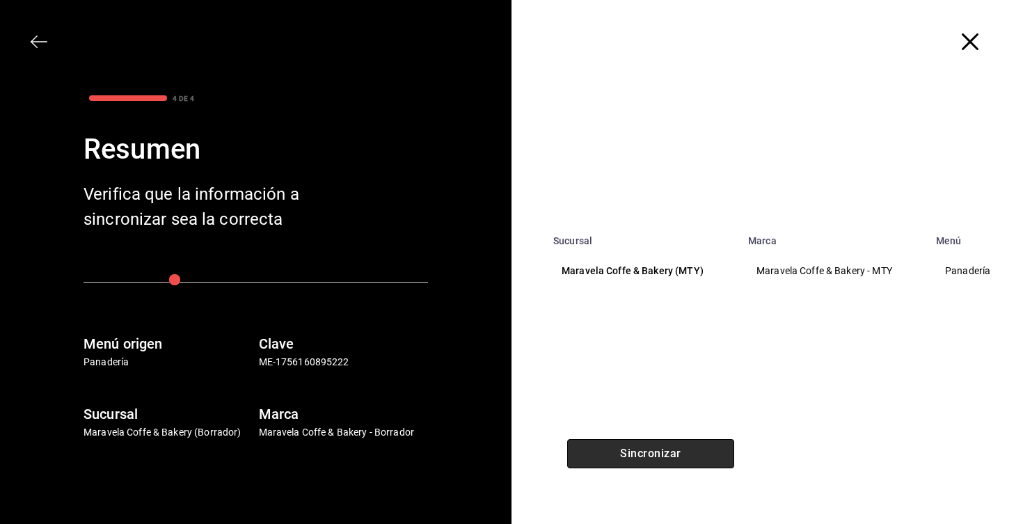
click at [660, 458] on button "Sincronizar" at bounding box center [650, 453] width 167 height 29
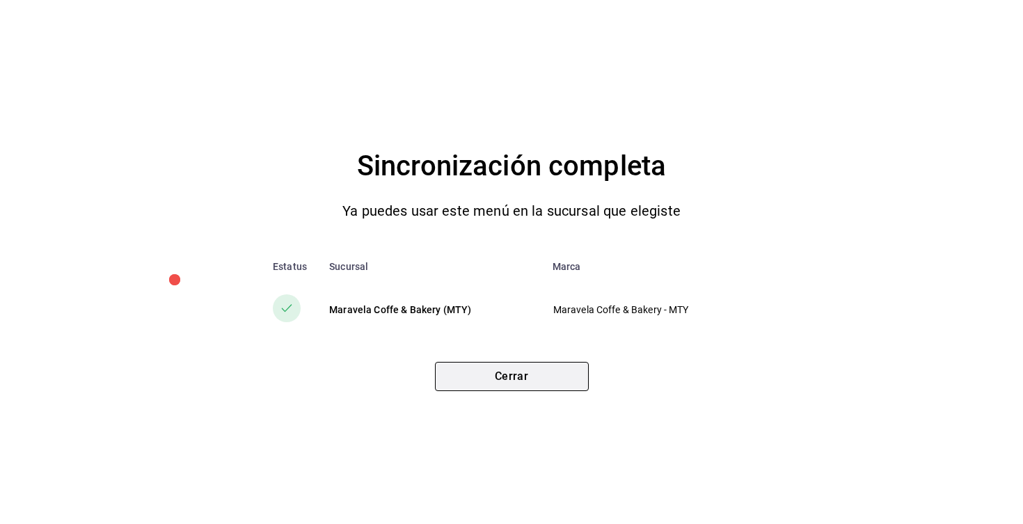
click at [480, 365] on button "Cerrar" at bounding box center [512, 376] width 154 height 29
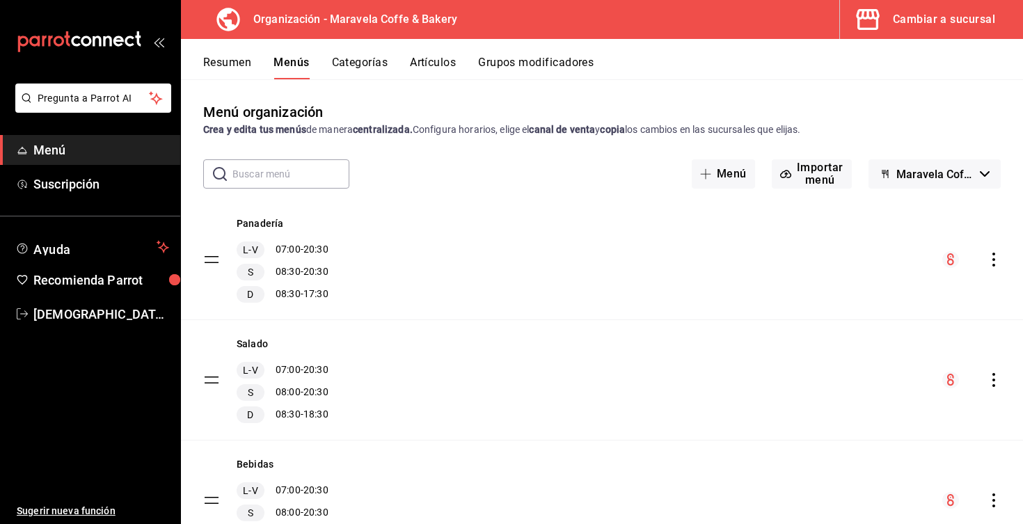
click at [228, 60] on button "Resumen" at bounding box center [227, 68] width 48 height 24
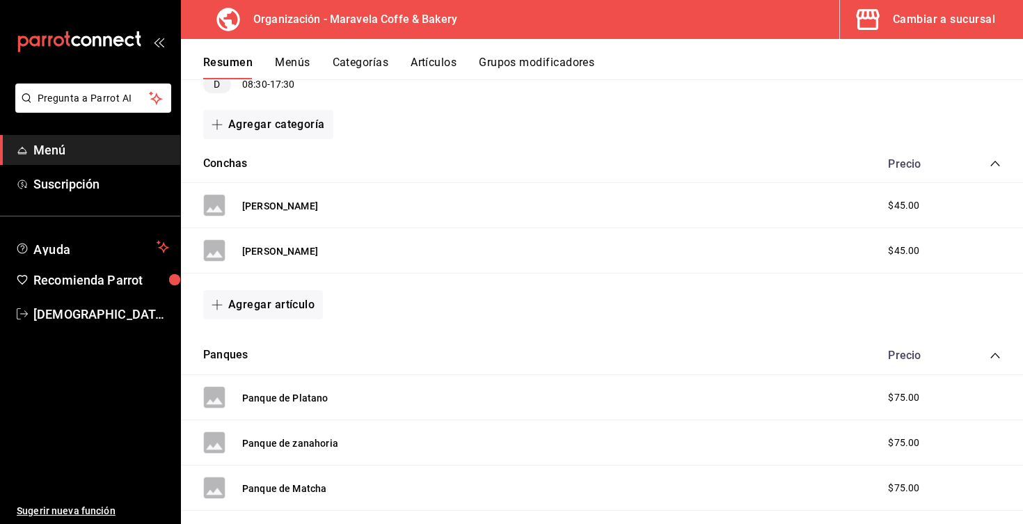
scroll to position [223, 0]
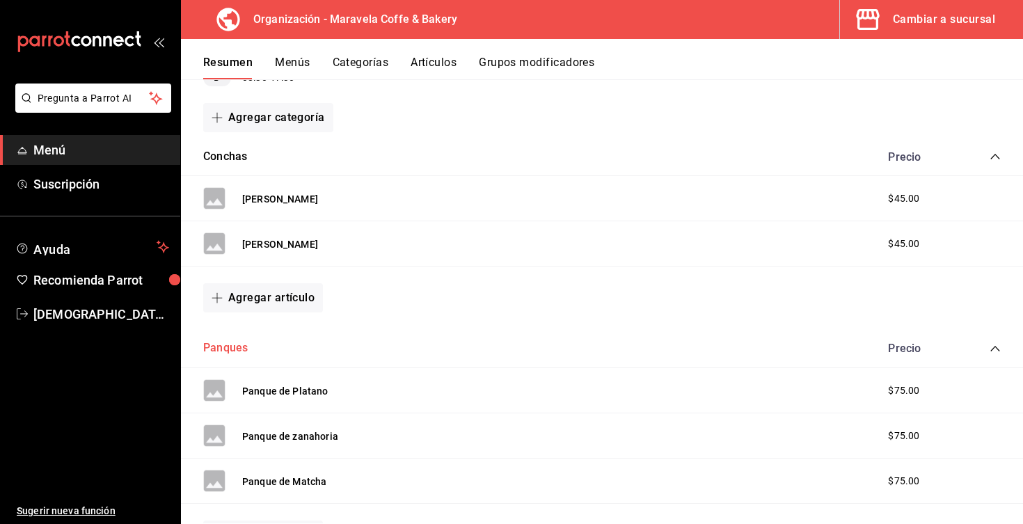
click at [228, 350] on button "Panques" at bounding box center [225, 348] width 45 height 16
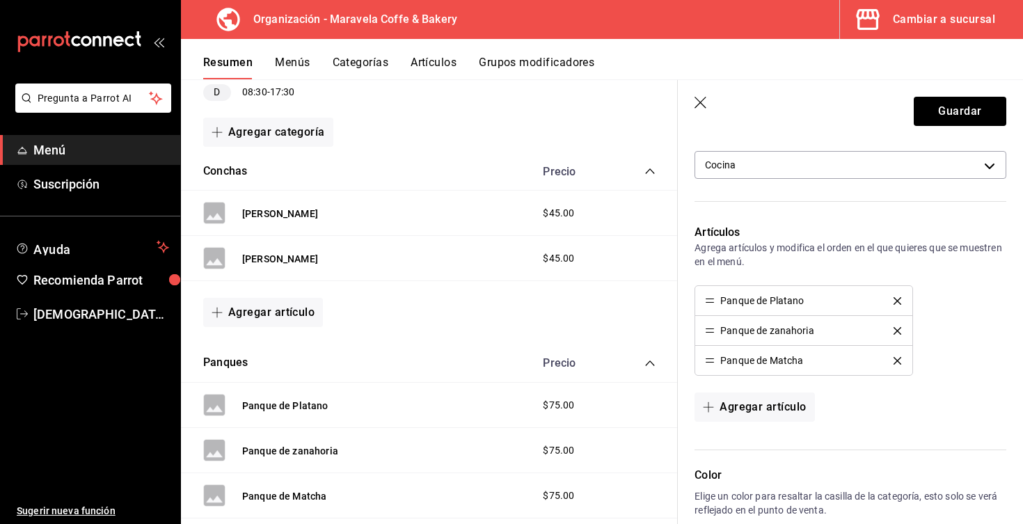
scroll to position [356, 0]
type input "Panadería"
click at [768, 418] on button "Agregar artículo" at bounding box center [755, 407] width 120 height 29
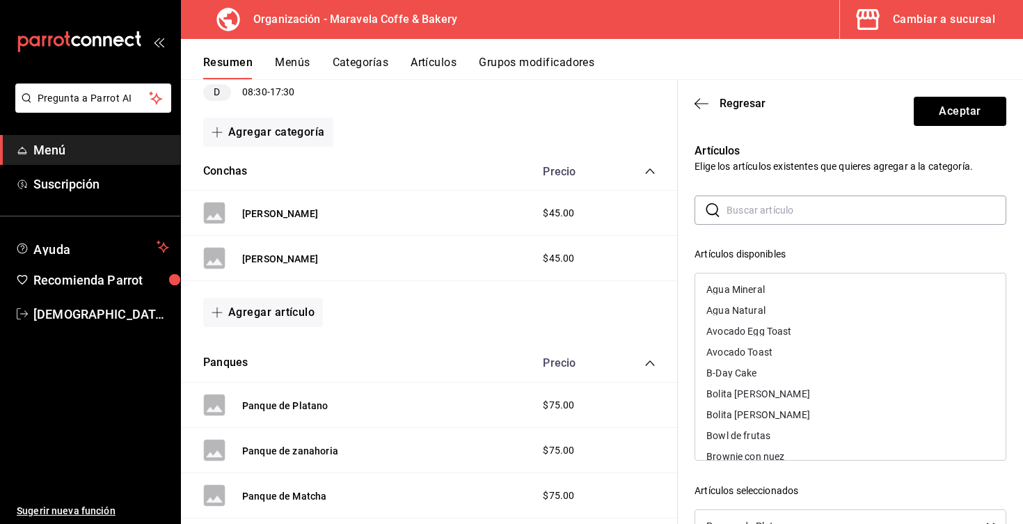
click at [751, 221] on input "text" at bounding box center [867, 210] width 280 height 28
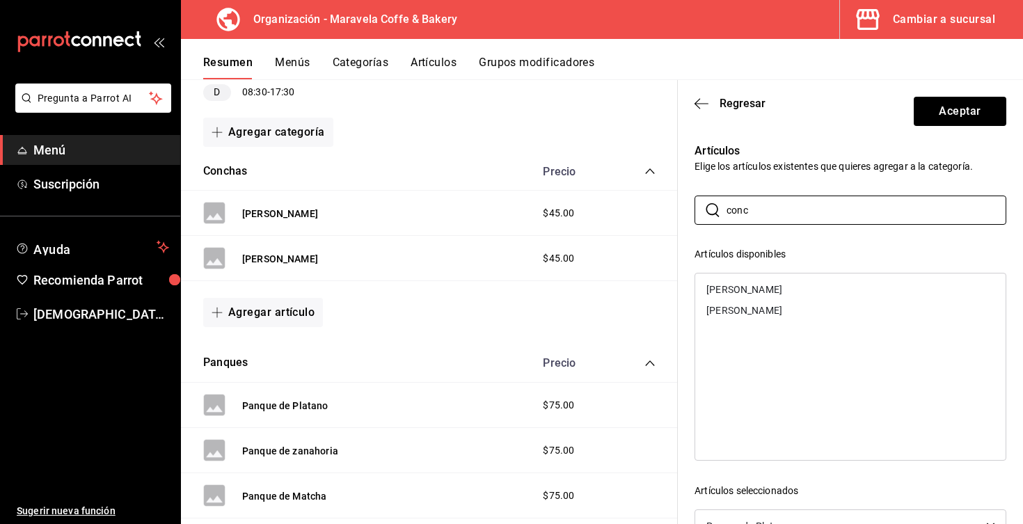
click at [773, 297] on div "[PERSON_NAME]" at bounding box center [850, 289] width 310 height 21
click at [770, 293] on div "[PERSON_NAME]" at bounding box center [744, 290] width 76 height 10
click at [767, 216] on input "conc" at bounding box center [867, 210] width 280 height 28
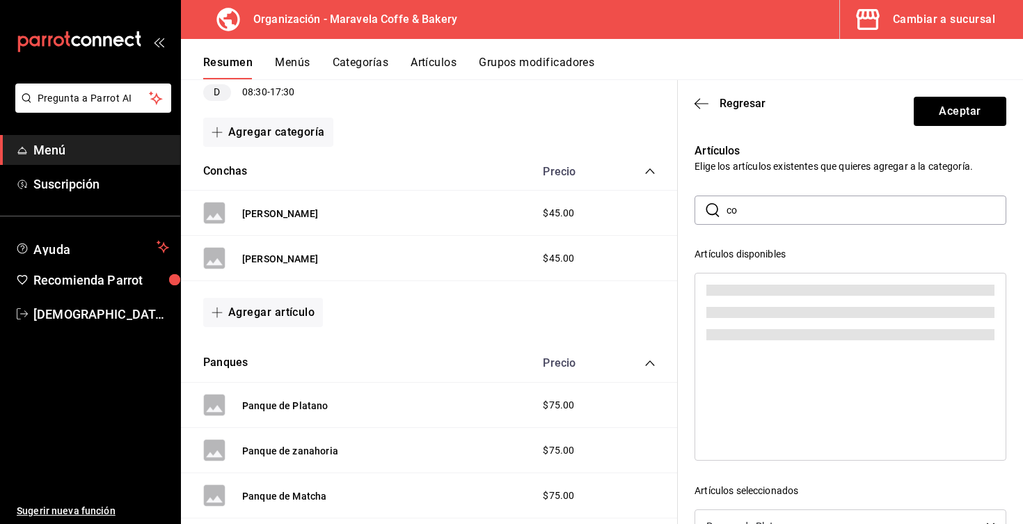
type input "c"
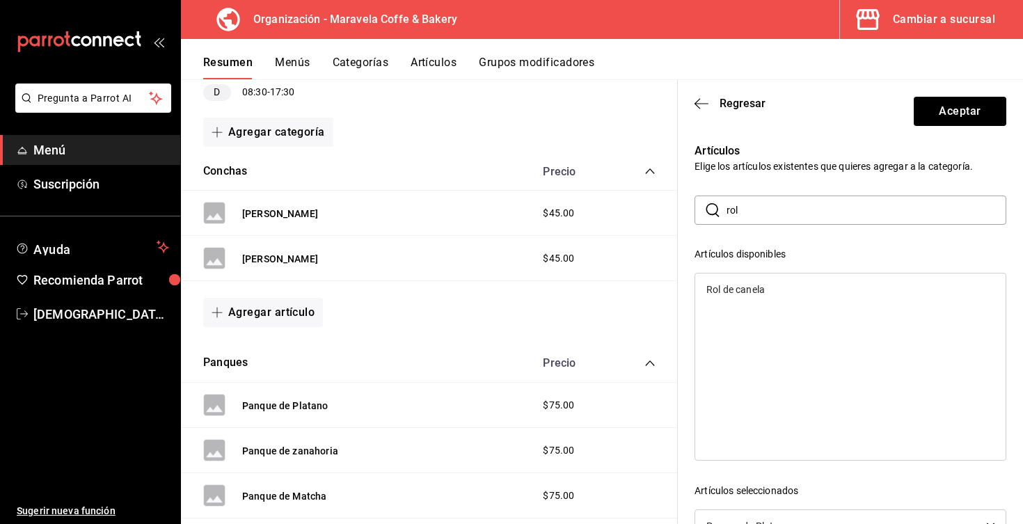
click at [773, 287] on div "Rol de canela" at bounding box center [850, 289] width 310 height 21
click at [763, 212] on input "rol" at bounding box center [867, 210] width 280 height 28
type input "r"
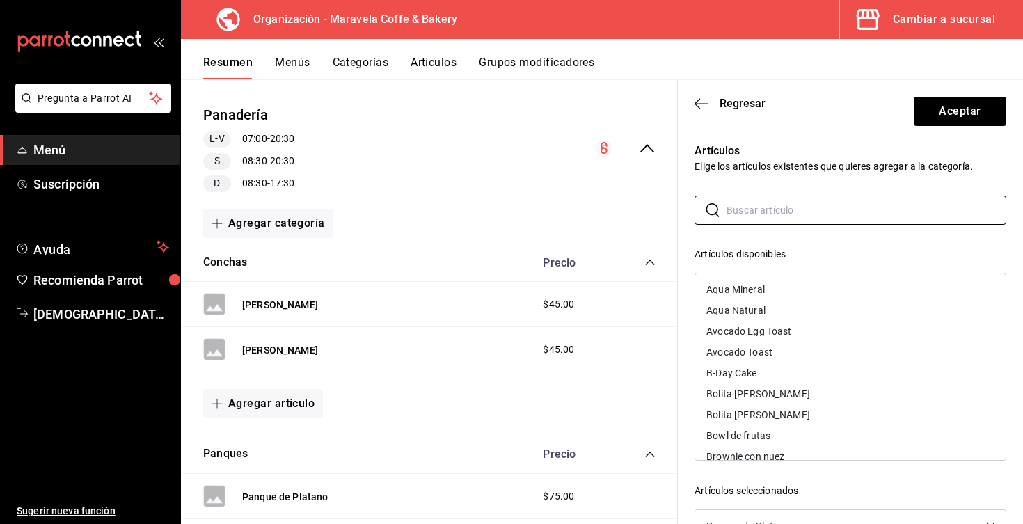
scroll to position [81, 0]
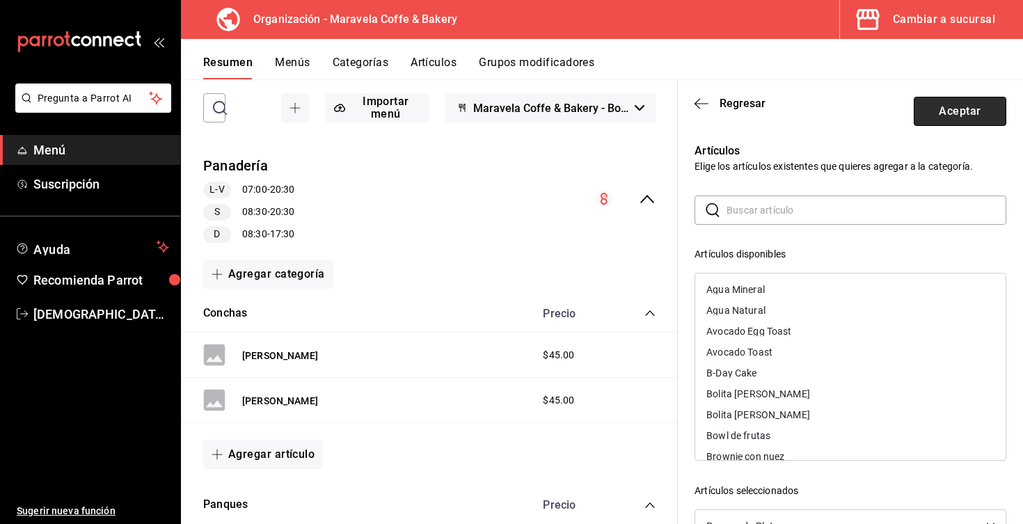
click at [962, 111] on button "Aceptar" at bounding box center [960, 111] width 93 height 29
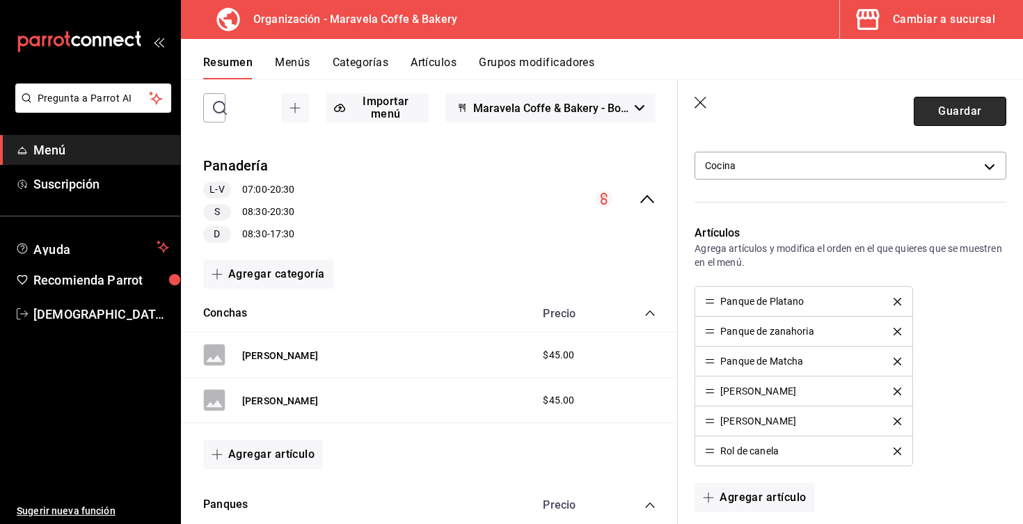
click at [962, 107] on button "Guardar" at bounding box center [960, 111] width 93 height 29
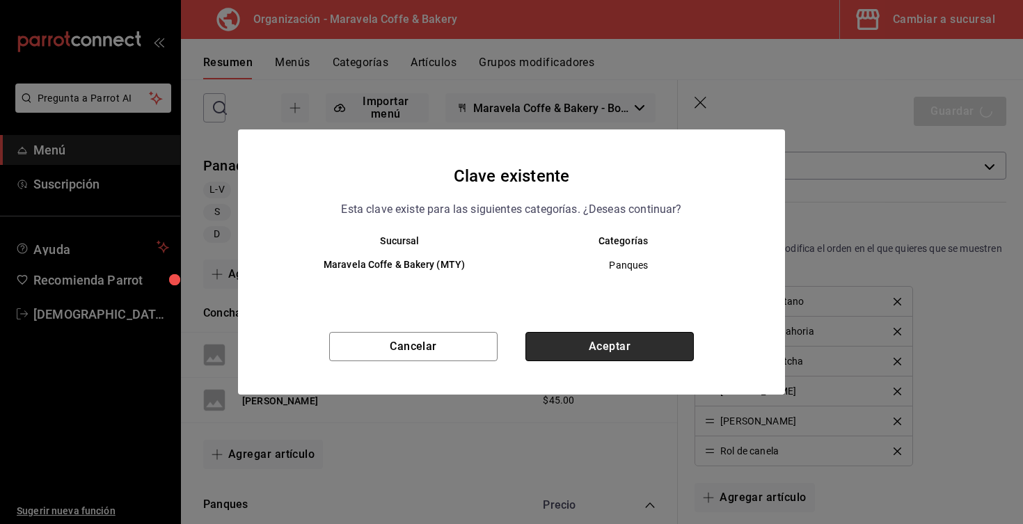
click at [578, 340] on button "Aceptar" at bounding box center [609, 346] width 168 height 29
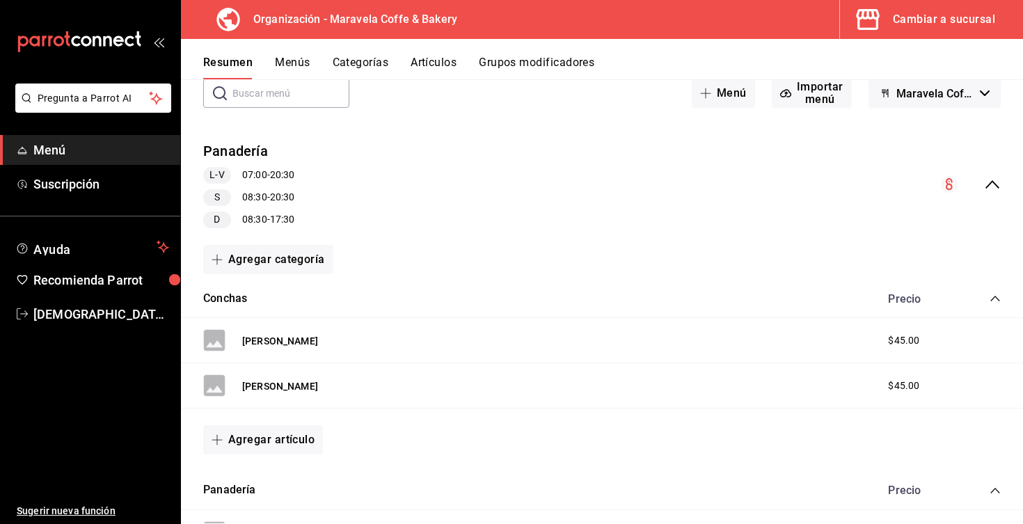
click at [997, 300] on icon "collapse-category-row" at bounding box center [995, 298] width 11 height 11
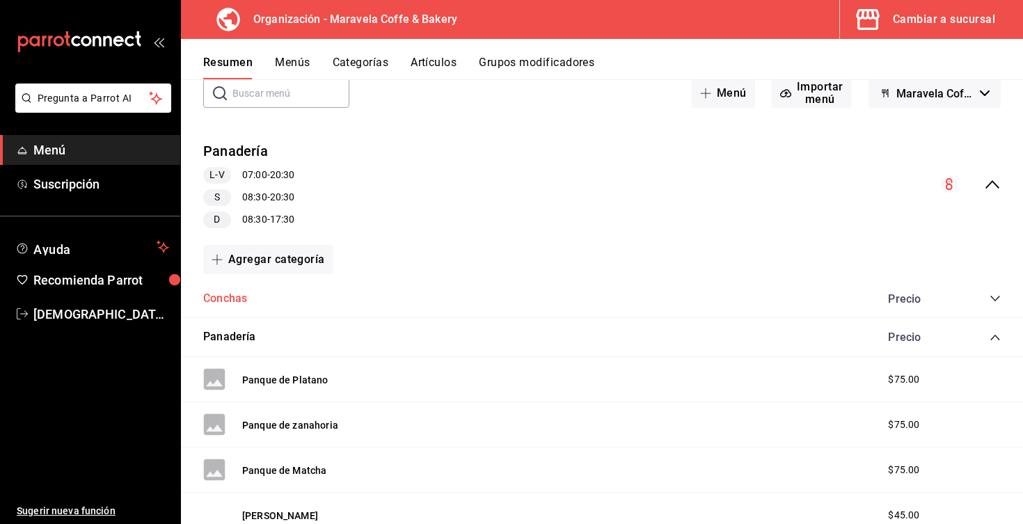
click at [228, 304] on button "Conchas" at bounding box center [225, 299] width 44 height 16
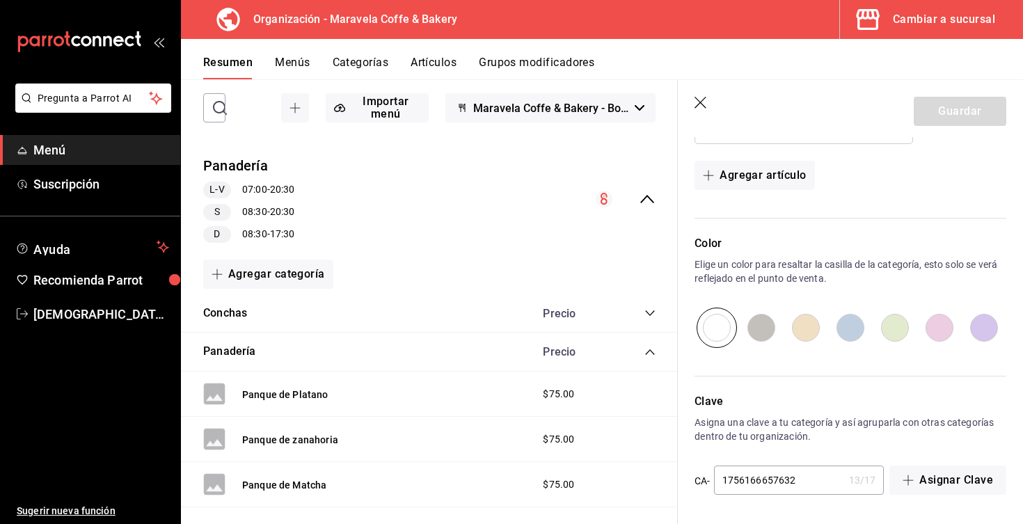
click at [699, 102] on icon "button" at bounding box center [702, 104] width 14 height 14
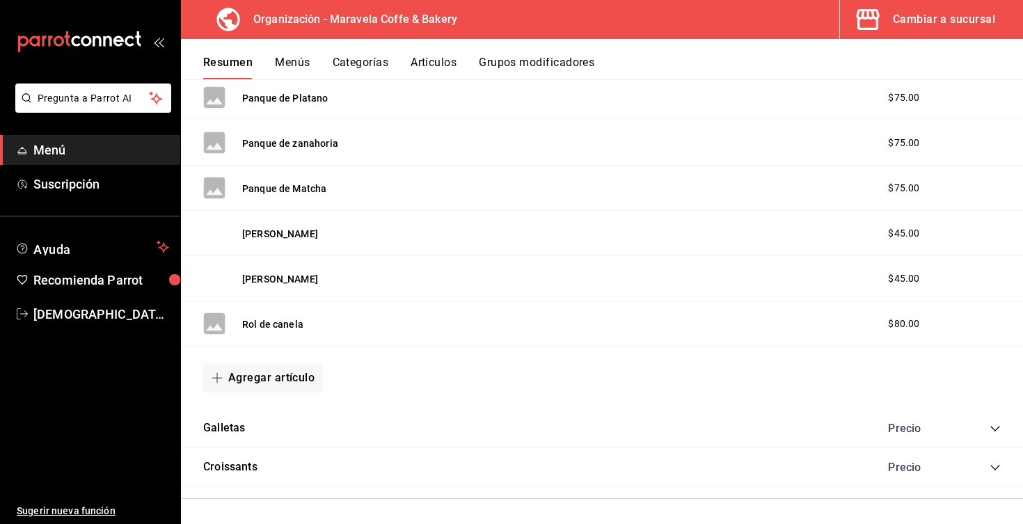
scroll to position [362, 0]
click at [306, 232] on button "[PERSON_NAME]" at bounding box center [280, 235] width 76 height 14
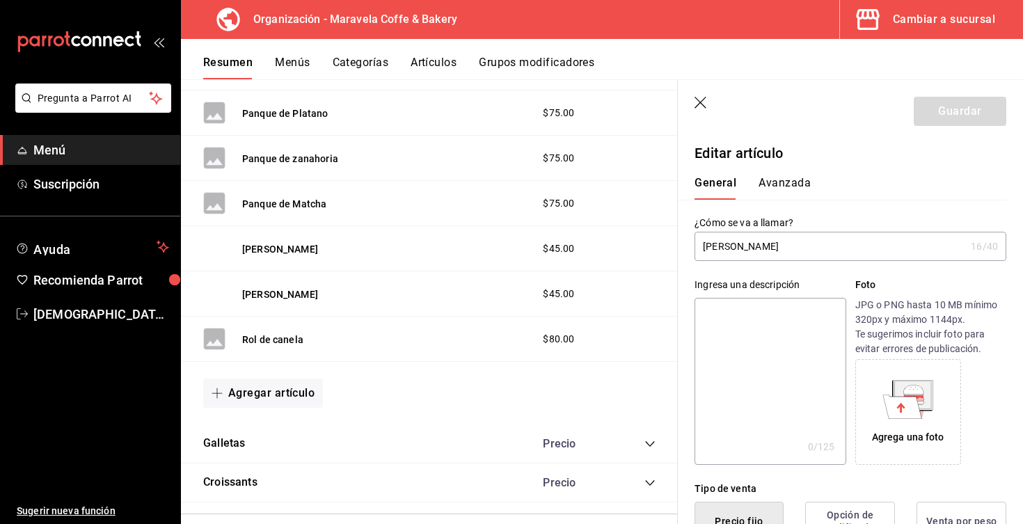
click at [700, 102] on icon "button" at bounding box center [701, 103] width 12 height 12
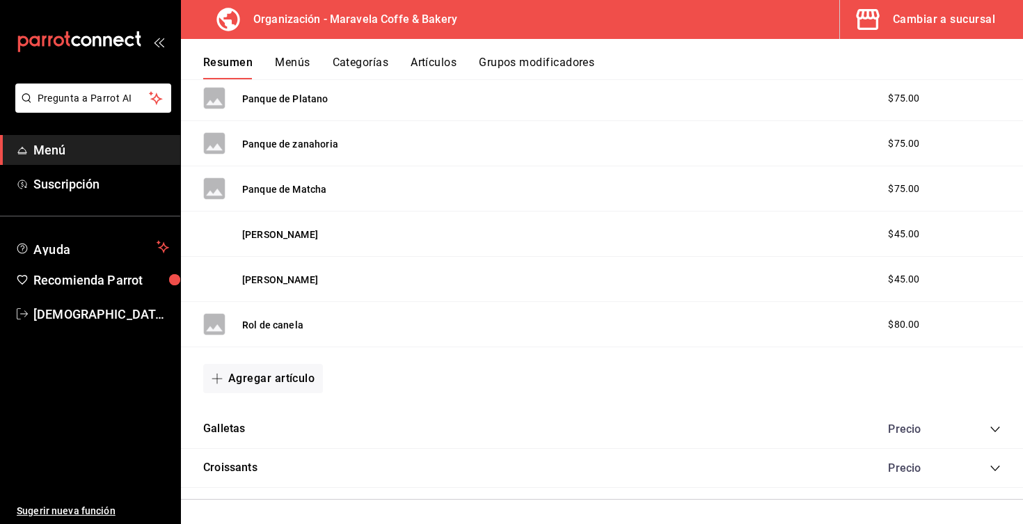
click at [213, 109] on rect at bounding box center [214, 98] width 22 height 22
click at [209, 215] on div "Concha moscabado $45.00" at bounding box center [602, 234] width 842 height 45
click at [278, 230] on button "[PERSON_NAME]" at bounding box center [280, 235] width 76 height 14
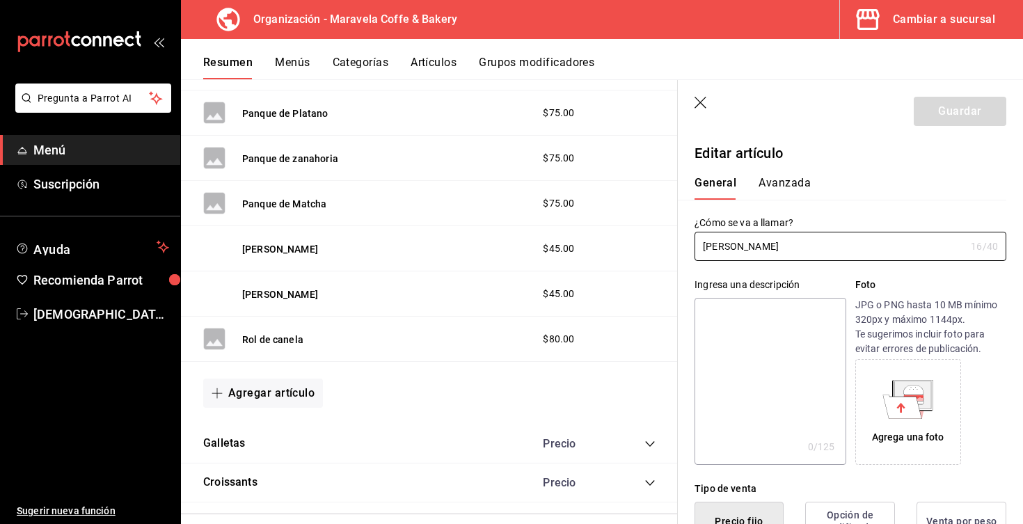
click at [706, 101] on icon "button" at bounding box center [702, 104] width 14 height 14
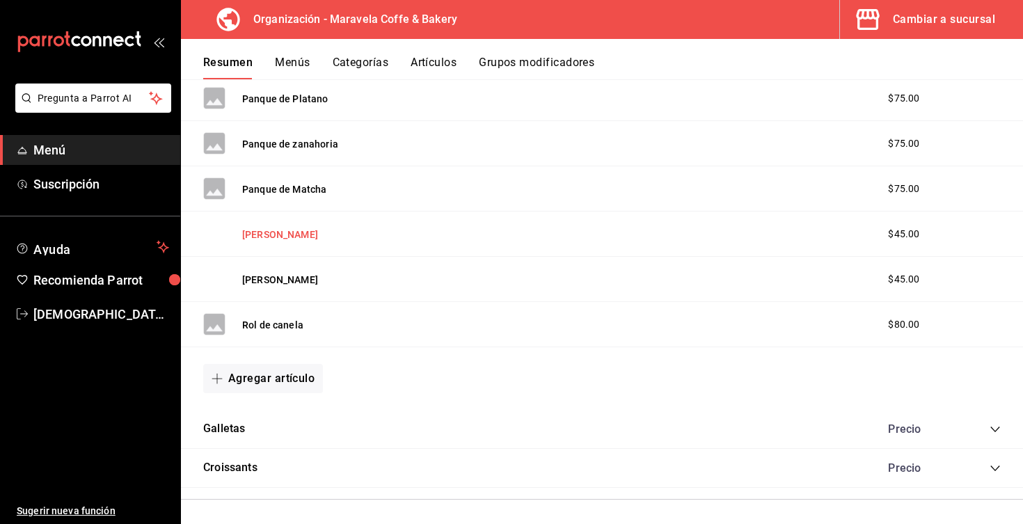
click at [292, 230] on button "[PERSON_NAME]" at bounding box center [280, 235] width 76 height 14
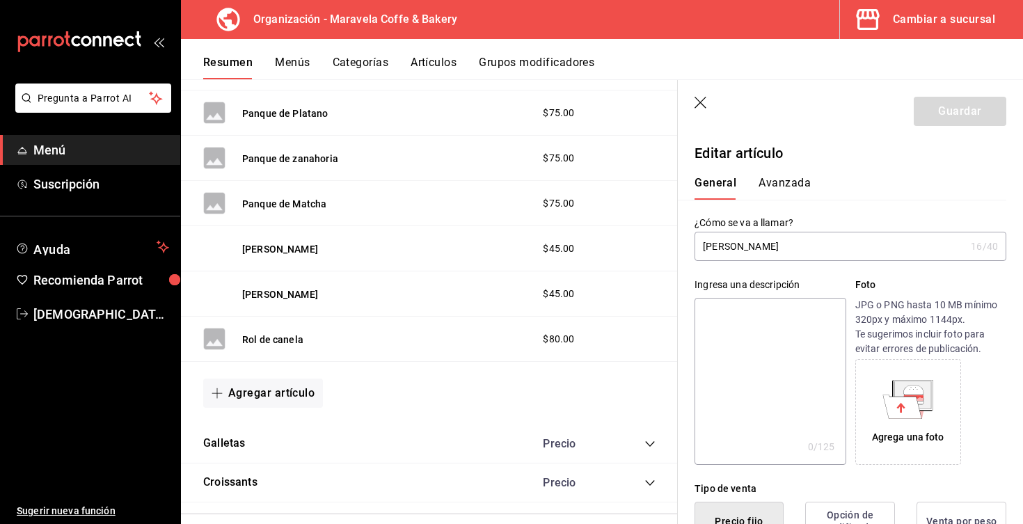
click at [698, 104] on icon "button" at bounding box center [702, 104] width 14 height 14
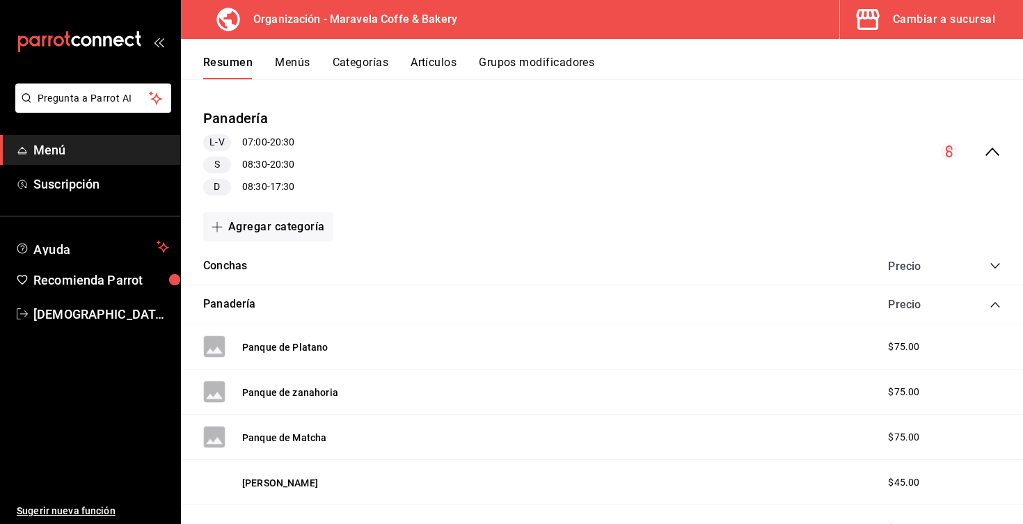
scroll to position [115, 0]
click at [234, 261] on button "Conchas" at bounding box center [225, 265] width 44 height 16
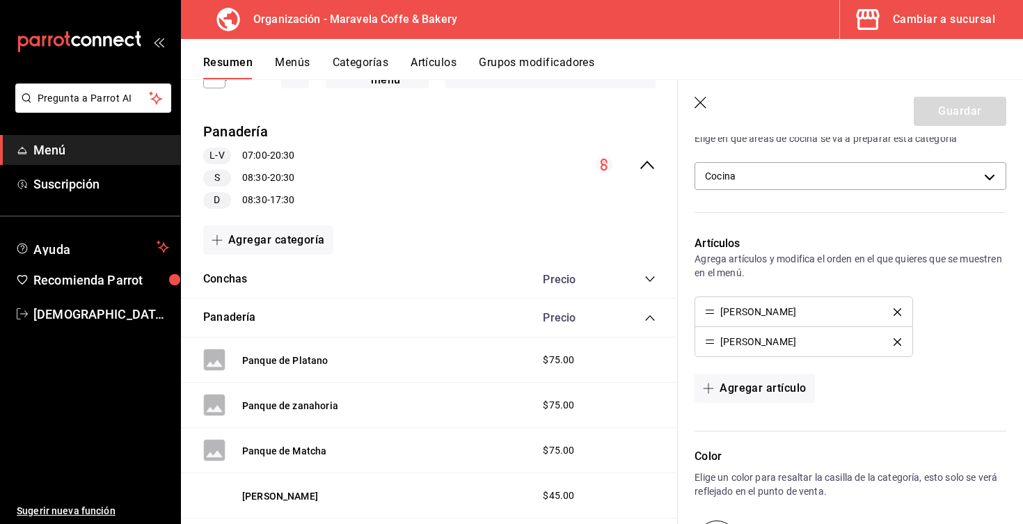
scroll to position [344, 0]
click at [699, 102] on icon "button" at bounding box center [702, 104] width 14 height 14
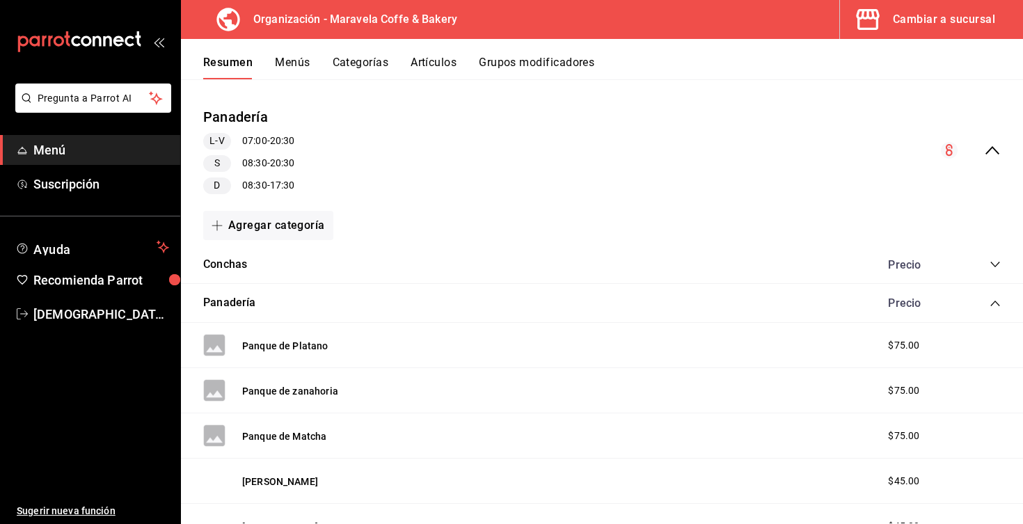
click at [364, 65] on button "Categorías" at bounding box center [361, 68] width 56 height 24
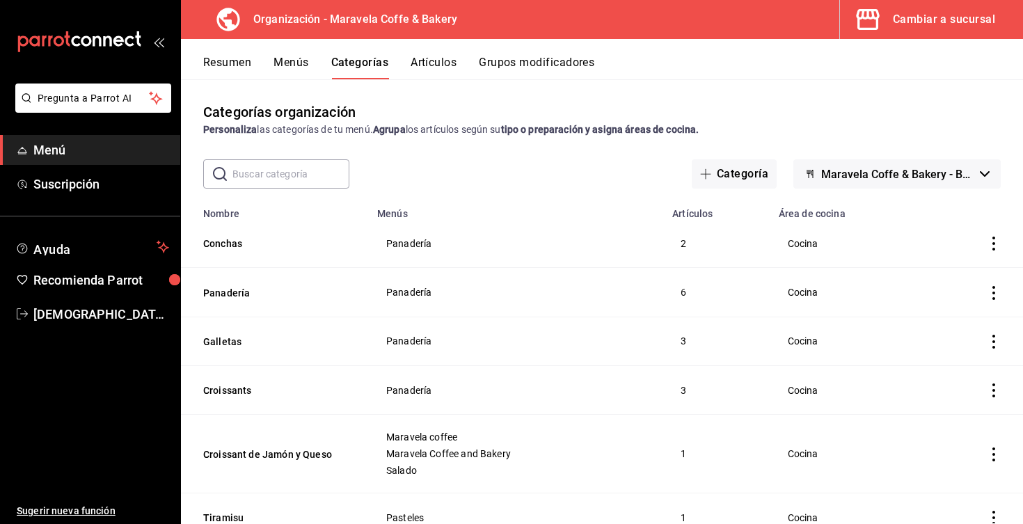
click at [993, 244] on icon "actions" at bounding box center [993, 244] width 3 height 14
click at [949, 331] on span "Eliminar" at bounding box center [951, 332] width 35 height 11
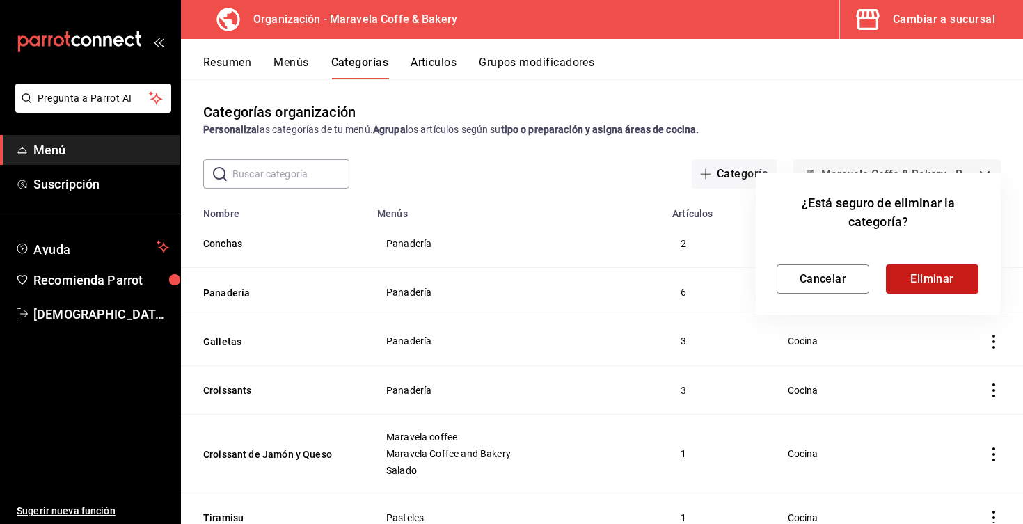
click at [946, 288] on button "Eliminar" at bounding box center [932, 278] width 93 height 29
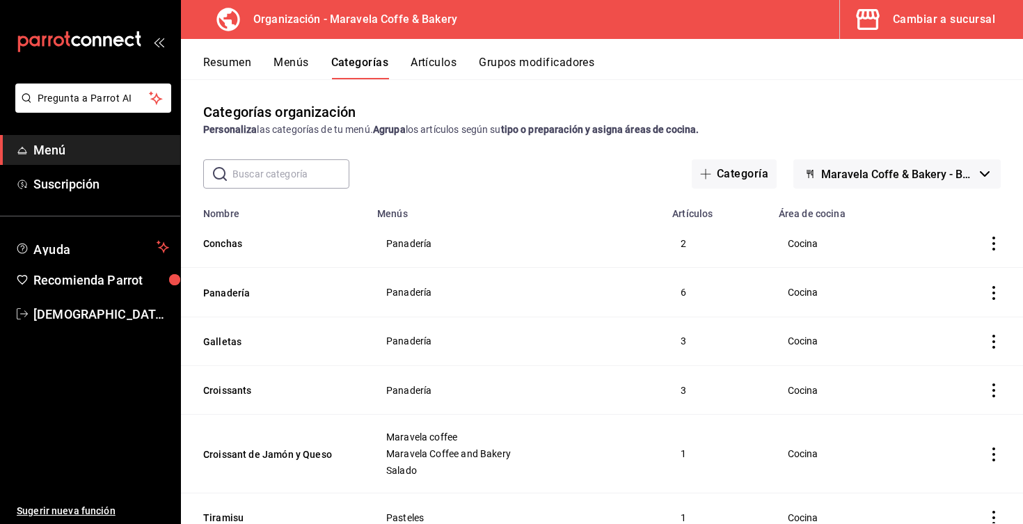
click at [284, 59] on button "Menús" at bounding box center [291, 68] width 35 height 24
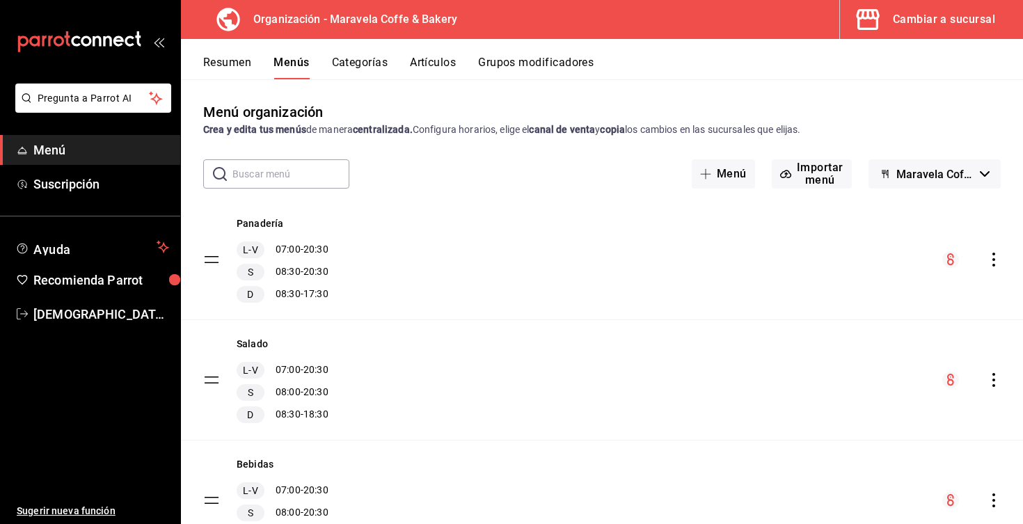
click at [239, 65] on button "Resumen" at bounding box center [227, 68] width 48 height 24
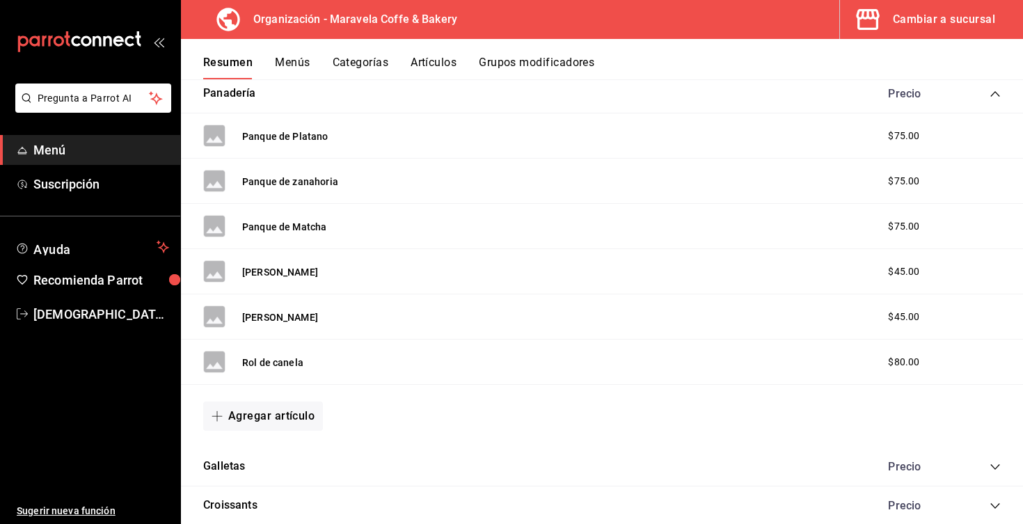
scroll to position [465, 0]
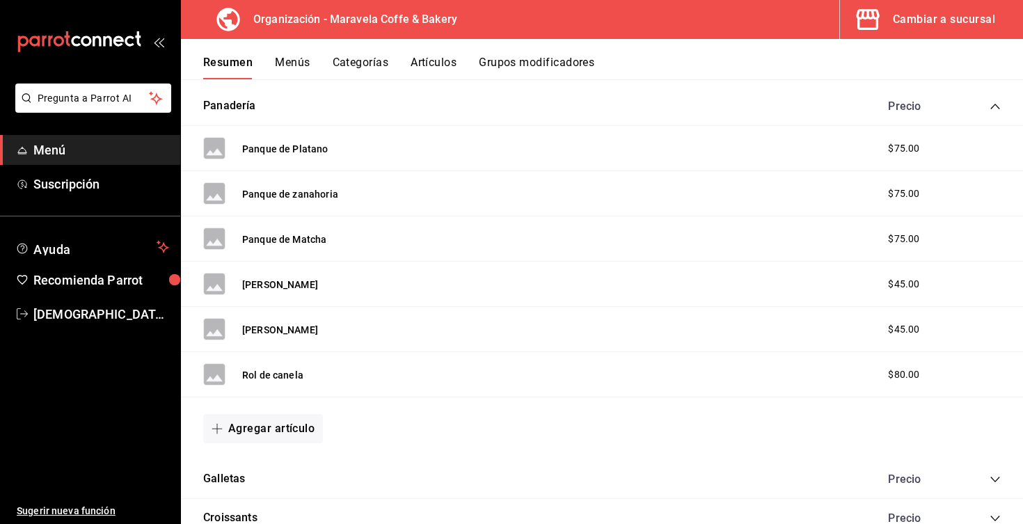
click at [436, 70] on button "Artículos" at bounding box center [434, 68] width 46 height 24
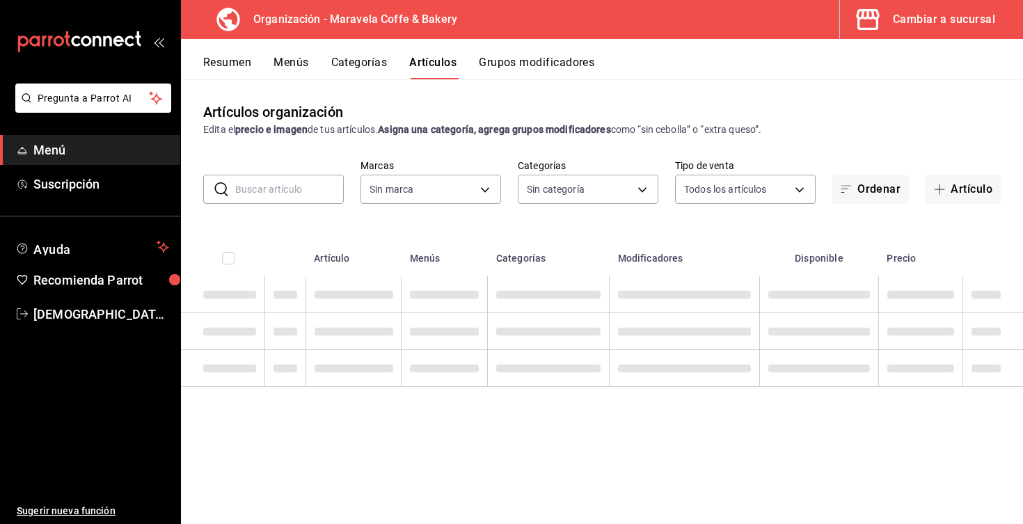
type input "b0fe70b4-93d0-4b6d-a9b2-3c5ba78bffbc"
type input "aff89dde-d958-4144-90d9-41db6128a4e1,dd56db6e-906a-4b45-[DATE]-e59066d444b2,9f0…"
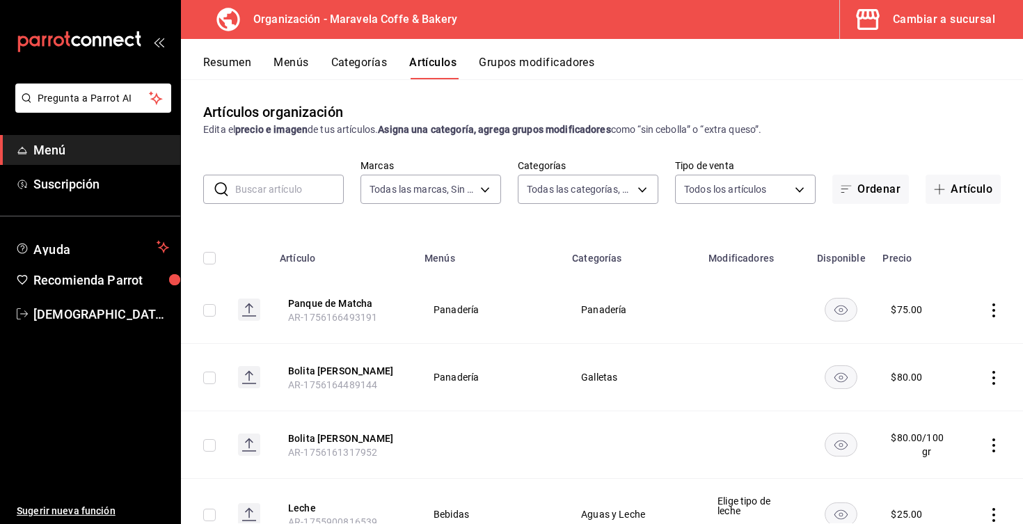
click at [276, 193] on input "text" at bounding box center [289, 189] width 109 height 28
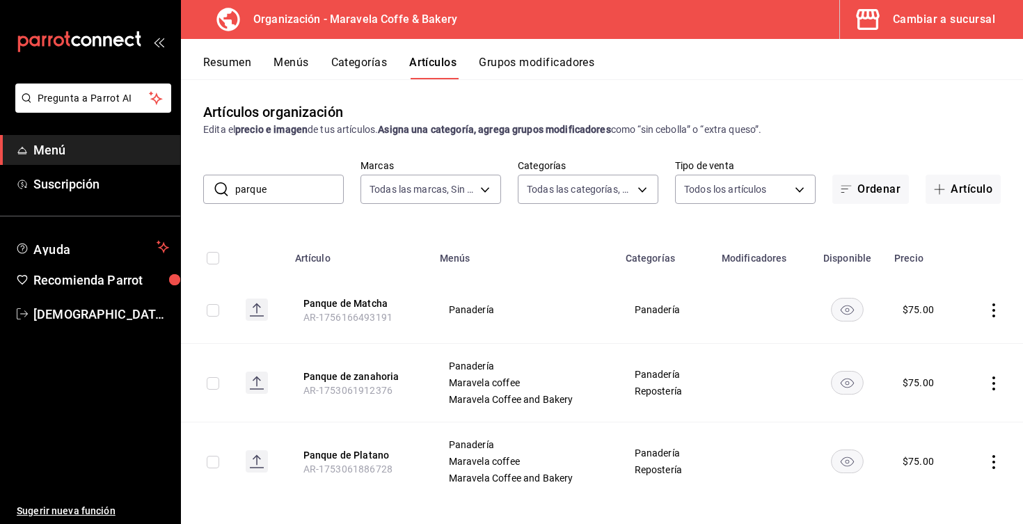
drag, startPoint x: 254, startPoint y: 213, endPoint x: 997, endPoint y: 308, distance: 748.6
click at [997, 308] on icon "actions" at bounding box center [994, 310] width 14 height 14
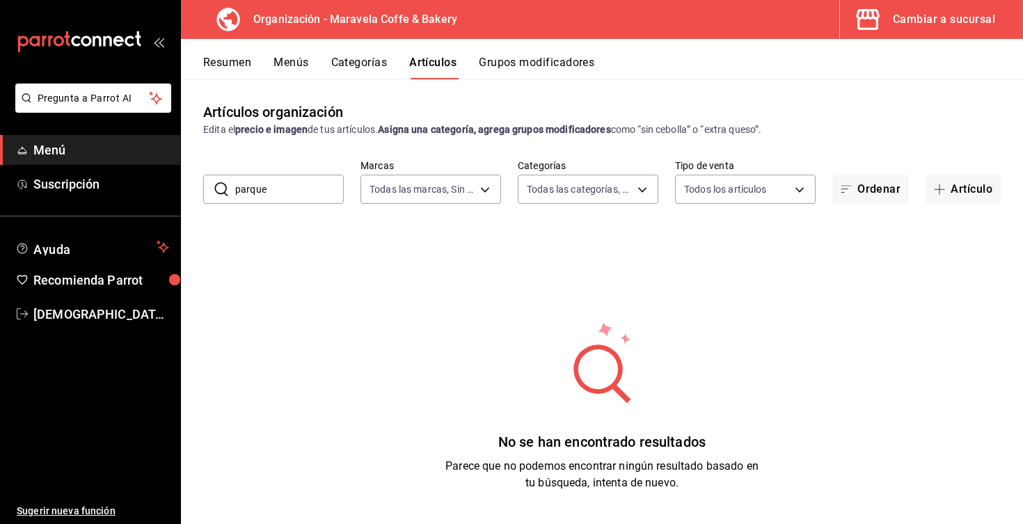
click at [296, 196] on input "parque" at bounding box center [289, 189] width 109 height 28
type input "pan"
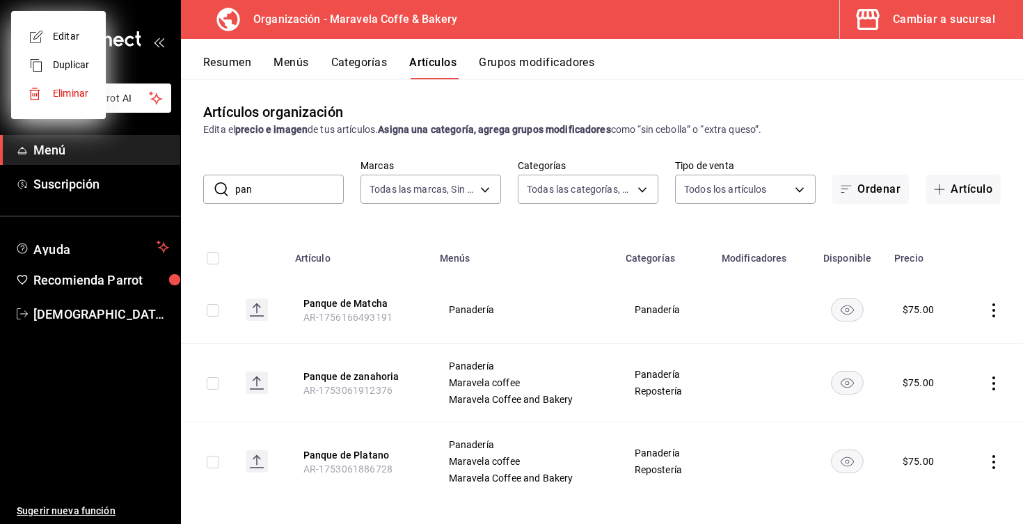
click at [977, 287] on div at bounding box center [511, 262] width 1023 height 524
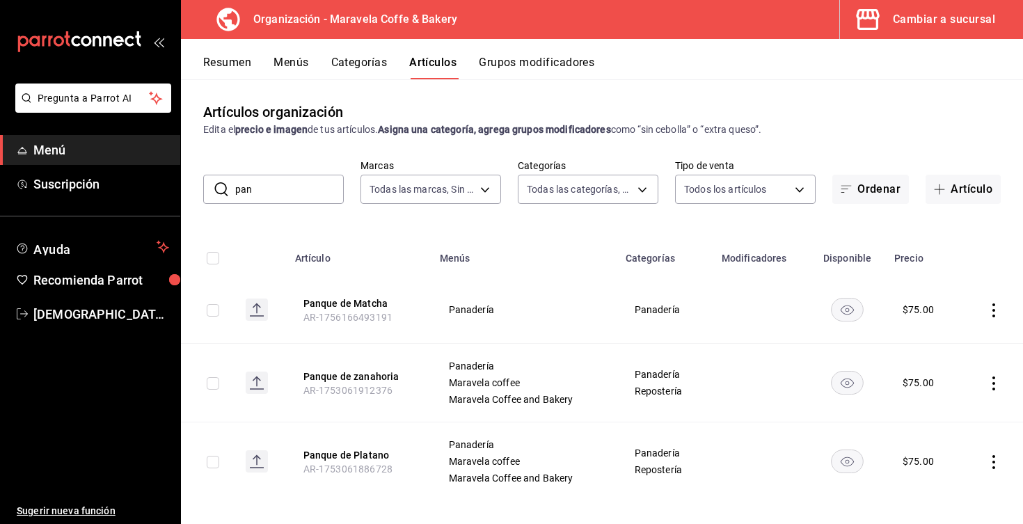
click at [995, 309] on icon "actions" at bounding box center [994, 310] width 14 height 14
click at [949, 341] on span "Editar" at bounding box center [952, 342] width 36 height 15
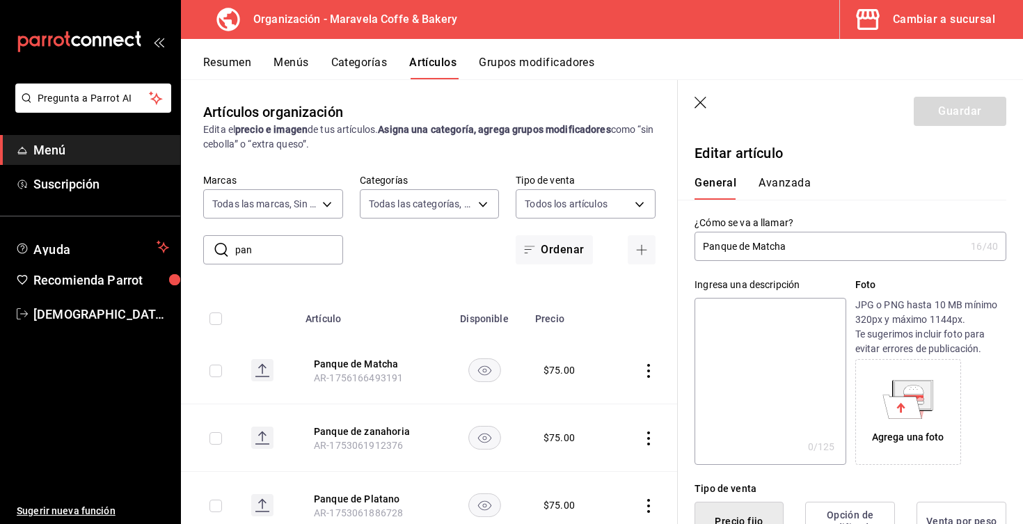
click at [736, 249] on input "Panque de Matcha" at bounding box center [830, 246] width 271 height 28
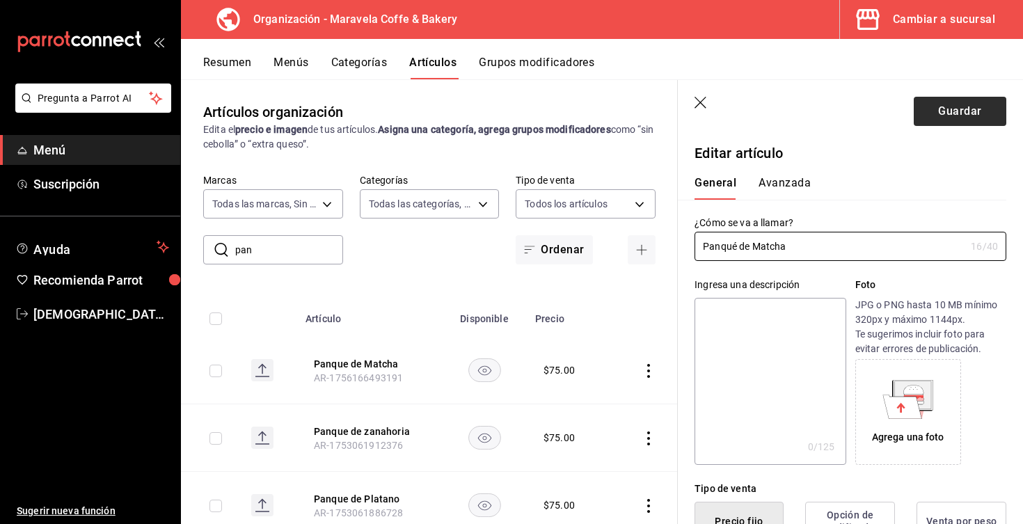
type input "Panqué de Matcha"
click at [944, 109] on button "Guardar" at bounding box center [960, 111] width 93 height 29
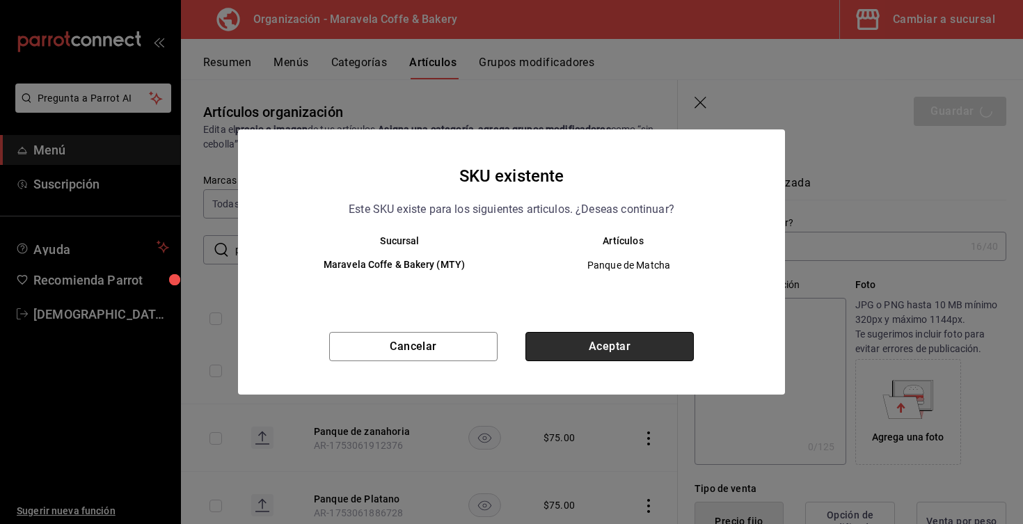
click at [632, 347] on button "Aceptar" at bounding box center [609, 346] width 168 height 29
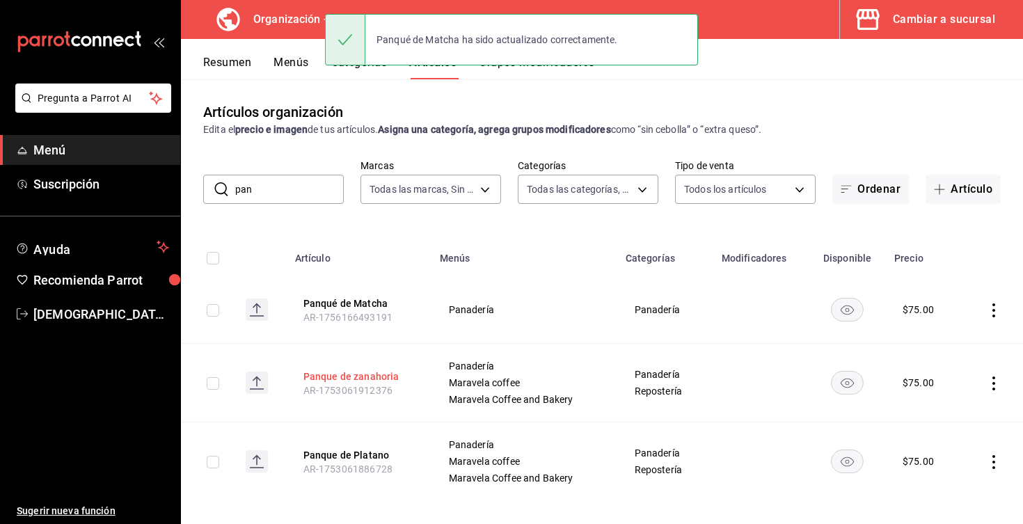
click at [364, 377] on button "Panque de zanahoria" at bounding box center [358, 377] width 111 height 14
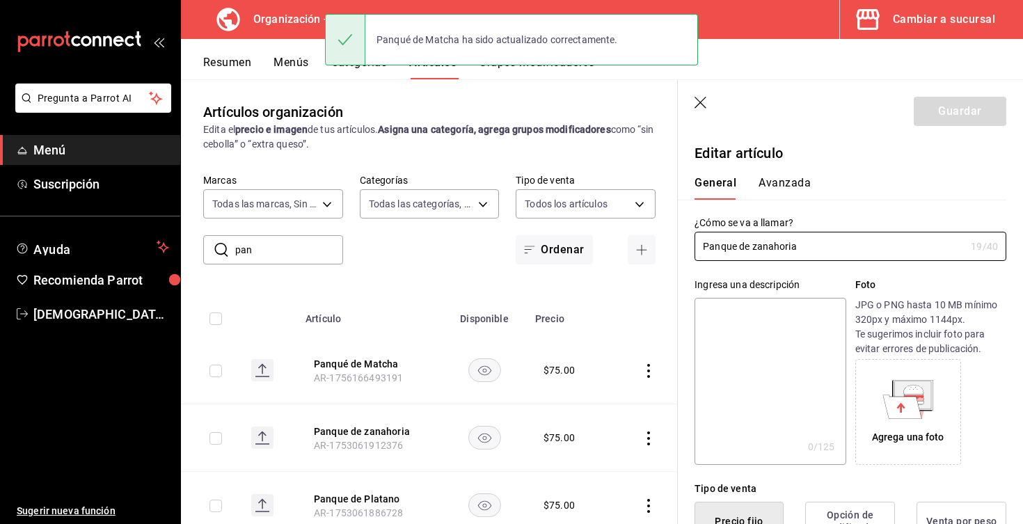
type input "$75.00"
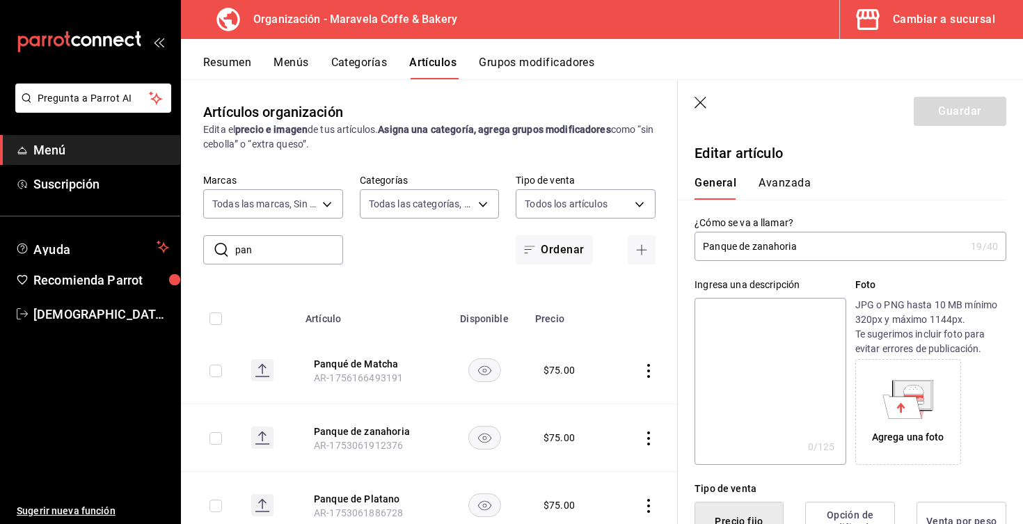
click at [739, 246] on input "Panque de zanahoria" at bounding box center [830, 246] width 271 height 28
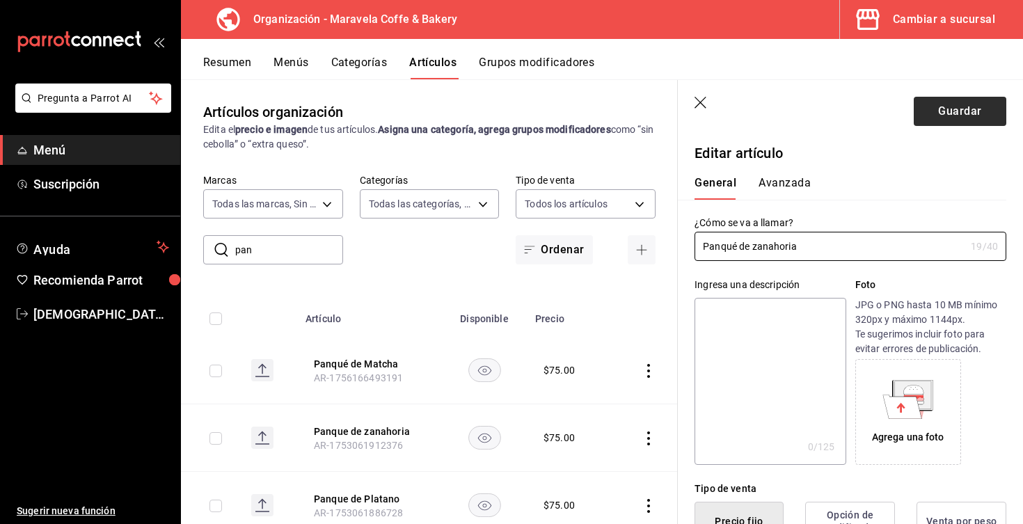
type input "Panqué de zanahoria"
click at [926, 113] on button "Guardar" at bounding box center [960, 111] width 93 height 29
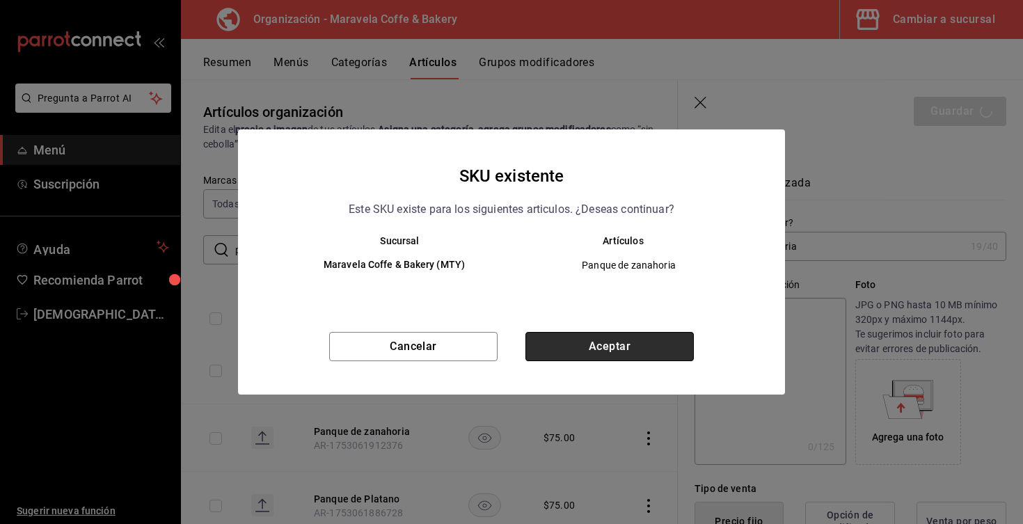
click at [620, 343] on button "Aceptar" at bounding box center [609, 346] width 168 height 29
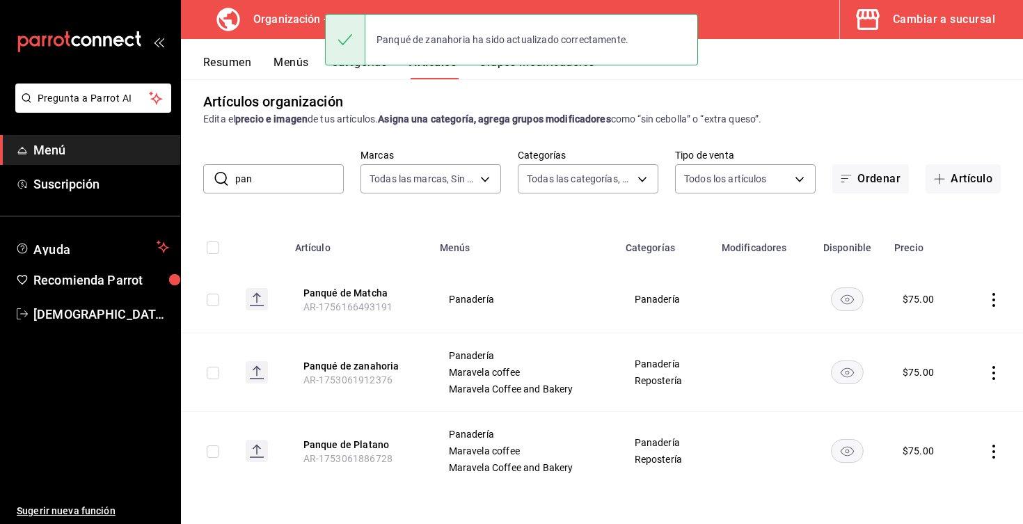
scroll to position [10, 0]
click at [990, 450] on icon "actions" at bounding box center [994, 452] width 14 height 14
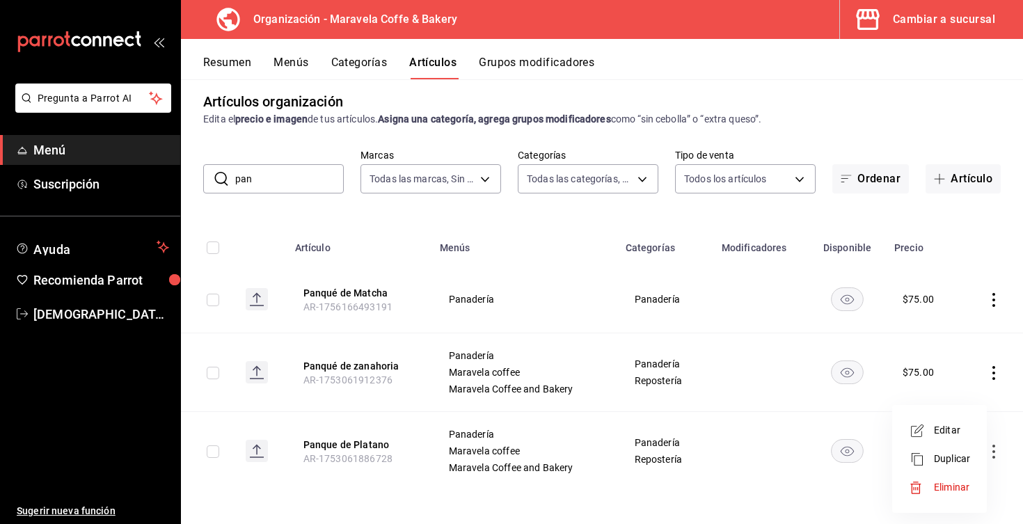
click at [961, 431] on span "Editar" at bounding box center [952, 430] width 36 height 15
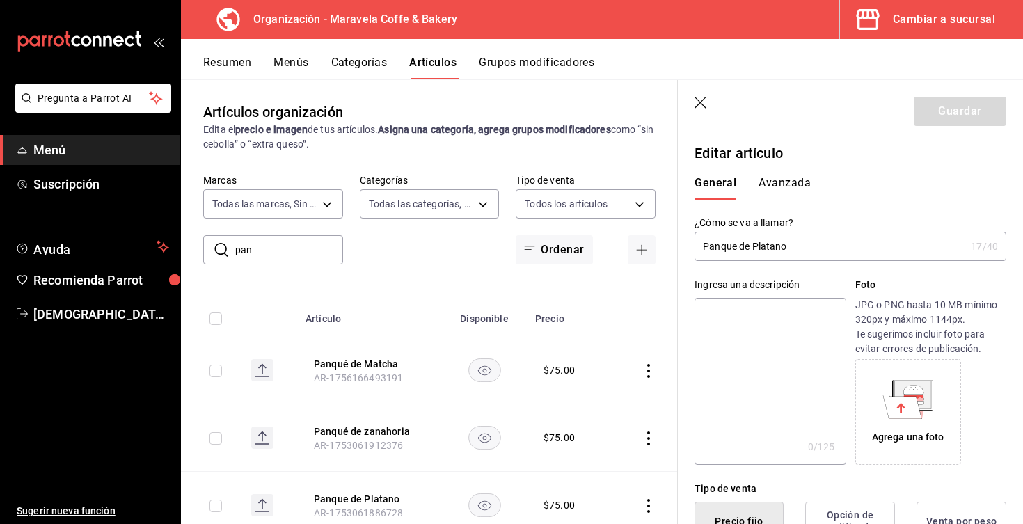
click at [735, 248] on input "Panque de Platano" at bounding box center [830, 246] width 271 height 28
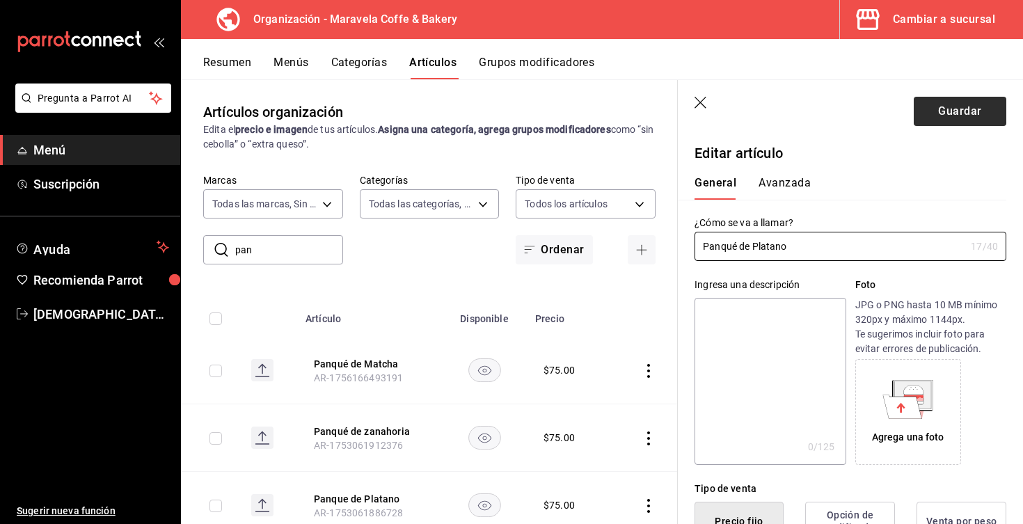
type input "Panqué de Platano"
click at [962, 104] on button "Guardar" at bounding box center [960, 111] width 93 height 29
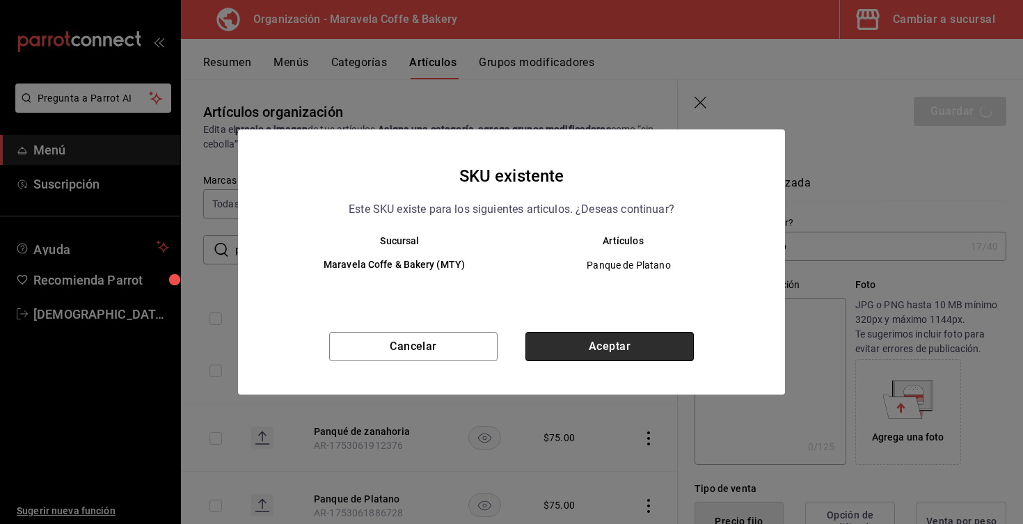
click at [628, 347] on button "Aceptar" at bounding box center [609, 346] width 168 height 29
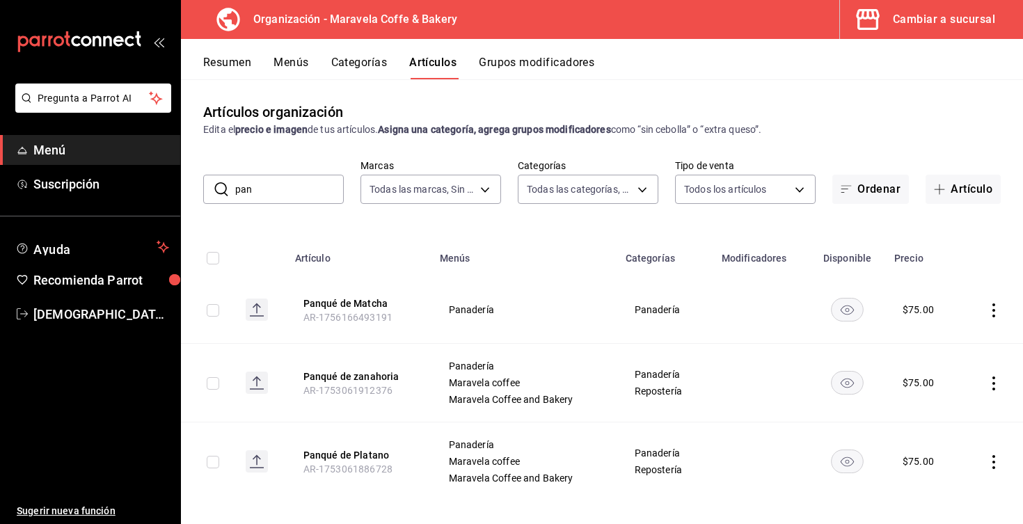
click at [236, 66] on button "Resumen" at bounding box center [227, 68] width 48 height 24
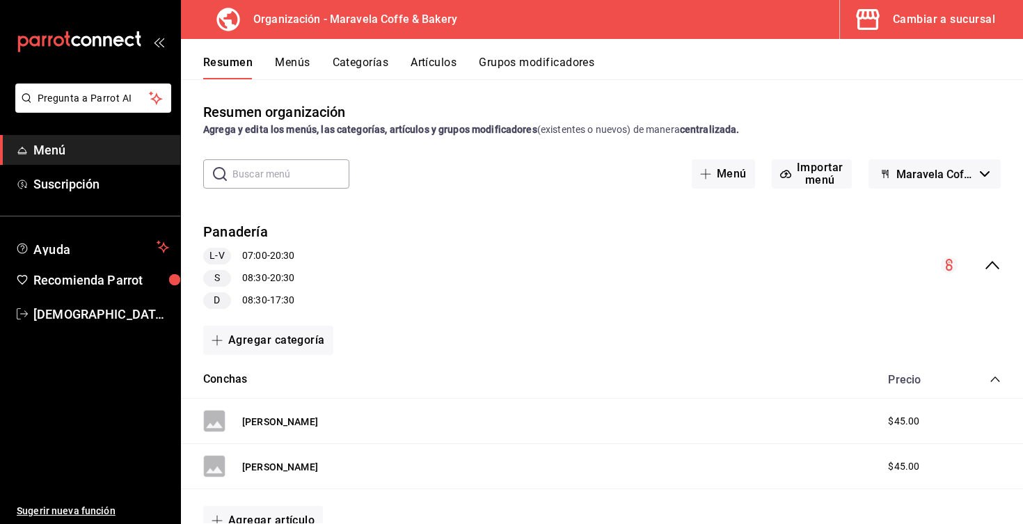
click at [363, 65] on button "Categorías" at bounding box center [361, 68] width 56 height 24
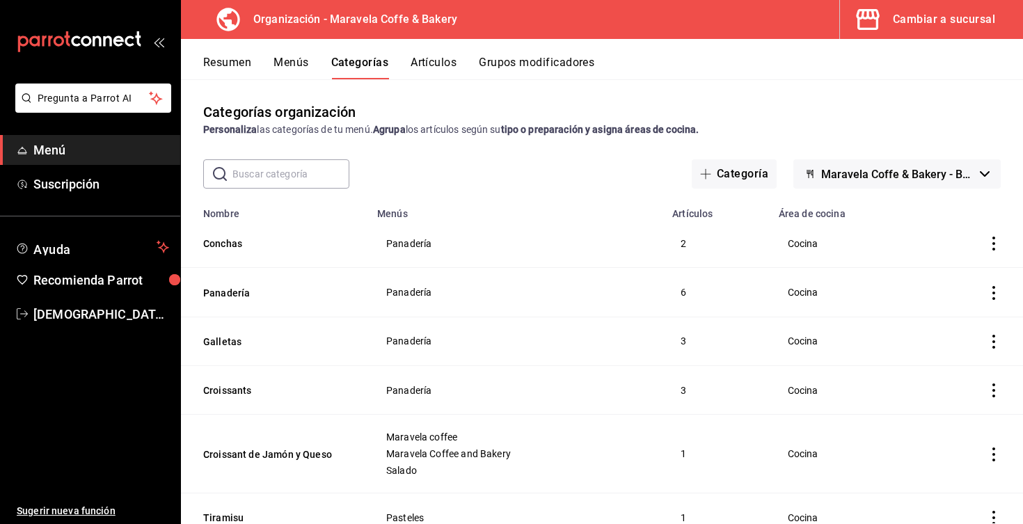
click at [992, 251] on td "categoriesTable" at bounding box center [974, 243] width 98 height 49
click at [995, 244] on icon "actions" at bounding box center [993, 244] width 3 height 14
click at [952, 340] on li "Eliminar" at bounding box center [940, 333] width 84 height 29
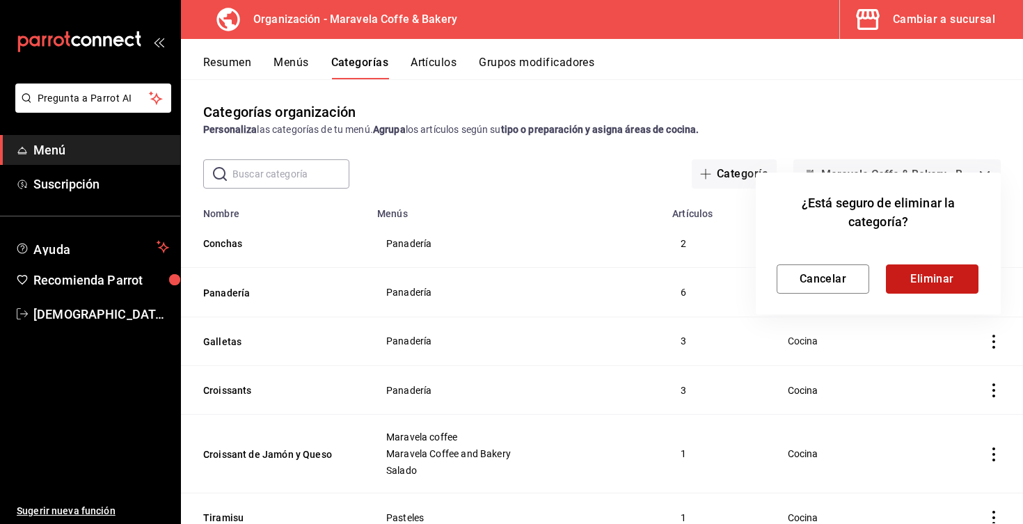
click at [936, 283] on button "Eliminar" at bounding box center [932, 278] width 93 height 29
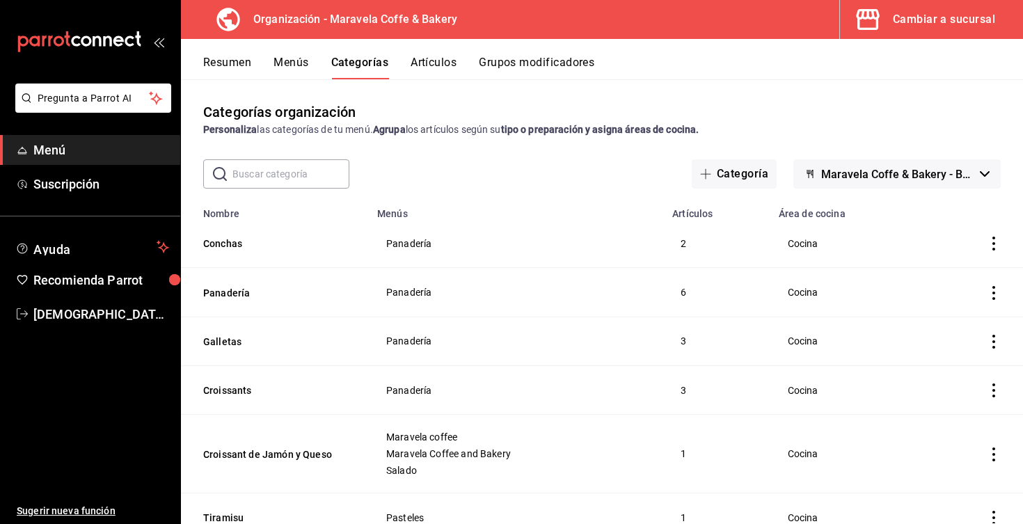
click at [443, 63] on button "Artículos" at bounding box center [434, 68] width 46 height 24
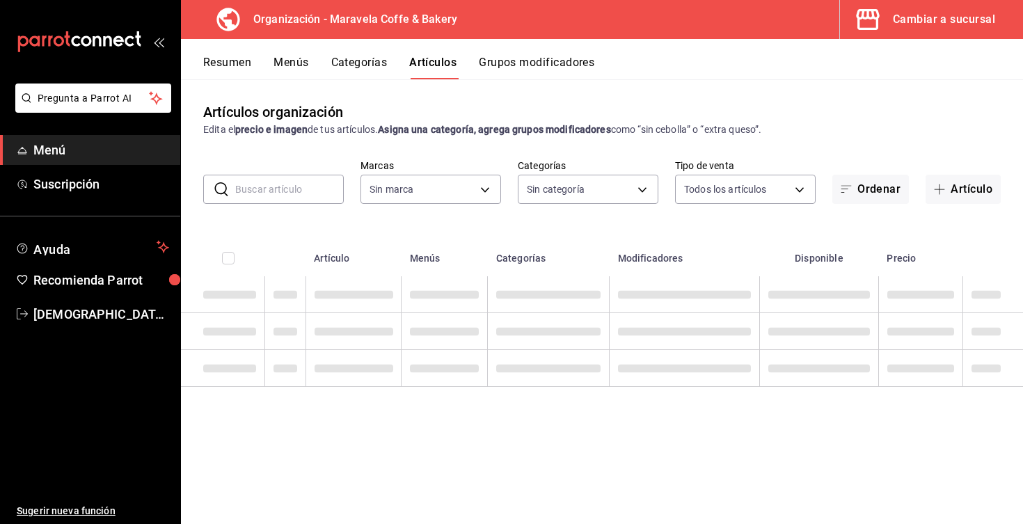
type input "aff89dde-d958-4144-90d9-41db6128a4e1,dd56db6e-906a-4b45-[DATE]-e59066d444b2,9f0…"
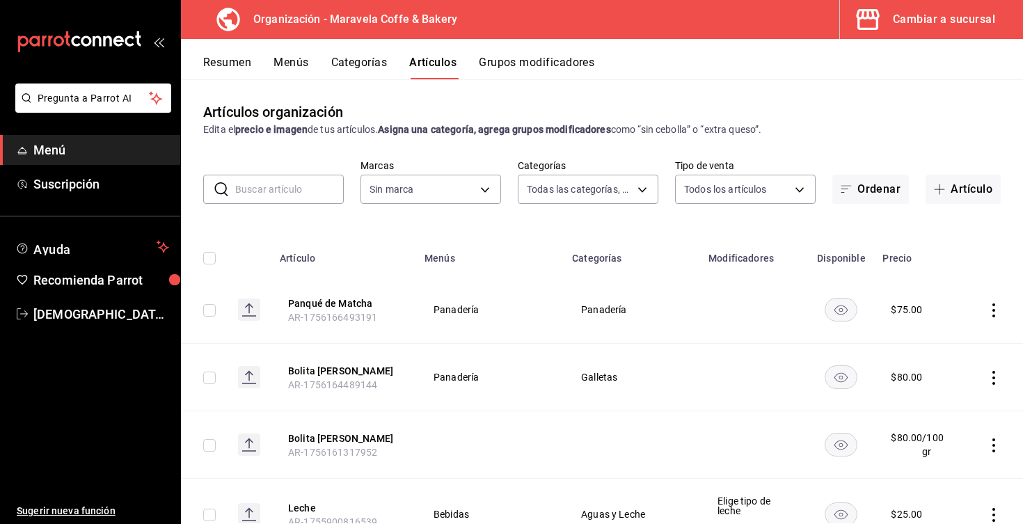
type input "b0fe70b4-93d0-4b6d-a9b2-3c5ba78bffbc"
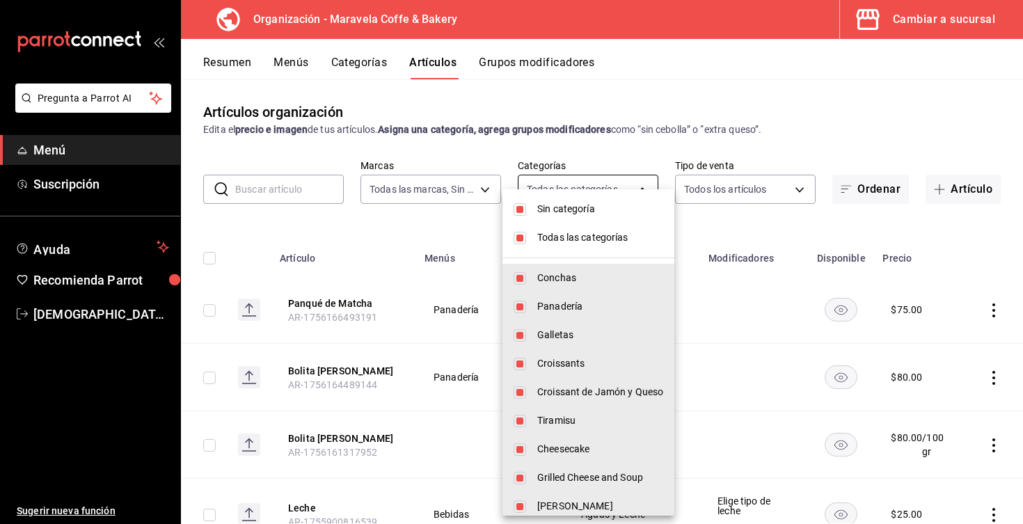
click at [571, 185] on body "Pregunta a Parrot AI Menú Suscripción Ayuda Recomienda Parrot [DEMOGRAPHIC_DATA…" at bounding box center [511, 262] width 1023 height 524
click at [523, 211] on input "checkbox" at bounding box center [520, 209] width 13 height 13
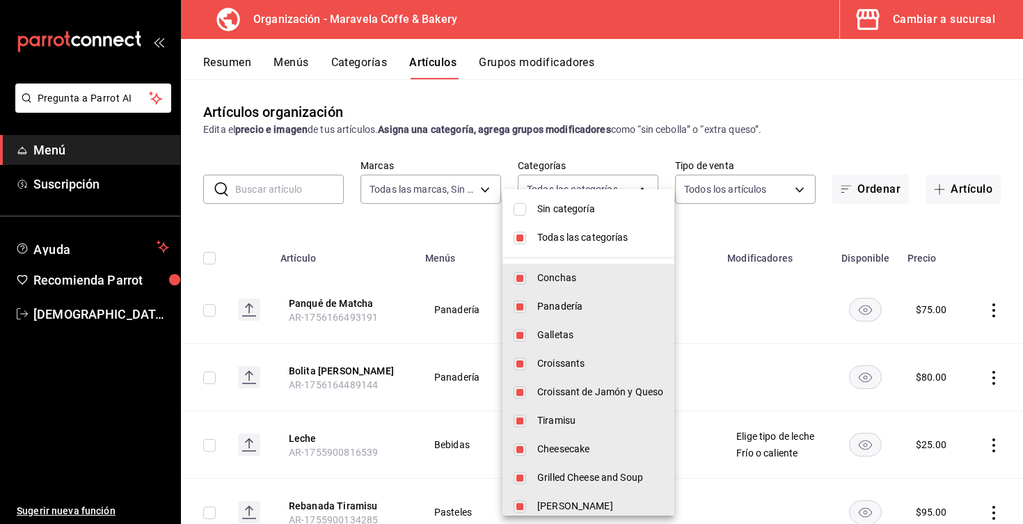
click at [523, 211] on input "checkbox" at bounding box center [520, 209] width 13 height 13
checkbox input "true"
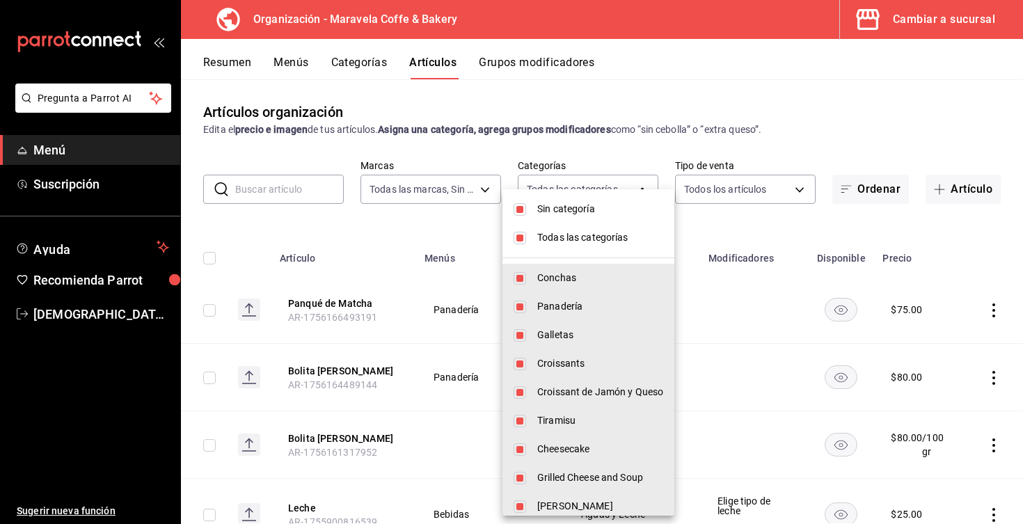
click at [525, 237] on input "checkbox" at bounding box center [520, 238] width 13 height 13
checkbox input "false"
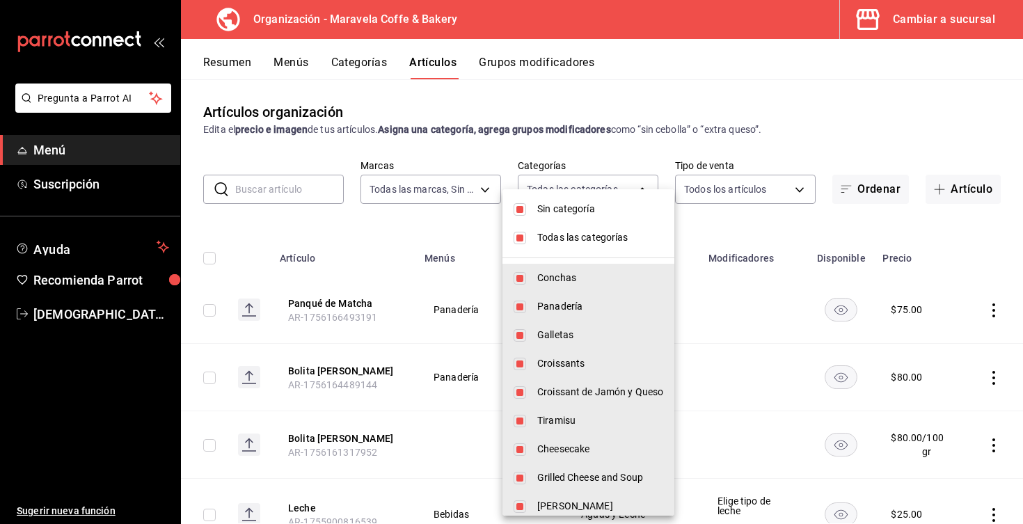
checkbox input "false"
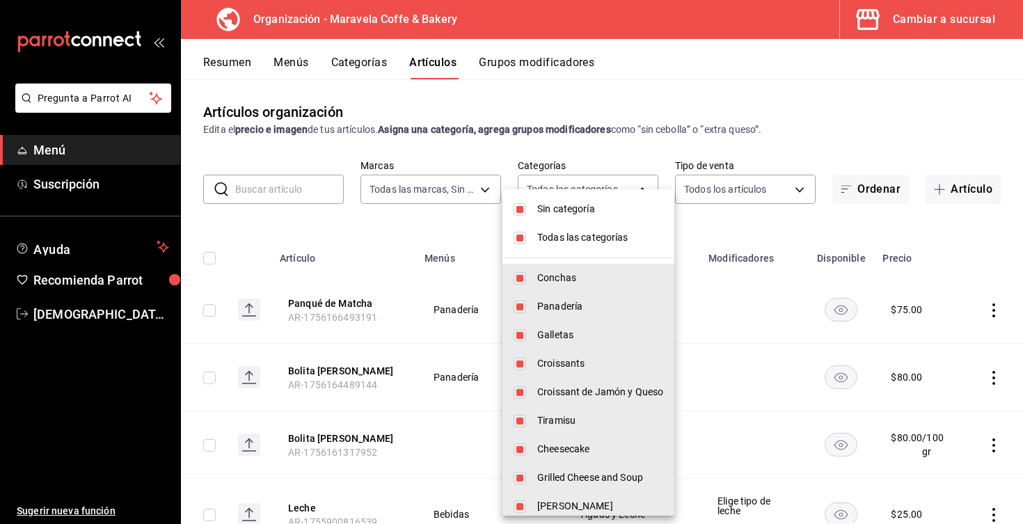
checkbox input "false"
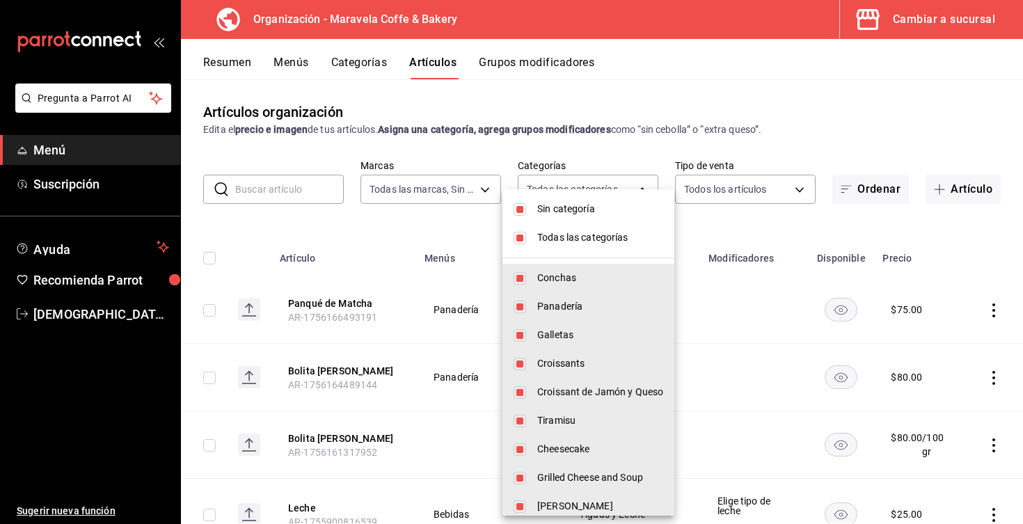
checkbox input "false"
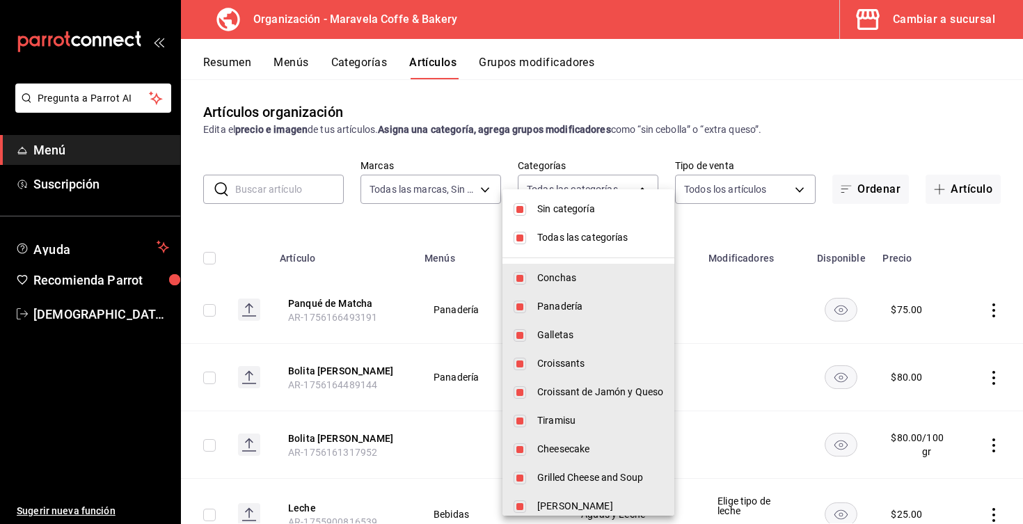
checkbox input "false"
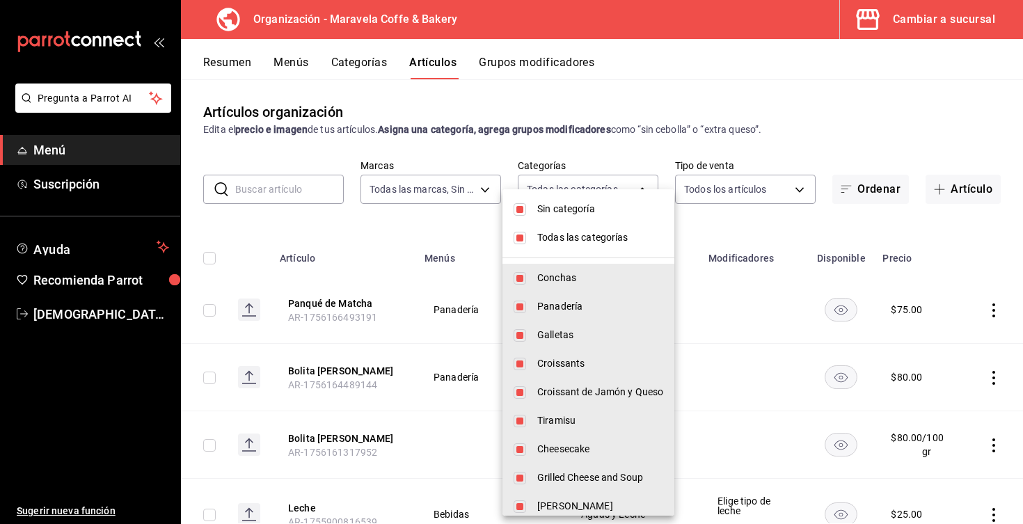
checkbox input "false"
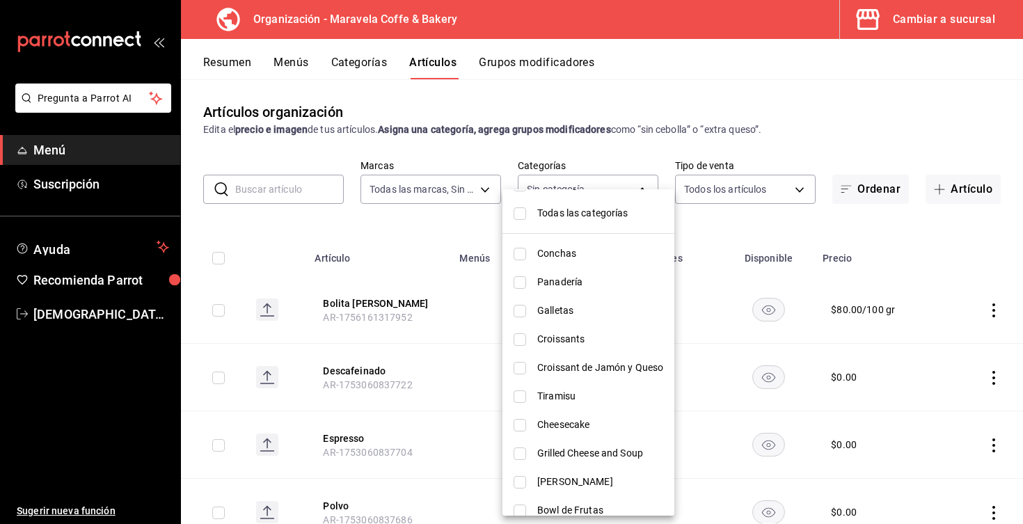
scroll to position [22, 0]
click at [521, 263] on li "Conchas" at bounding box center [588, 255] width 172 height 29
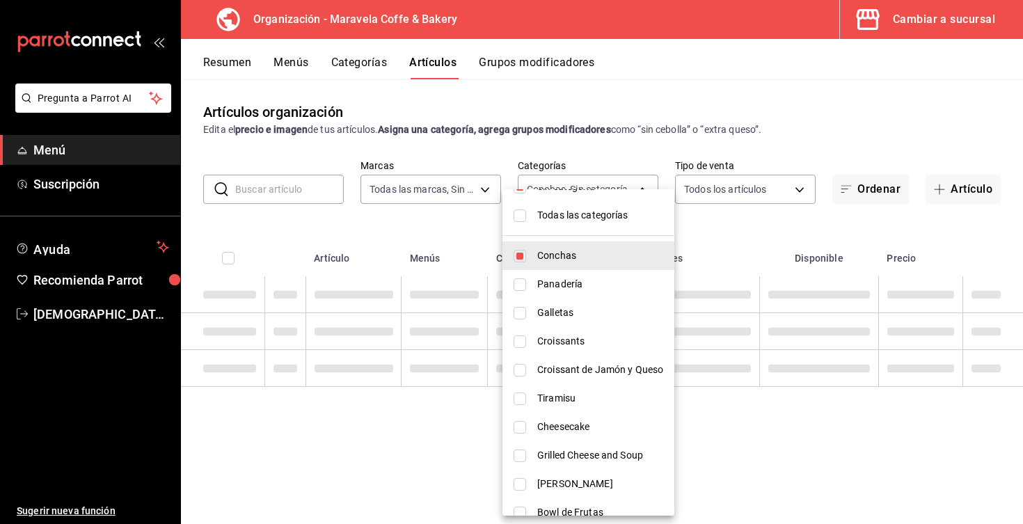
type input "aff89dde-d958-4144-90d9-41db6128a4e1"
checkbox input "true"
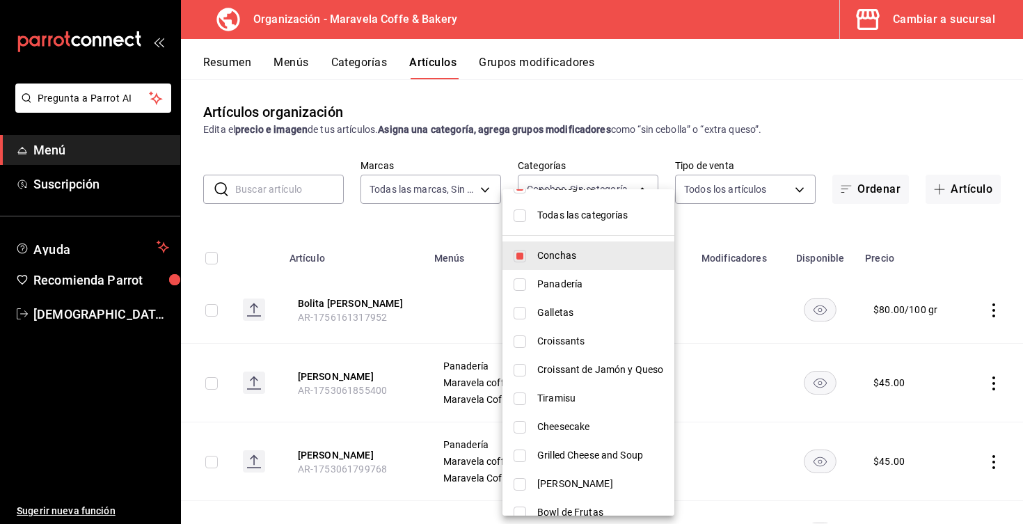
click at [424, 226] on div at bounding box center [511, 262] width 1023 height 524
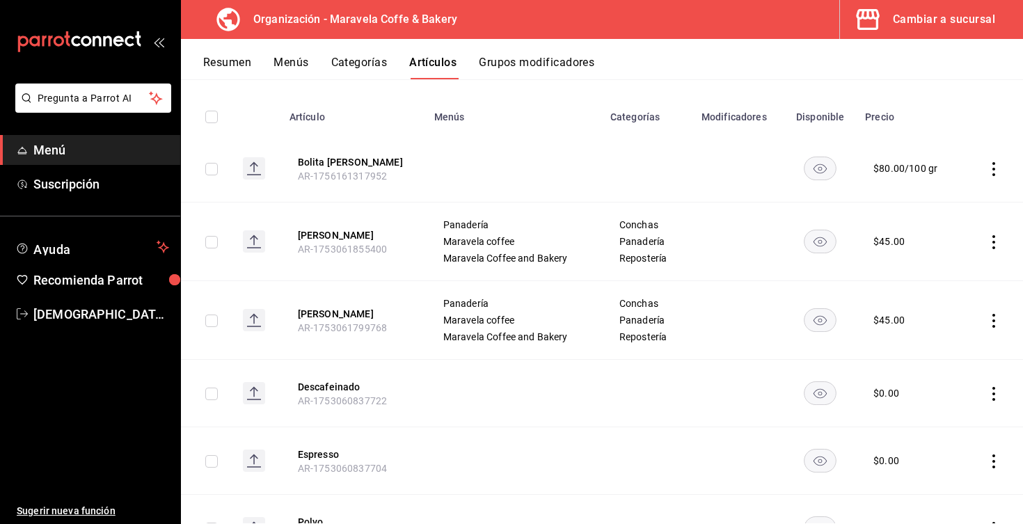
scroll to position [163, 0]
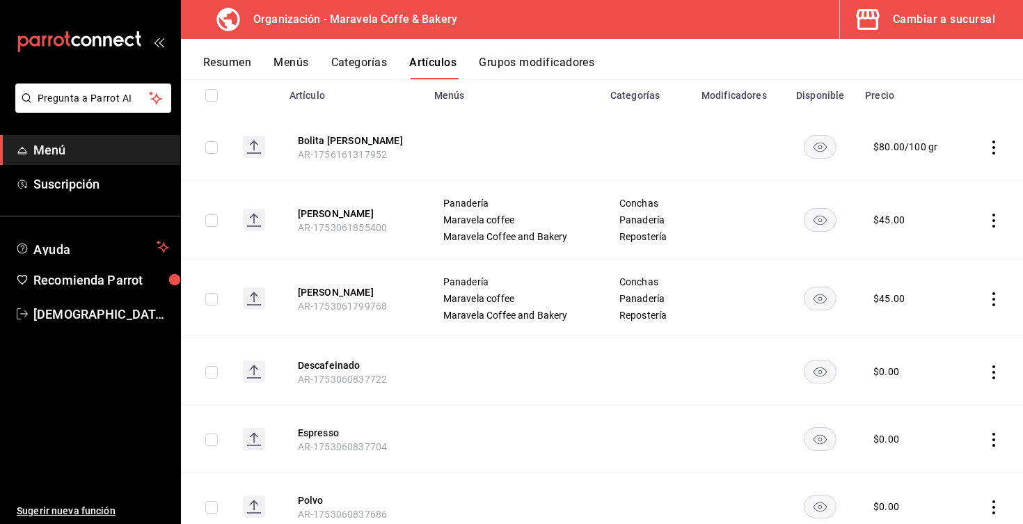
click at [230, 58] on button "Resumen" at bounding box center [227, 68] width 48 height 24
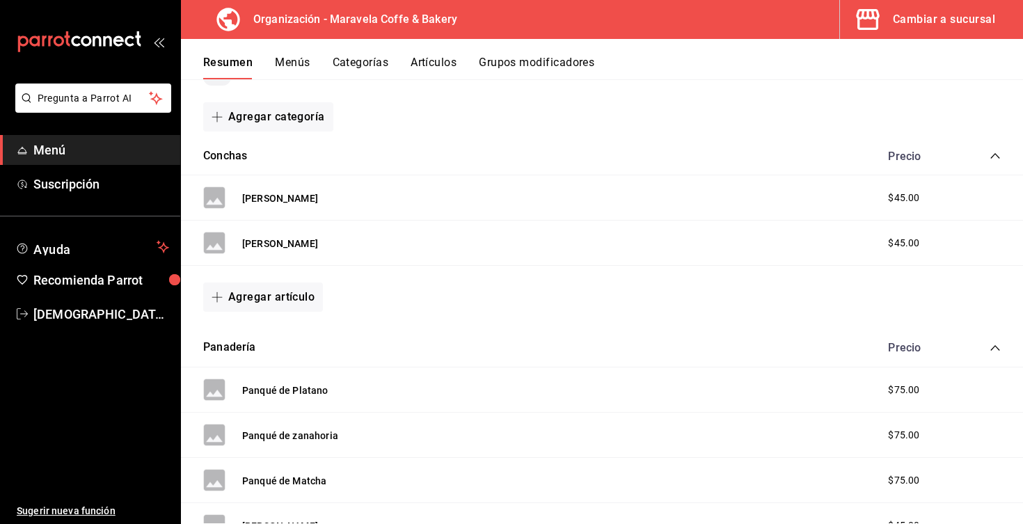
scroll to position [187, 0]
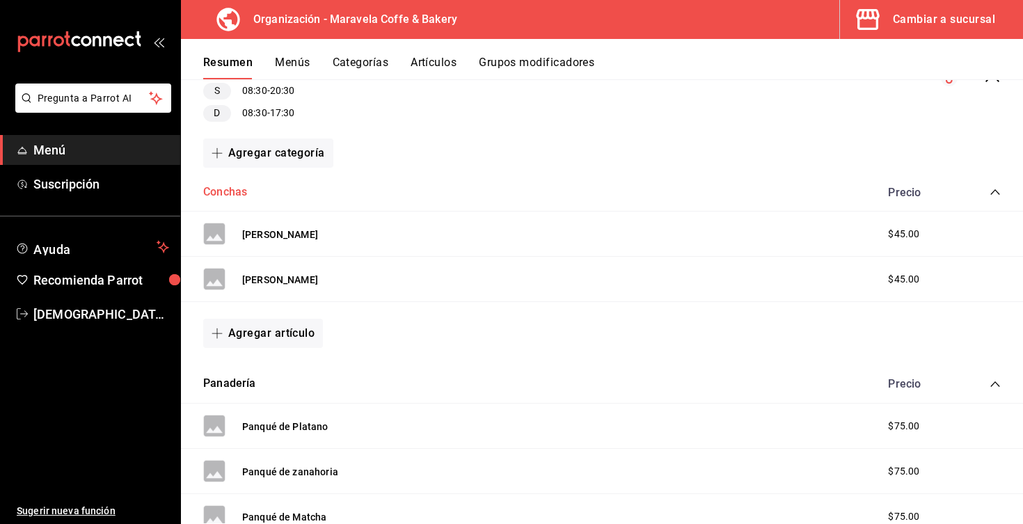
click at [219, 192] on button "Conchas" at bounding box center [225, 192] width 44 height 16
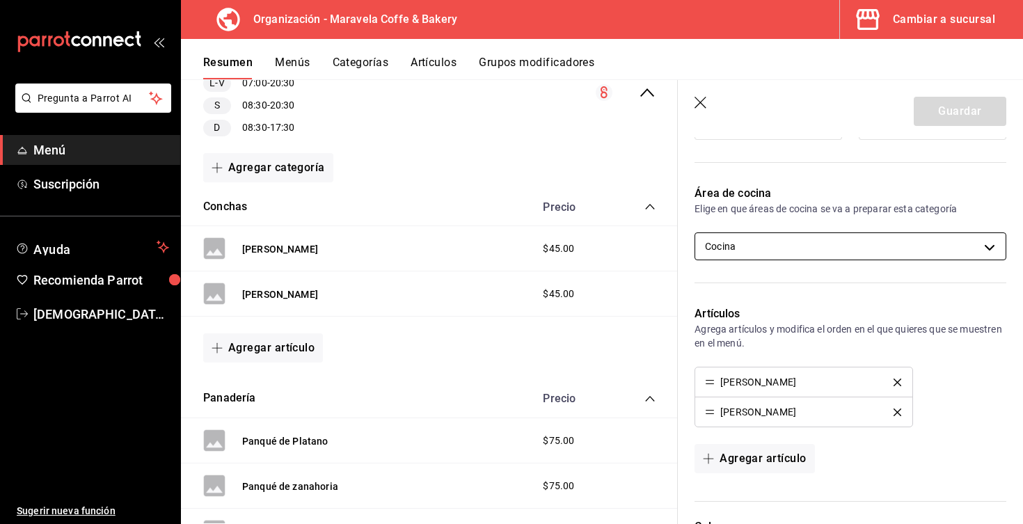
scroll to position [308, 0]
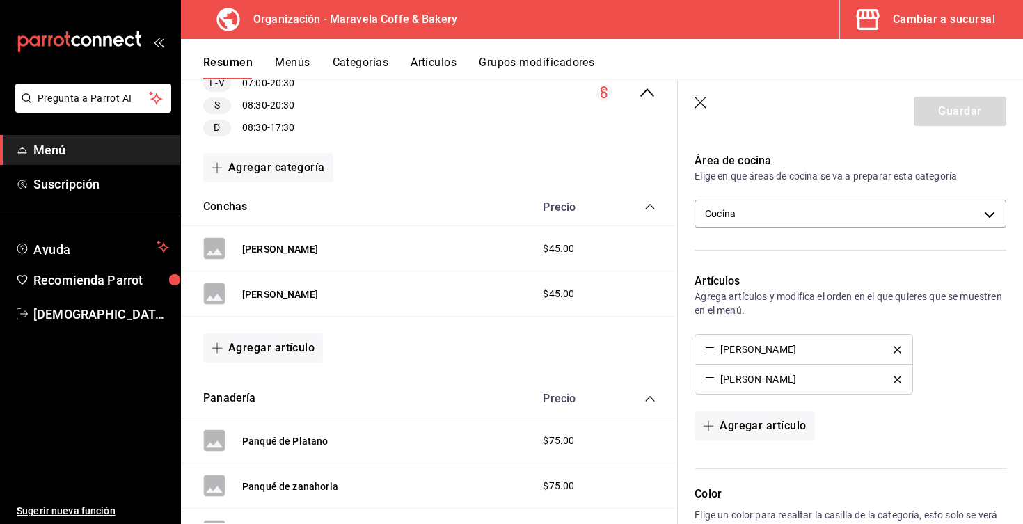
click at [895, 346] on icon "delete" at bounding box center [898, 350] width 8 height 8
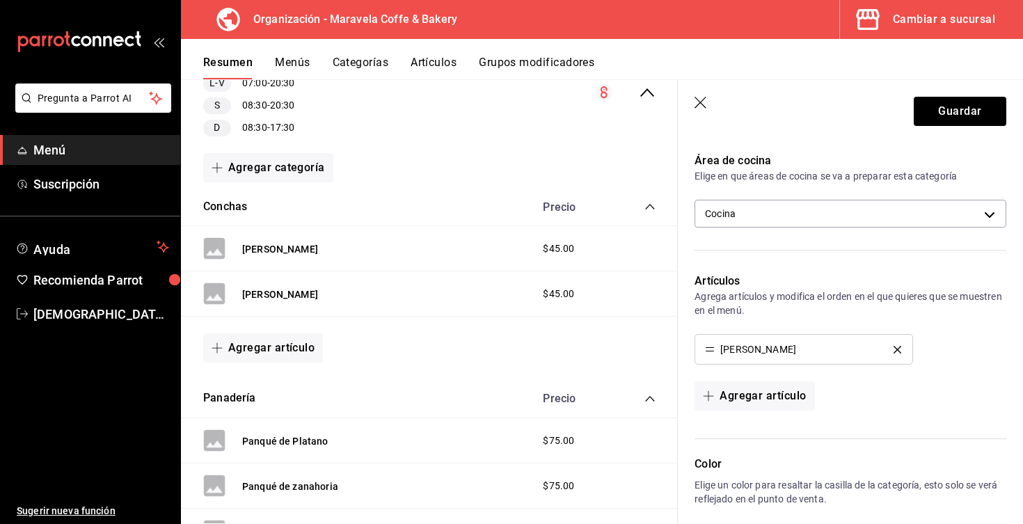
click at [901, 351] on button "delete" at bounding box center [897, 350] width 27 height 8
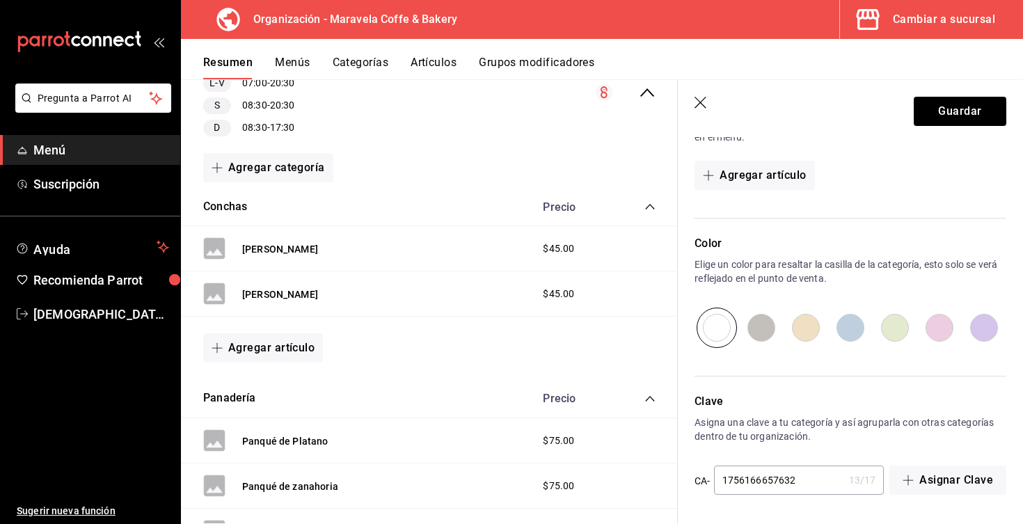
scroll to position [482, 0]
click at [955, 109] on button "Guardar" at bounding box center [960, 111] width 93 height 29
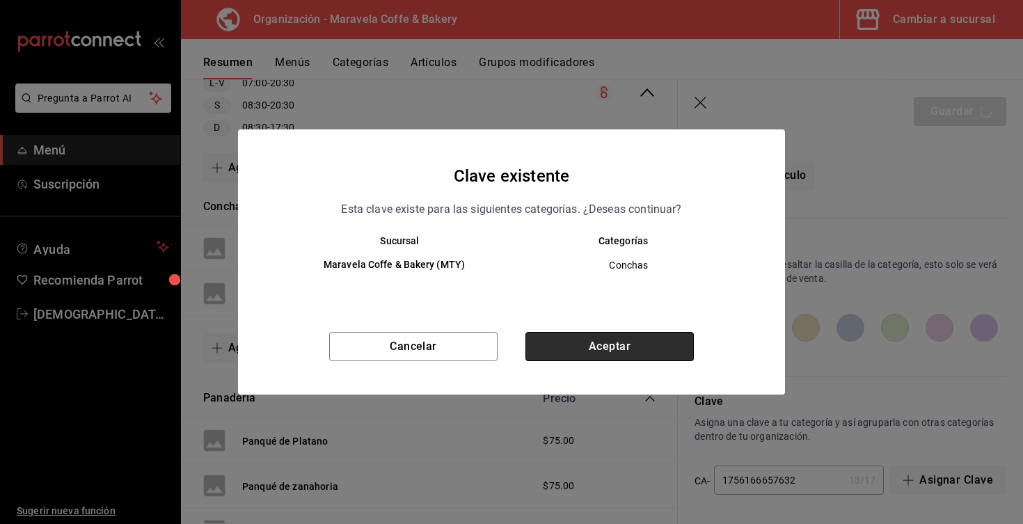
click at [593, 357] on button "Aceptar" at bounding box center [609, 346] width 168 height 29
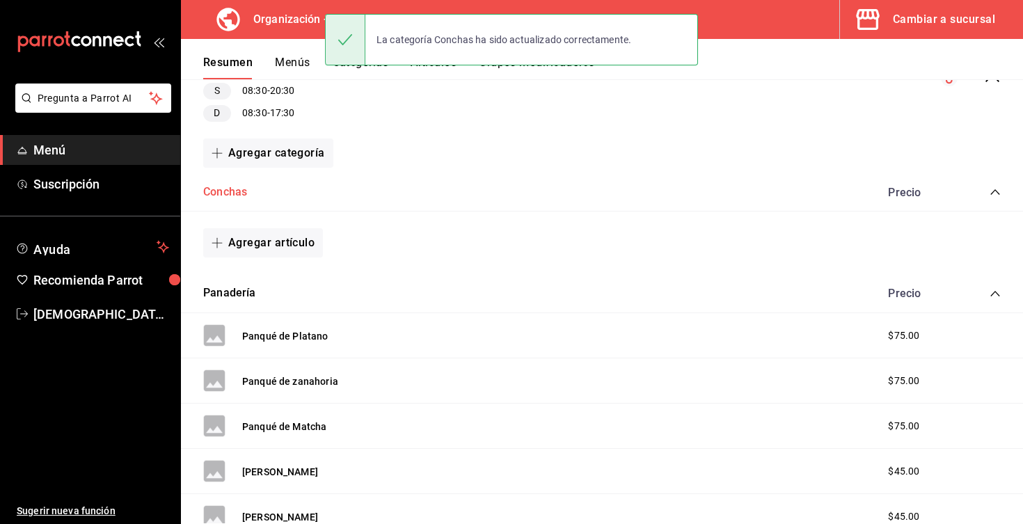
click at [221, 193] on button "Conchas" at bounding box center [225, 192] width 44 height 16
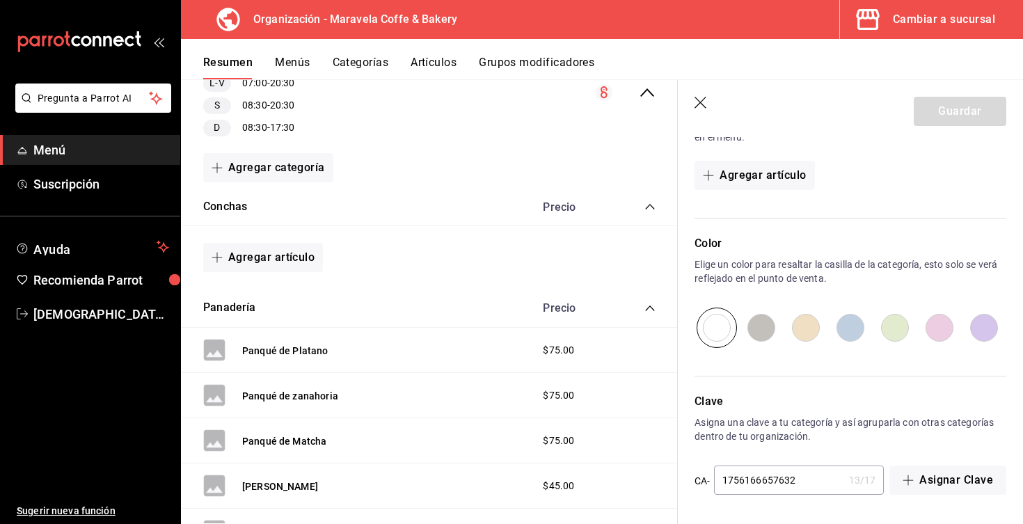
scroll to position [482, 0]
click at [702, 100] on icon "button" at bounding box center [702, 104] width 14 height 14
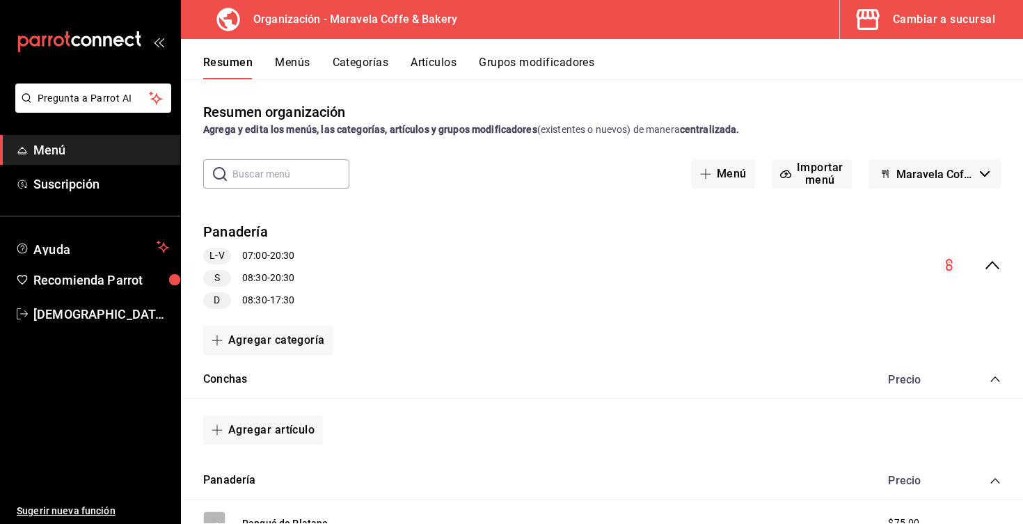
click at [228, 69] on button "Resumen" at bounding box center [227, 68] width 49 height 24
click at [887, 13] on span "button" at bounding box center [870, 20] width 33 height 28
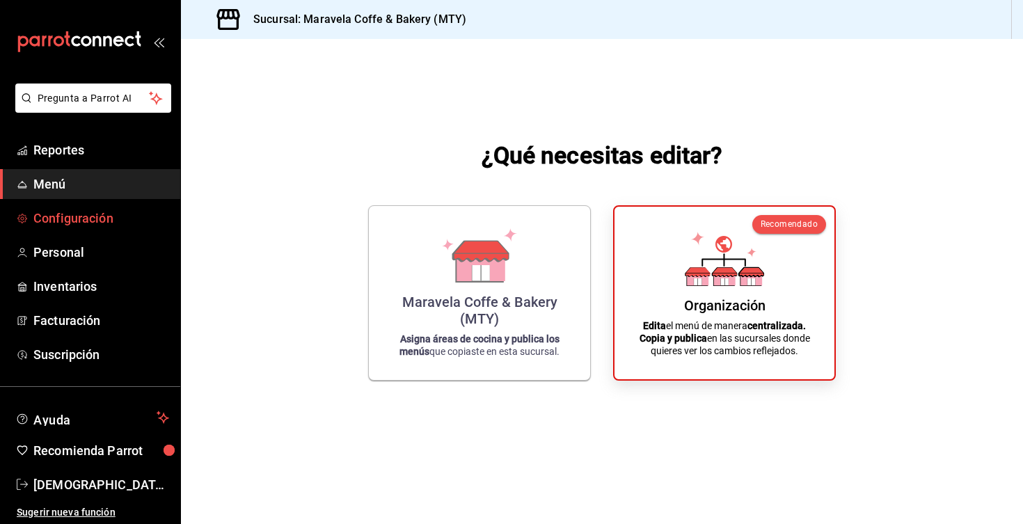
click at [114, 224] on span "Configuración" at bounding box center [101, 218] width 136 height 19
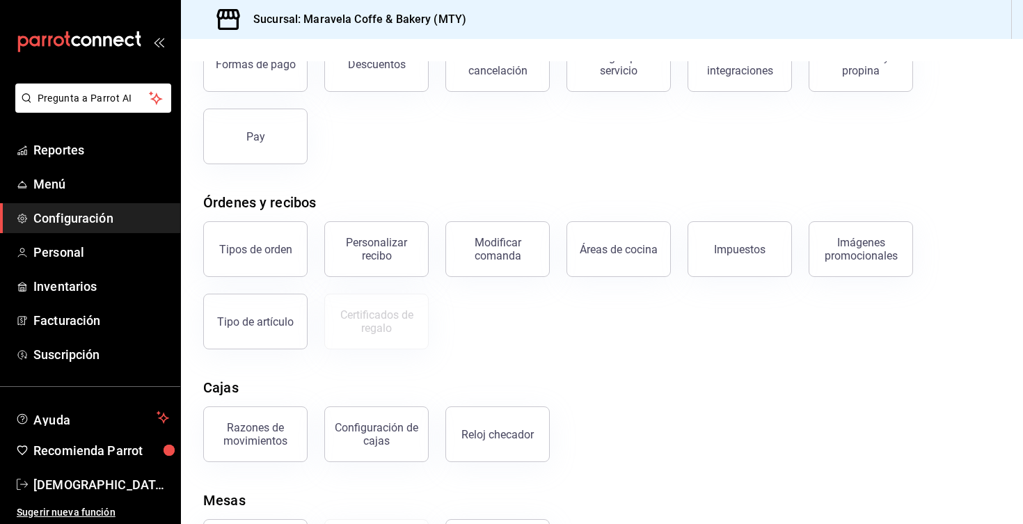
scroll to position [109, 0]
click at [258, 436] on div "Razones de movimientos" at bounding box center [255, 433] width 86 height 26
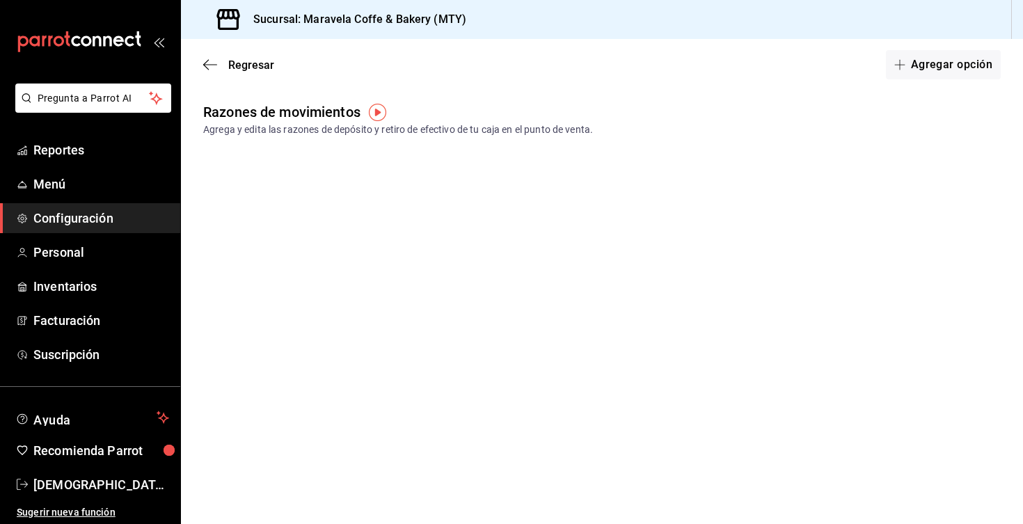
click at [380, 114] on img "button" at bounding box center [377, 112] width 17 height 17
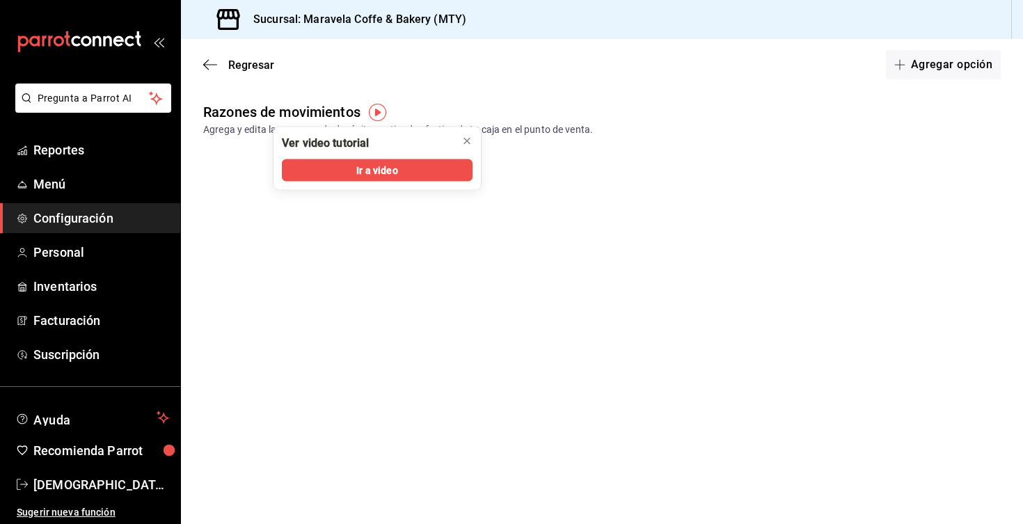
click at [691, 80] on div "Regresar Agregar opción" at bounding box center [602, 65] width 842 height 52
click at [939, 60] on button "Agregar opción" at bounding box center [943, 64] width 115 height 29
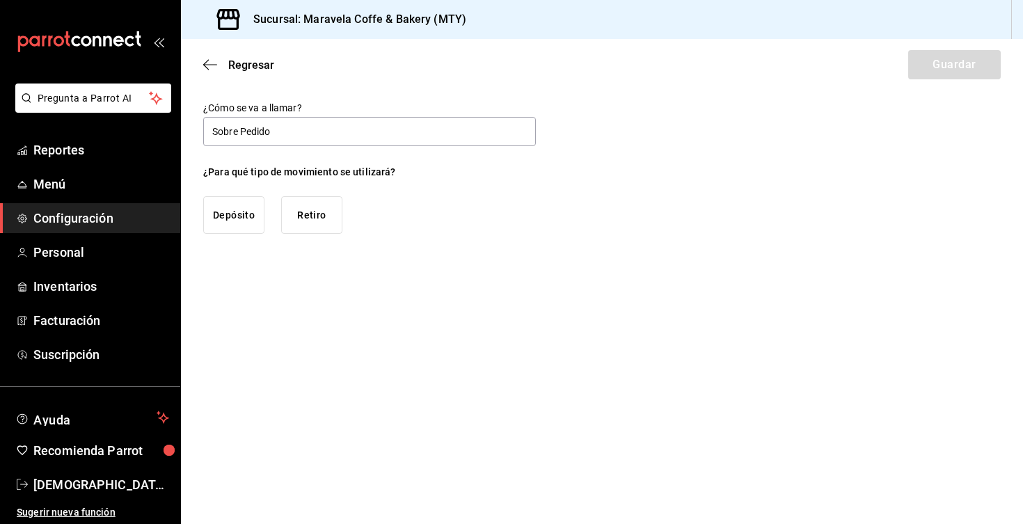
type input "Sobre Pedido"
click at [241, 214] on button "Depósito" at bounding box center [233, 215] width 61 height 38
click at [954, 62] on button "Guardar" at bounding box center [954, 64] width 93 height 29
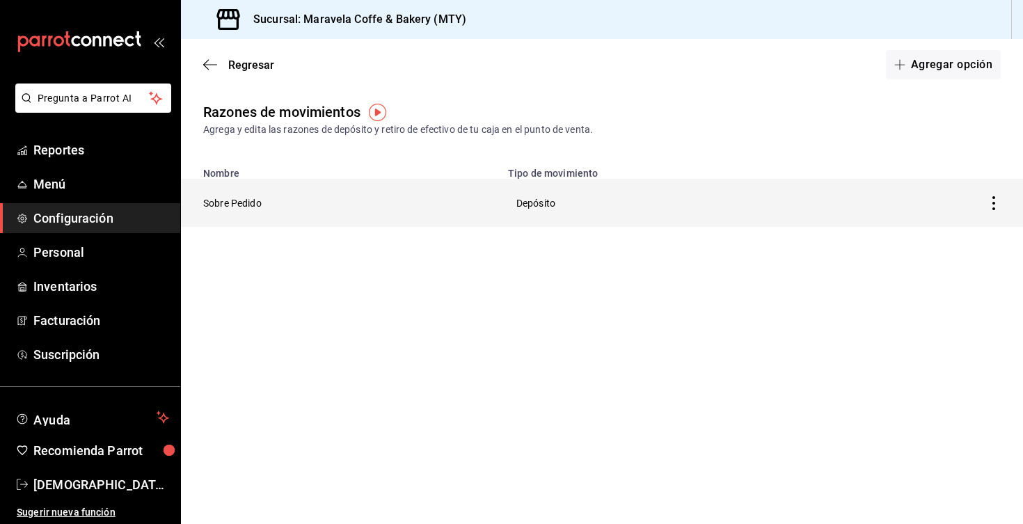
click at [992, 202] on icon "button" at bounding box center [994, 203] width 14 height 14
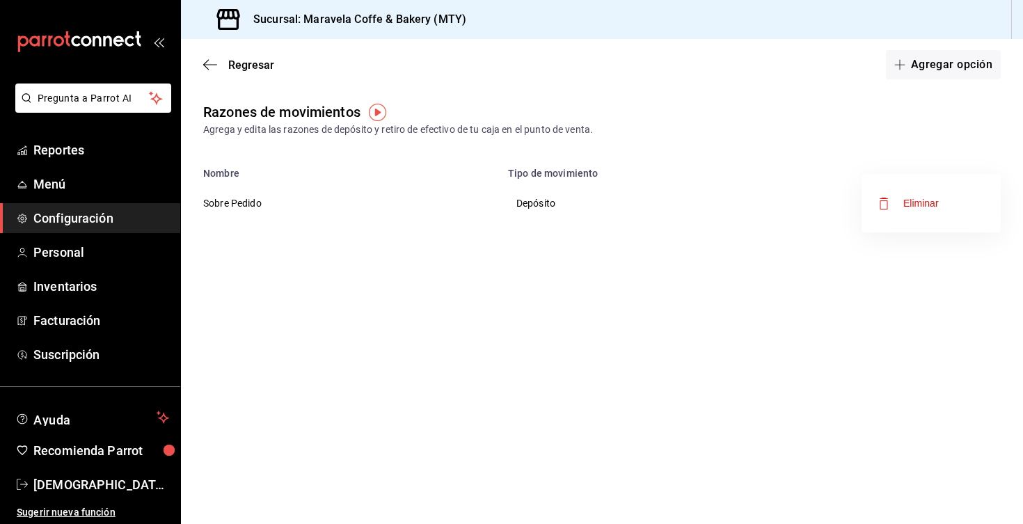
click at [924, 272] on div at bounding box center [511, 262] width 1023 height 524
click at [920, 61] on button "Agregar opción" at bounding box center [943, 64] width 115 height 29
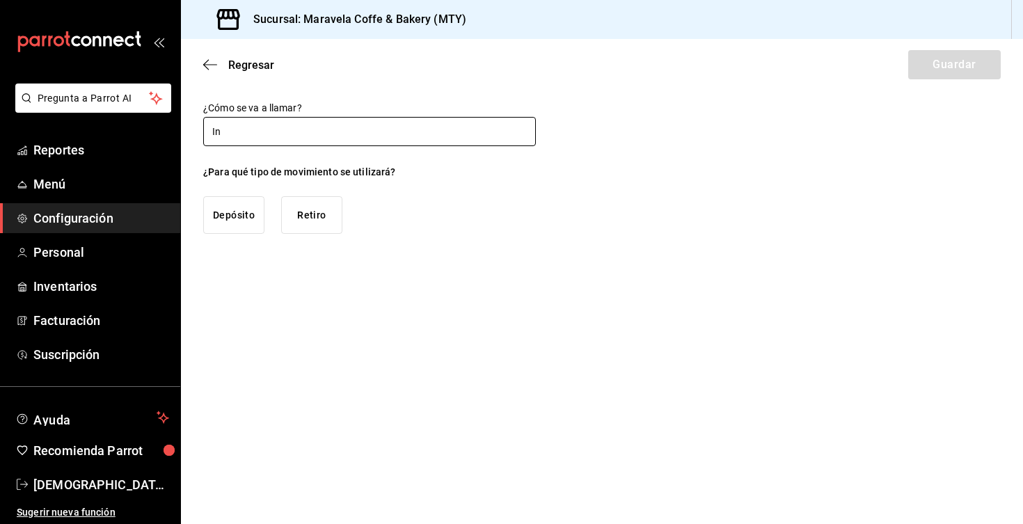
type input "I"
type input "Insumo"
click at [315, 225] on button "Retiro" at bounding box center [311, 215] width 61 height 38
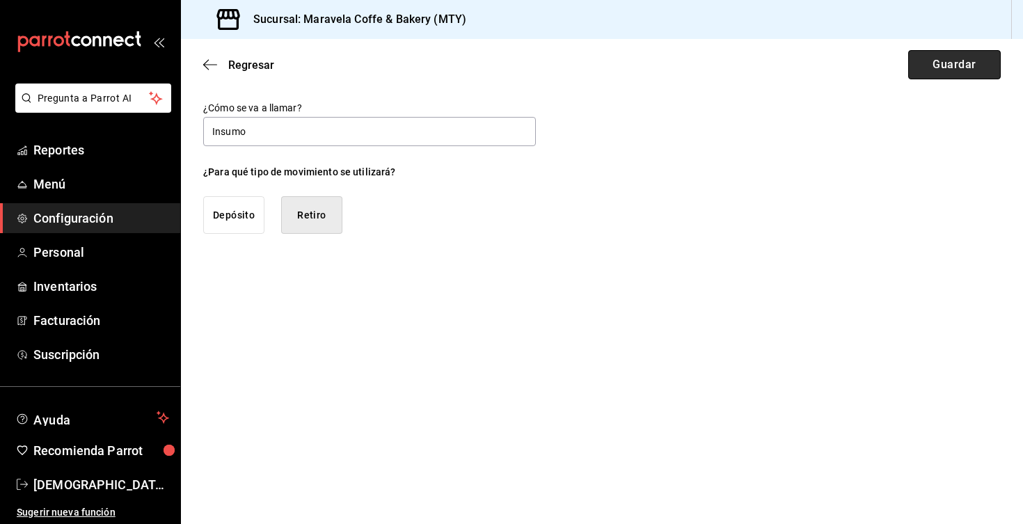
click at [940, 70] on button "Guardar" at bounding box center [954, 64] width 93 height 29
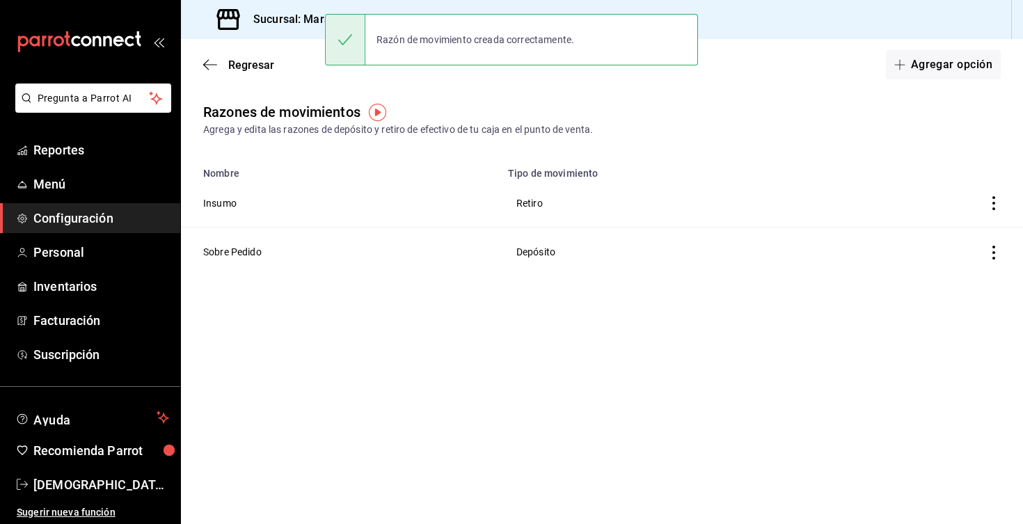
click at [380, 110] on img "button" at bounding box center [377, 112] width 17 height 17
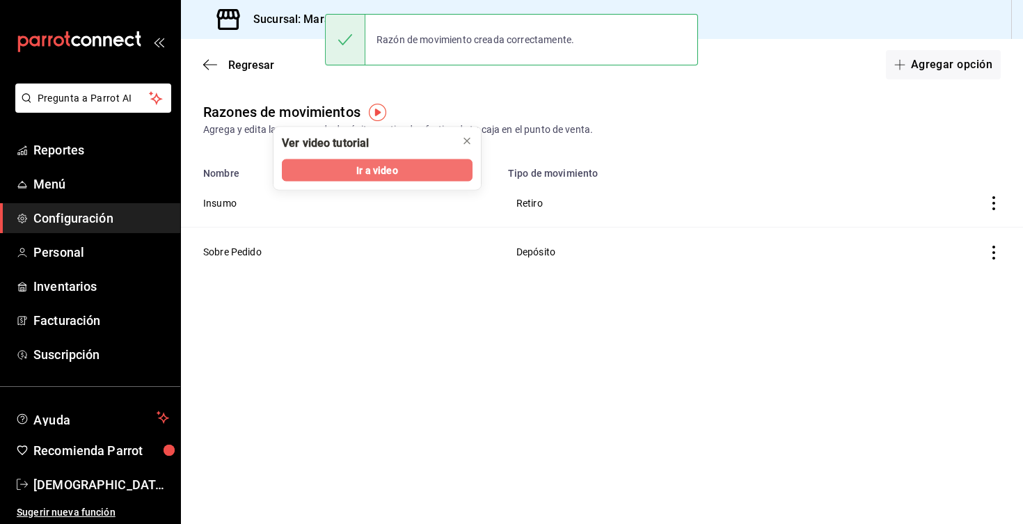
click at [392, 175] on span "Ir a video" at bounding box center [376, 170] width 41 height 15
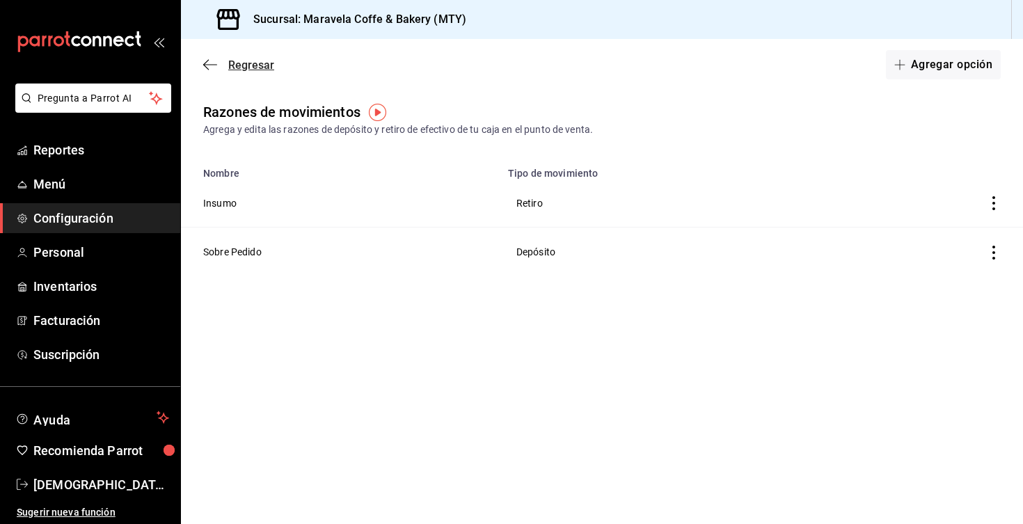
click at [206, 61] on icon "button" at bounding box center [210, 64] width 14 height 13
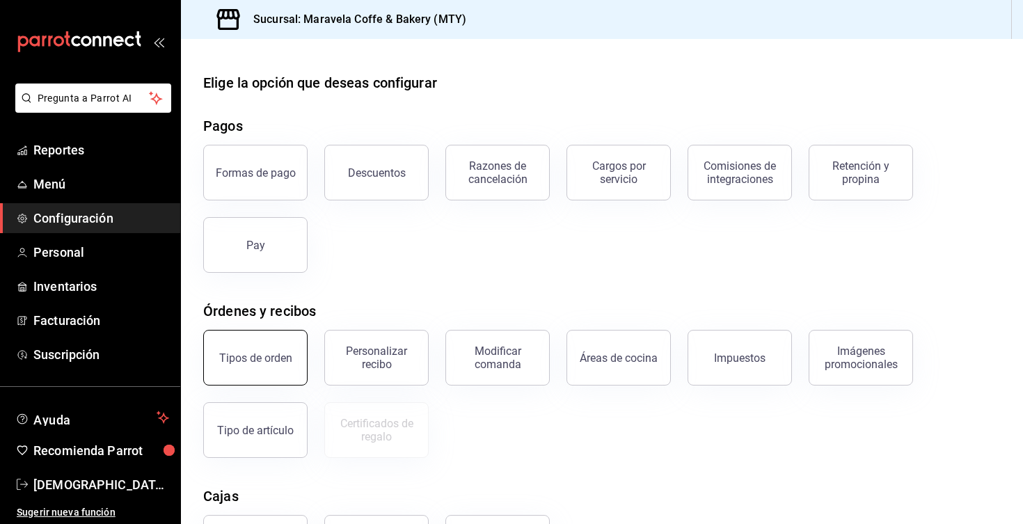
click at [280, 359] on div "Tipos de orden" at bounding box center [255, 357] width 73 height 13
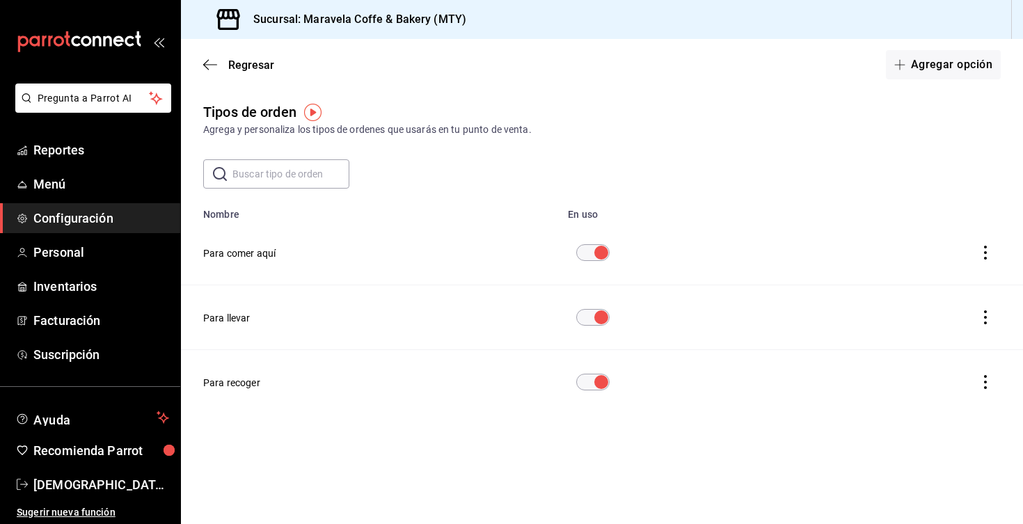
click at [590, 249] on input "diningOptionTable" at bounding box center [601, 252] width 50 height 17
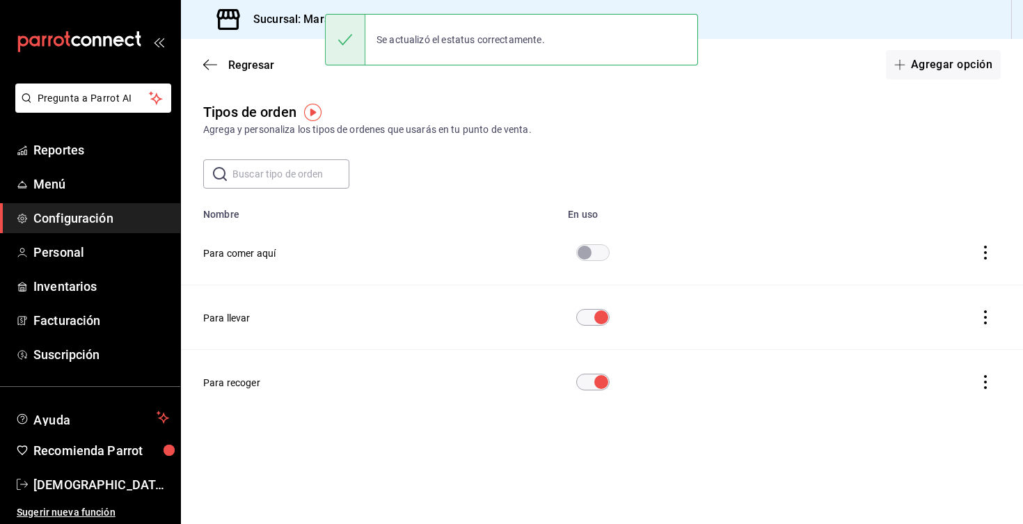
click at [594, 249] on input "diningOptionTable" at bounding box center [585, 252] width 50 height 17
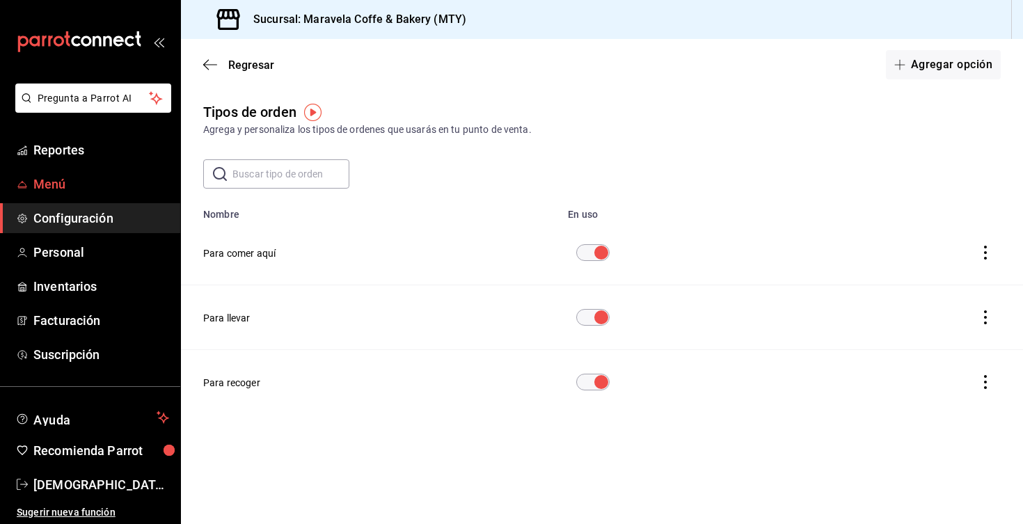
click at [54, 184] on span "Menú" at bounding box center [101, 184] width 136 height 19
